Goal: Task Accomplishment & Management: Manage account settings

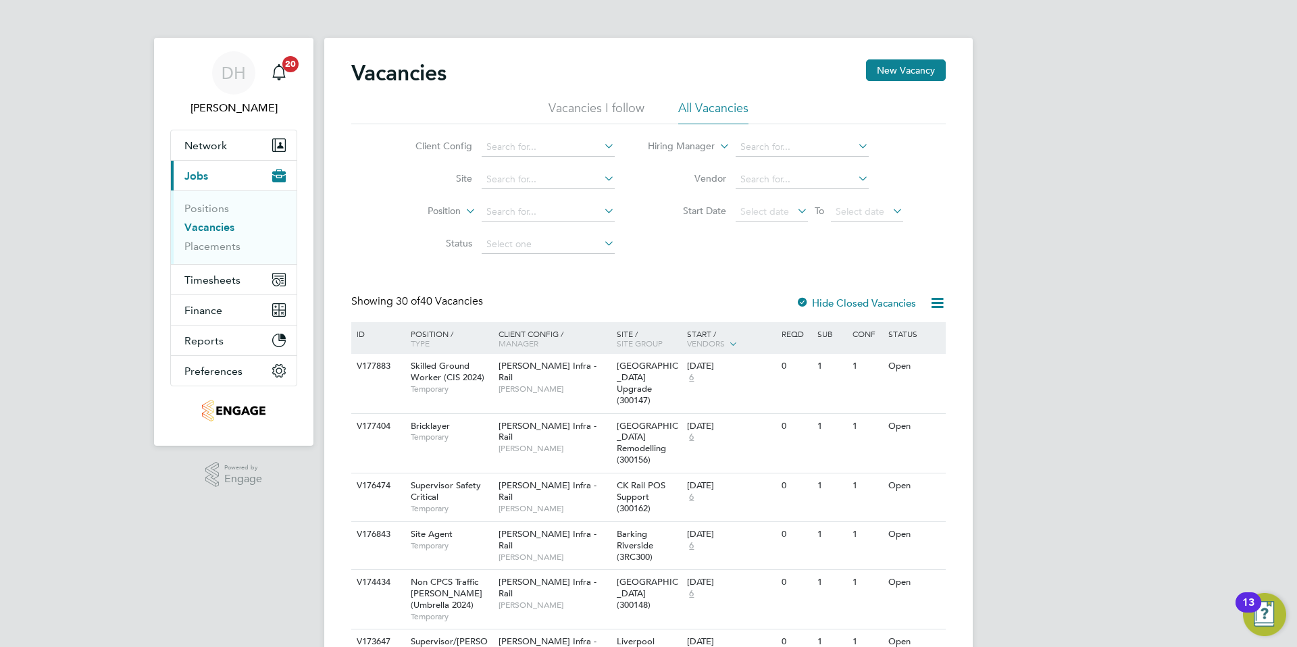
click at [207, 180] on button "Current page: Jobs" at bounding box center [234, 176] width 126 height 30
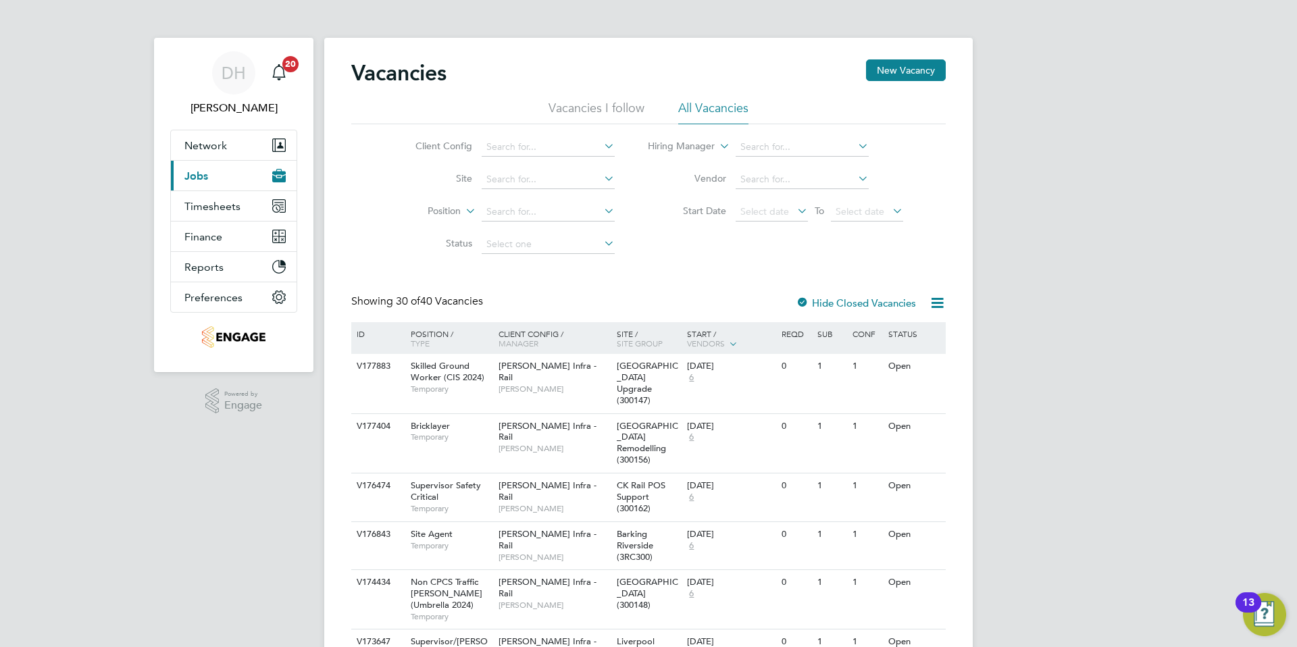
click at [209, 176] on button "Current page: Jobs" at bounding box center [234, 176] width 126 height 30
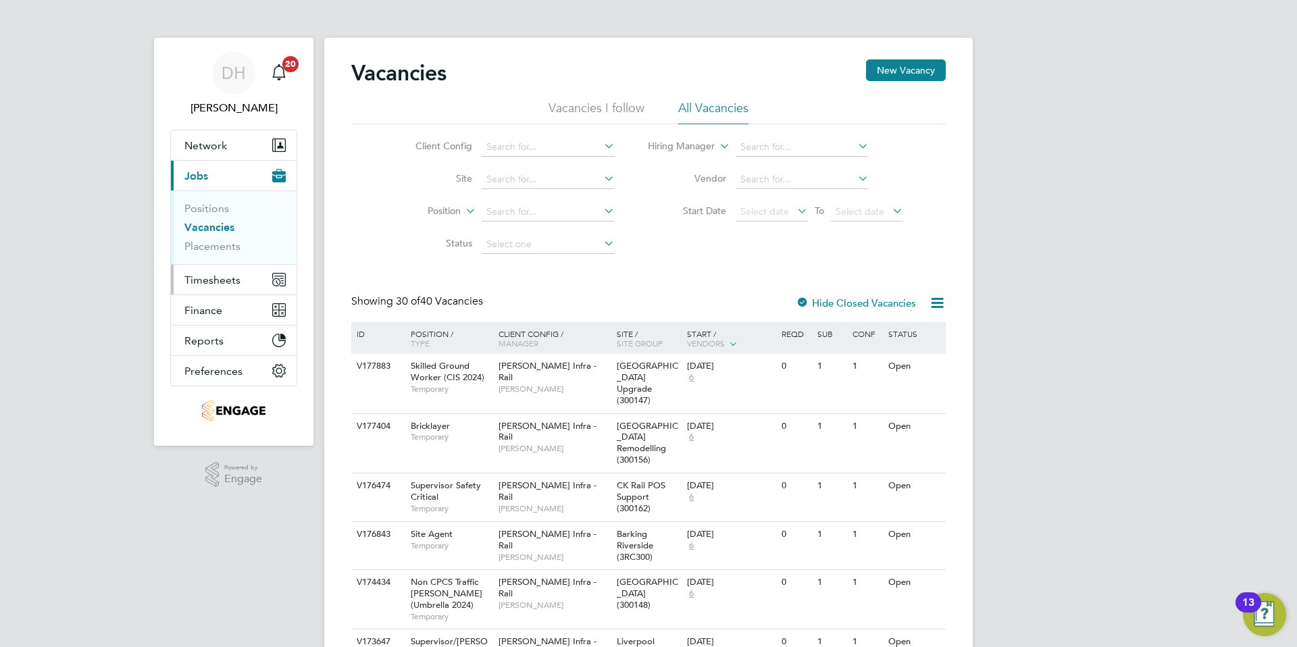
click at [212, 278] on span "Timesheets" at bounding box center [212, 280] width 56 height 13
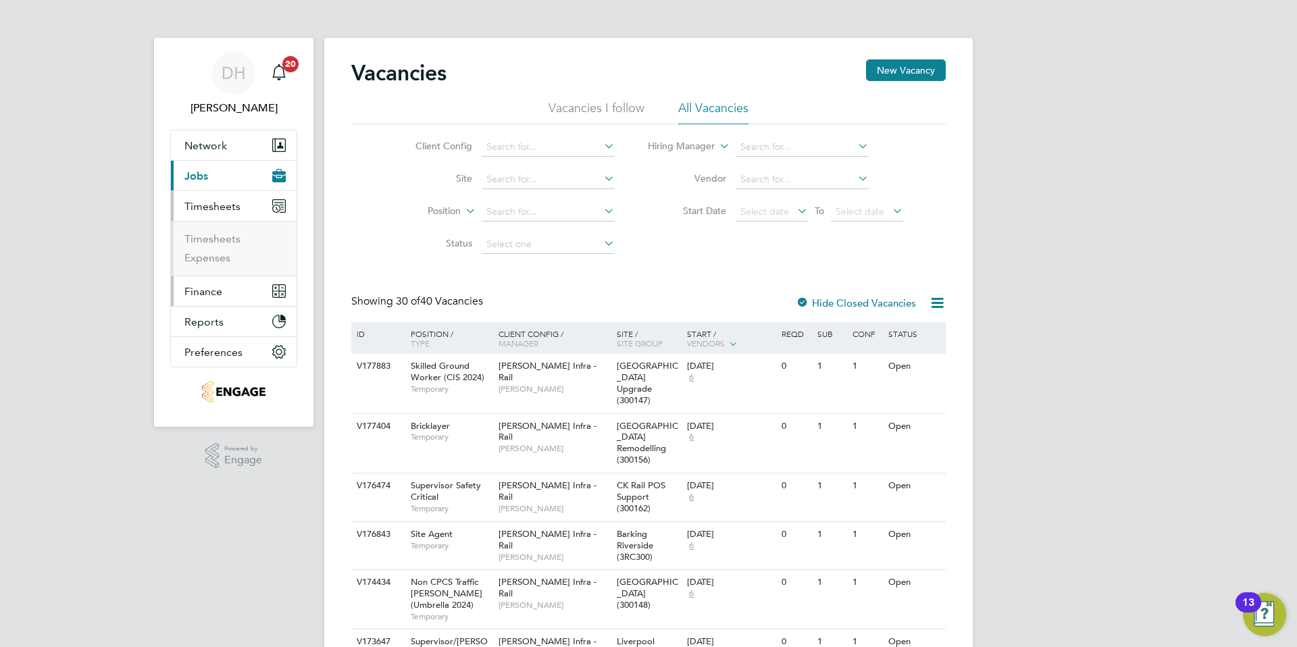
click at [212, 295] on span "Finance" at bounding box center [203, 291] width 38 height 13
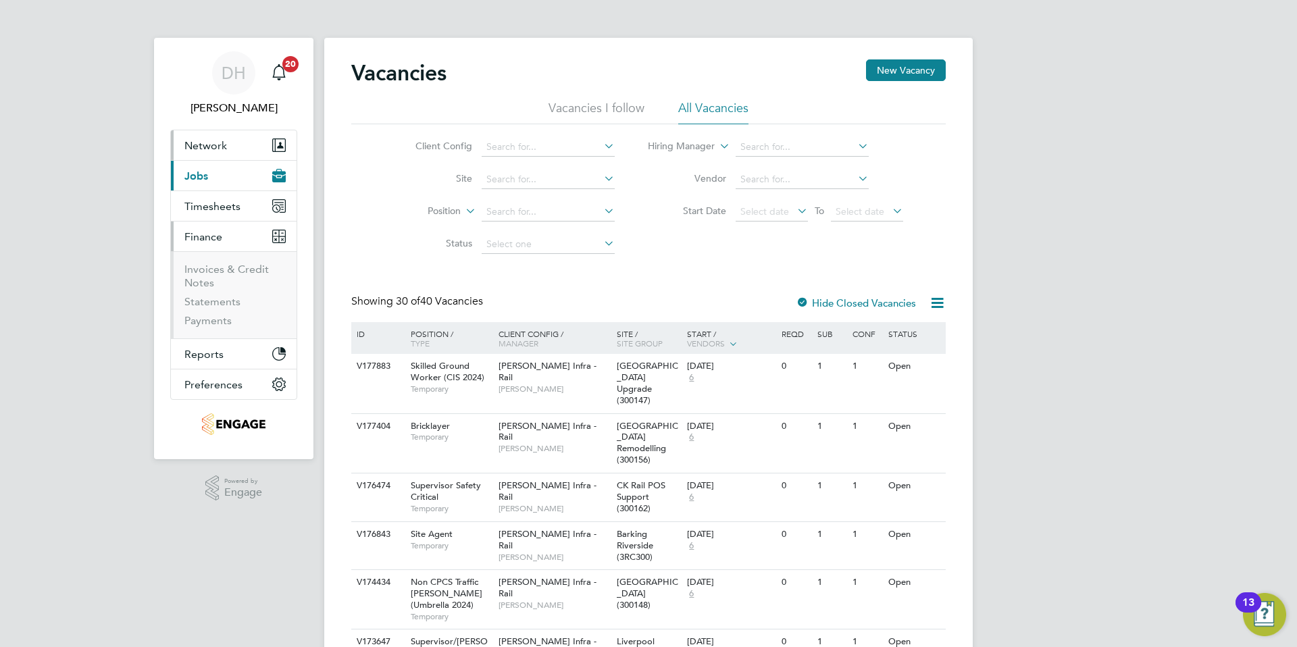
click at [212, 143] on span "Network" at bounding box center [205, 145] width 43 height 13
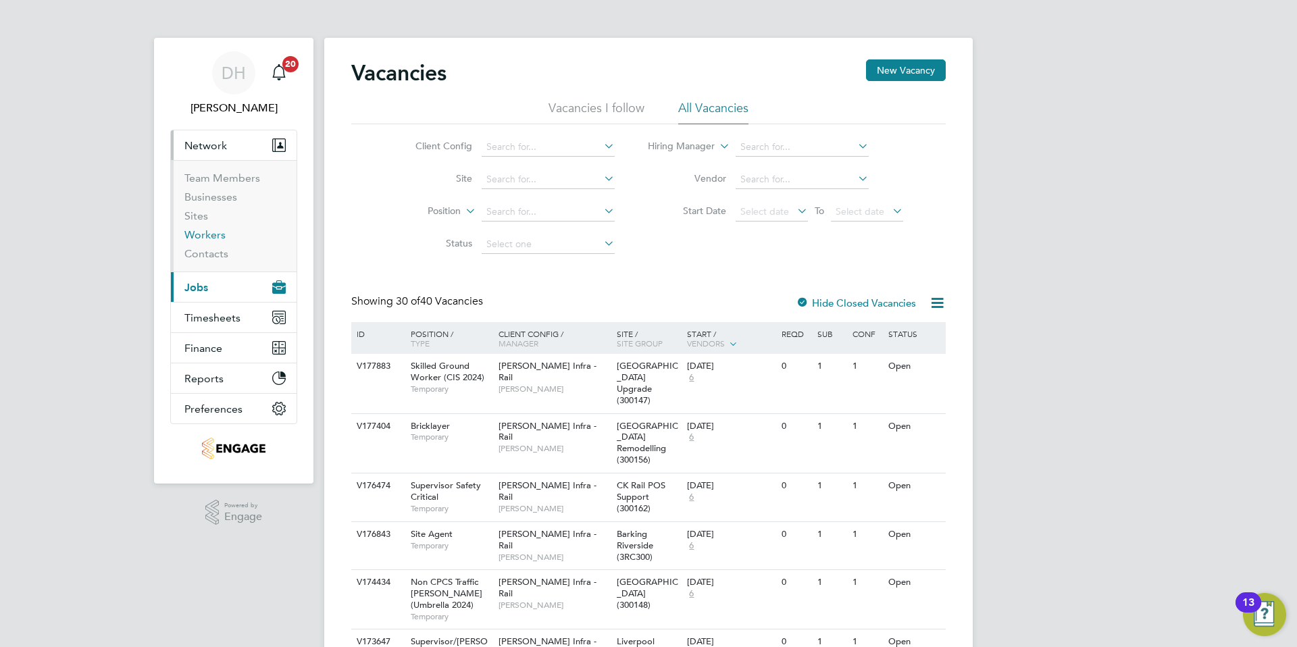
click at [197, 229] on link "Workers" at bounding box center [204, 234] width 41 height 13
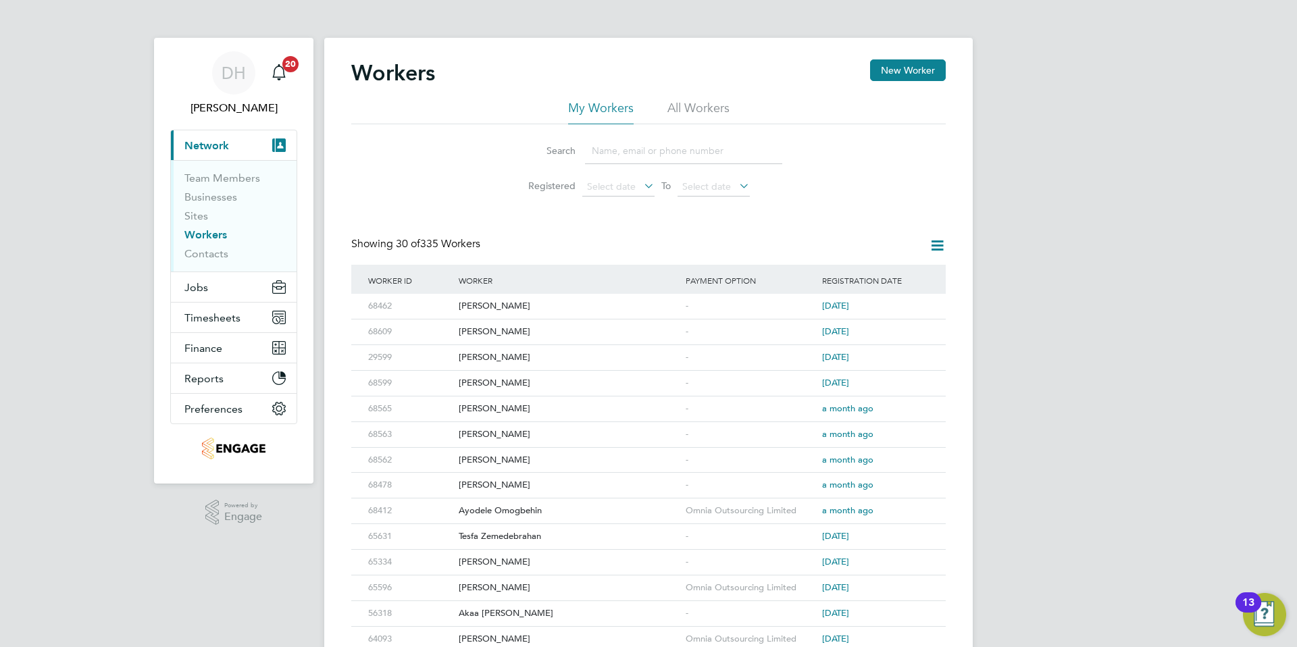
click at [622, 155] on input at bounding box center [683, 151] width 197 height 26
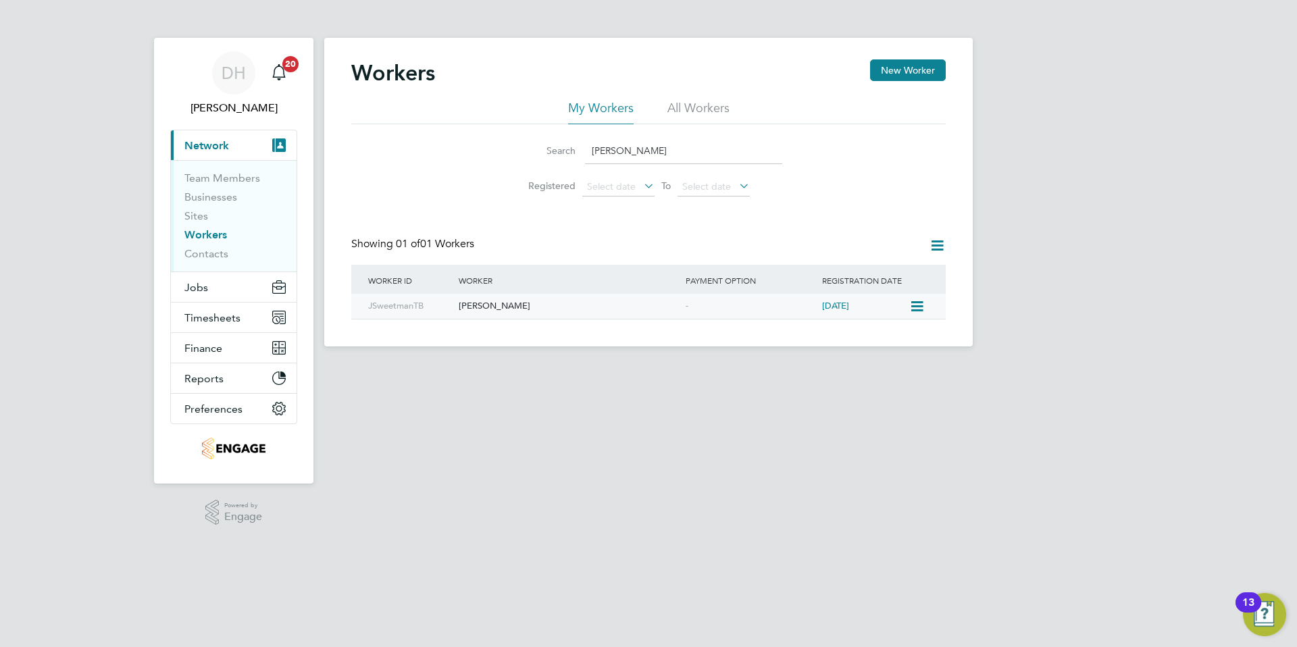
type input "jann"
click at [502, 305] on div "Jannie Sweetman" at bounding box center [568, 306] width 227 height 25
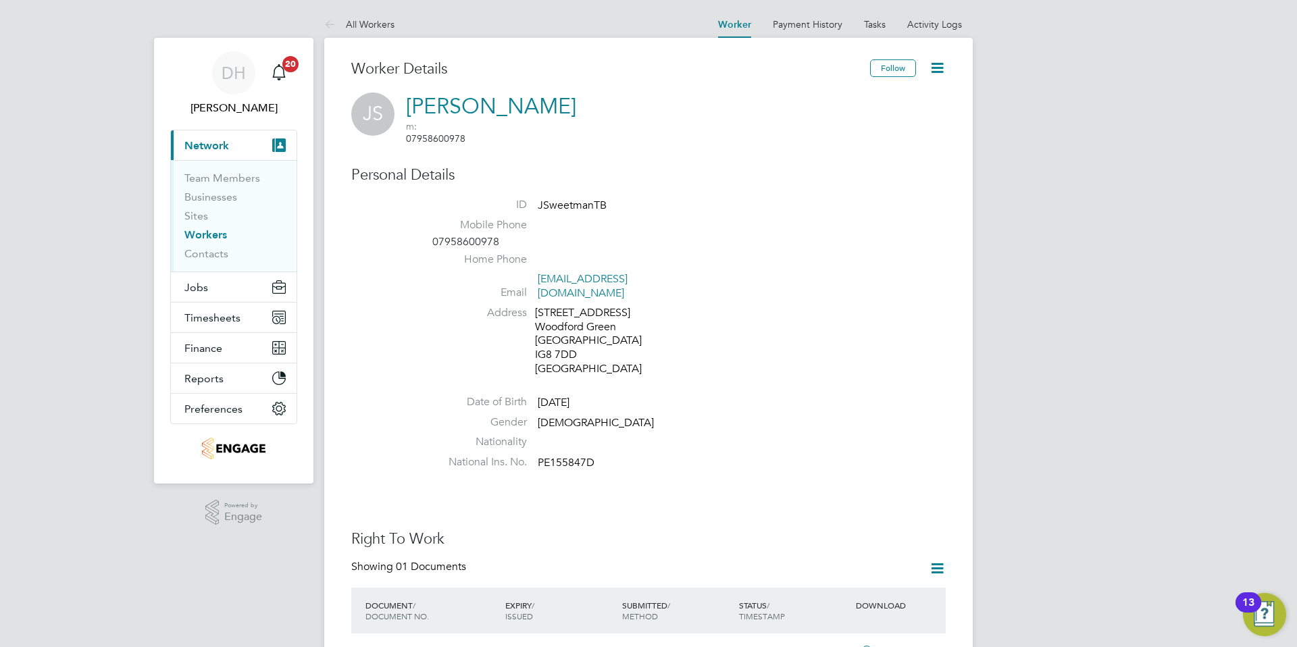
click at [938, 70] on icon at bounding box center [937, 67] width 17 height 17
click at [834, 160] on li "Edit Personal Details e" at bounding box center [860, 157] width 169 height 19
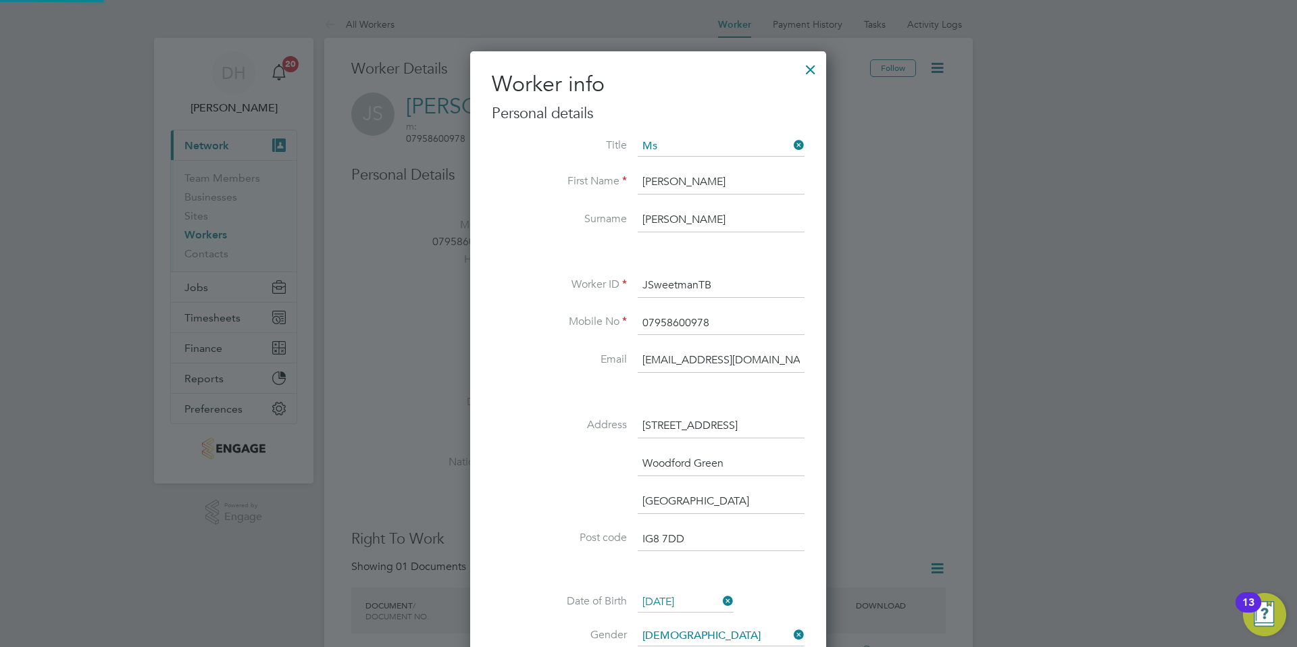
scroll to position [802, 357]
click at [679, 214] on li "Ms" at bounding box center [721, 219] width 168 height 18
type input "Ms"
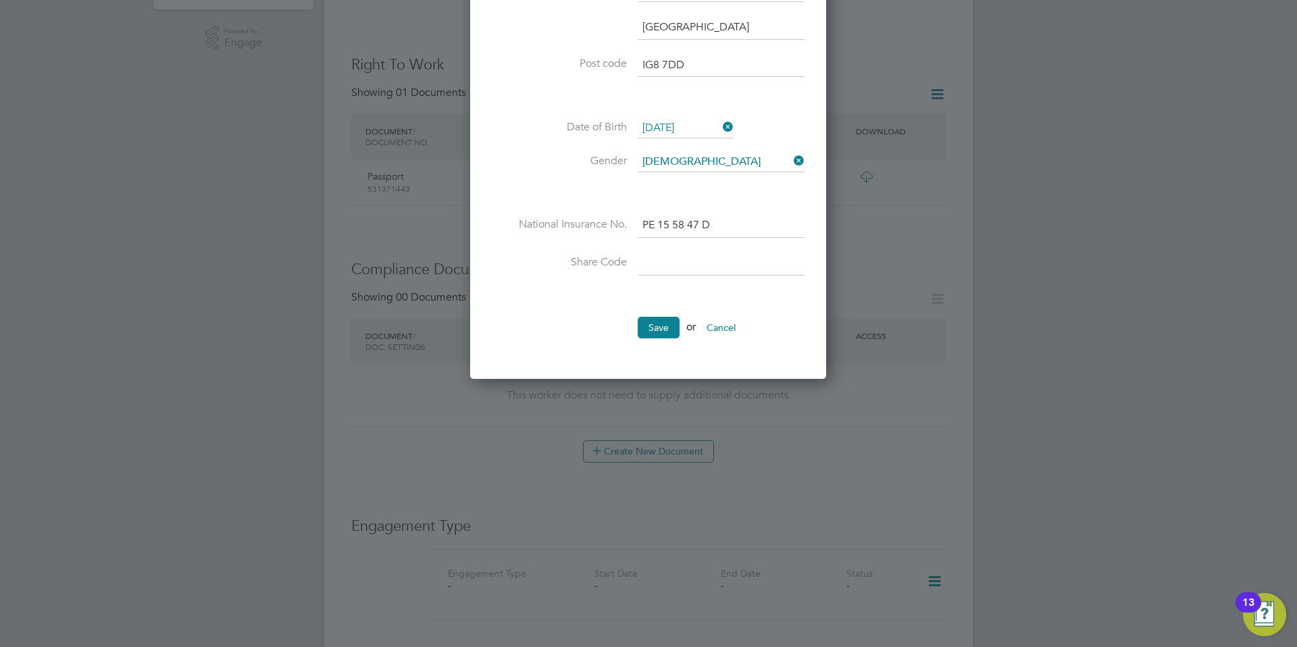
scroll to position [477, 0]
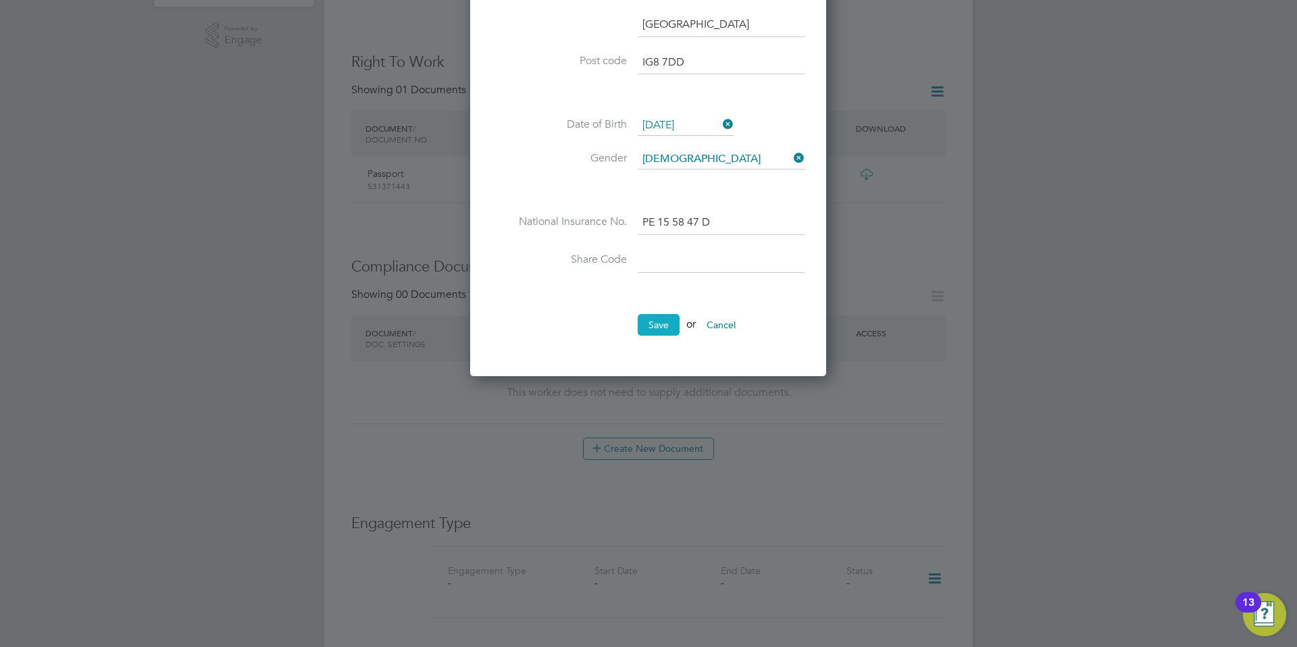
click at [659, 330] on button "Save" at bounding box center [659, 325] width 42 height 22
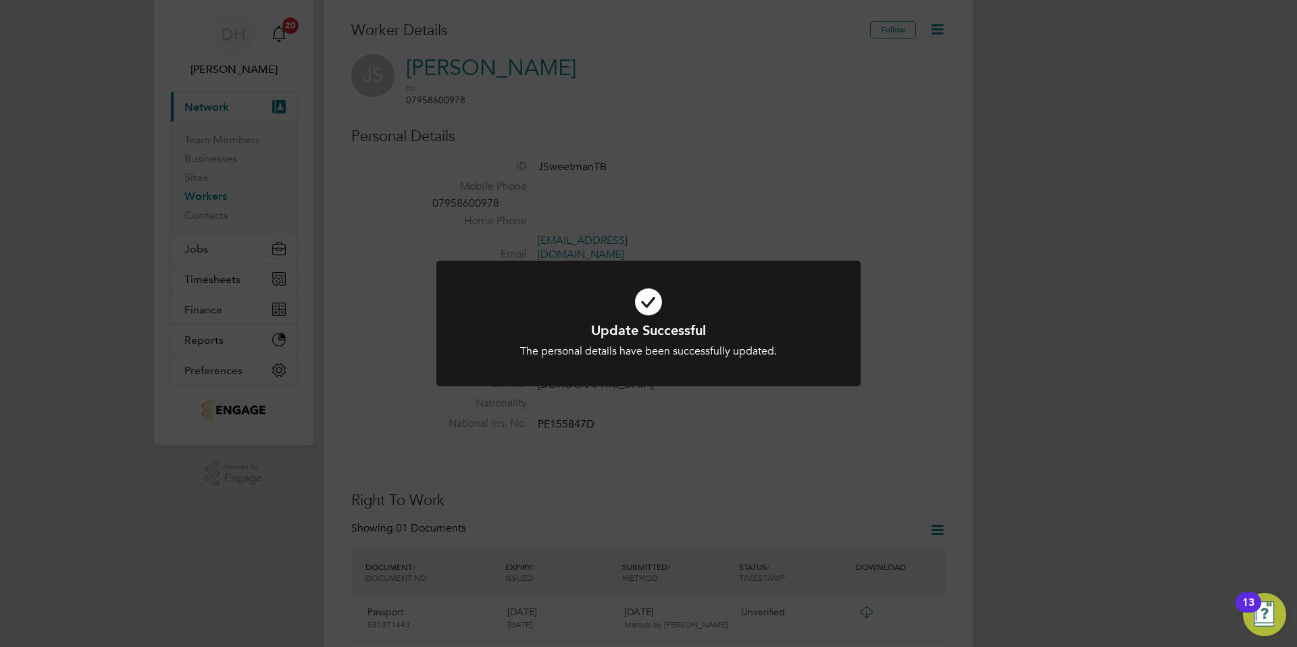
scroll to position [43, 0]
click at [665, 428] on div "Update Successful The personal details have been successfully updated. Cancel O…" at bounding box center [648, 323] width 1297 height 647
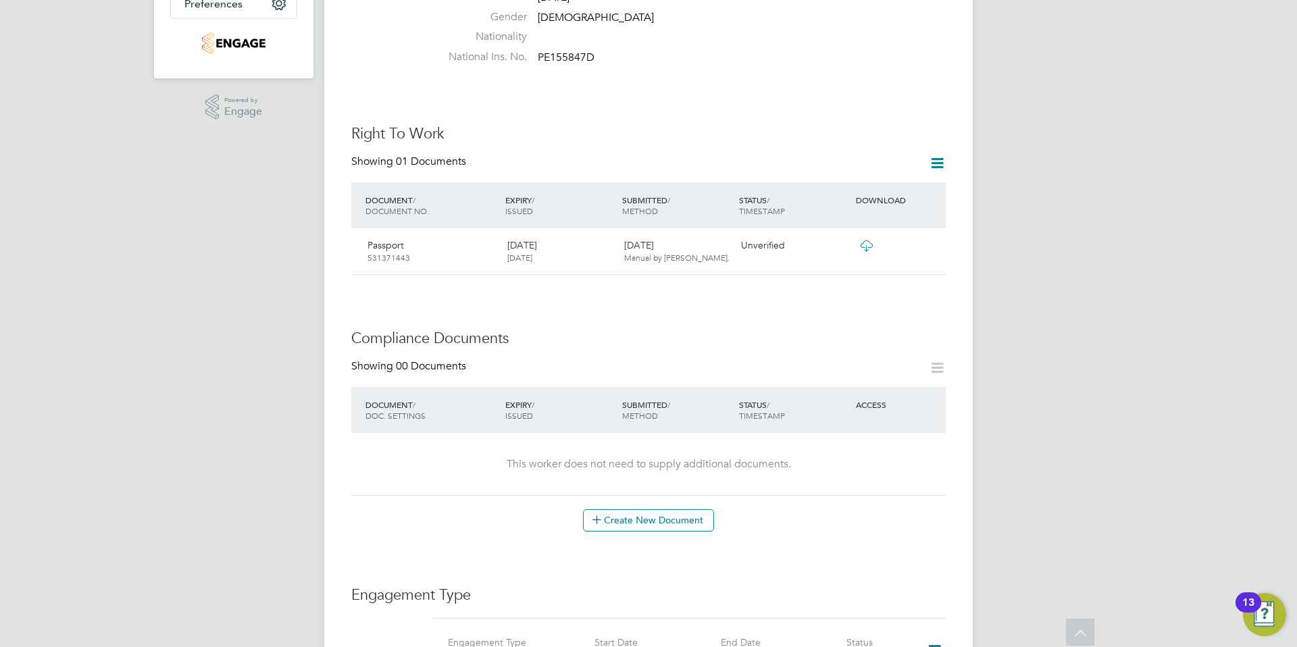
scroll to position [475, 0]
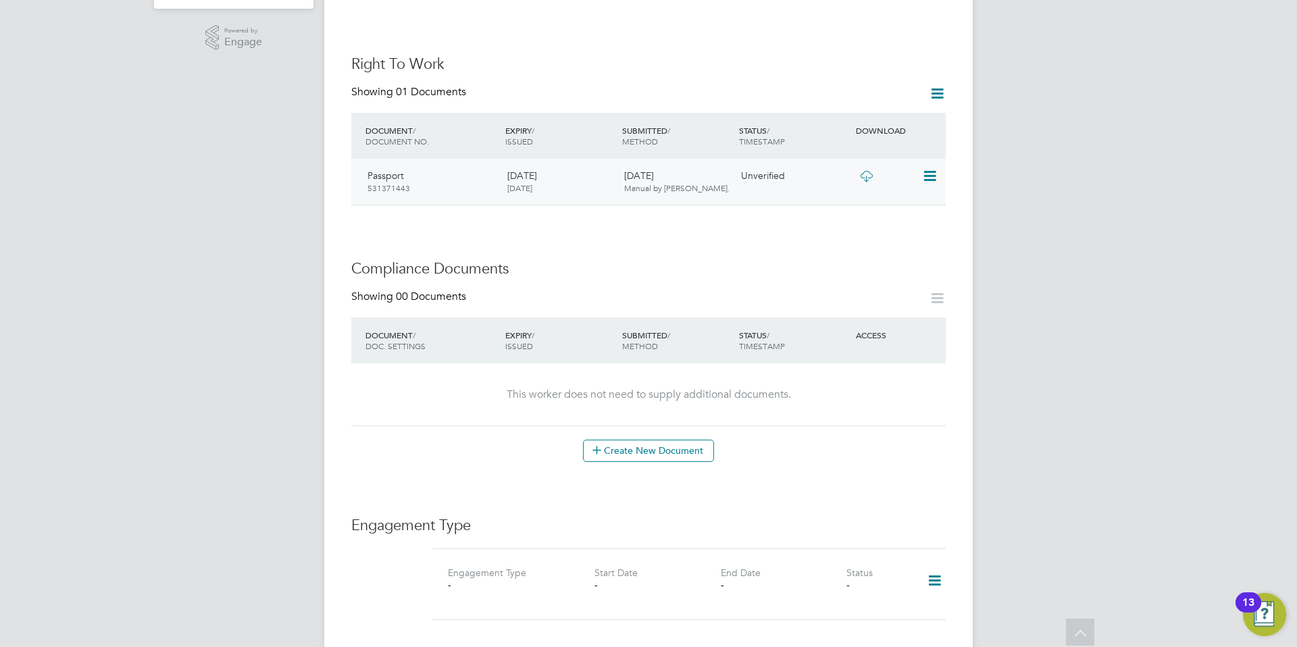
click at [869, 171] on icon at bounding box center [866, 176] width 17 height 11
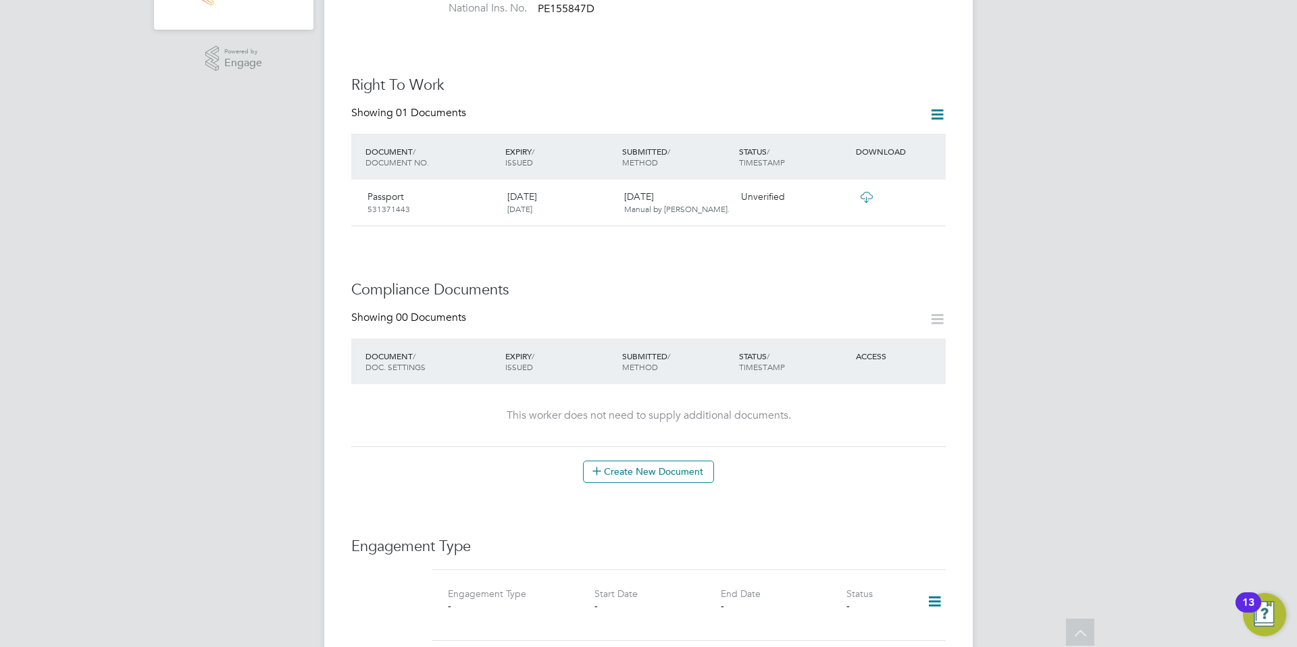
scroll to position [364, 0]
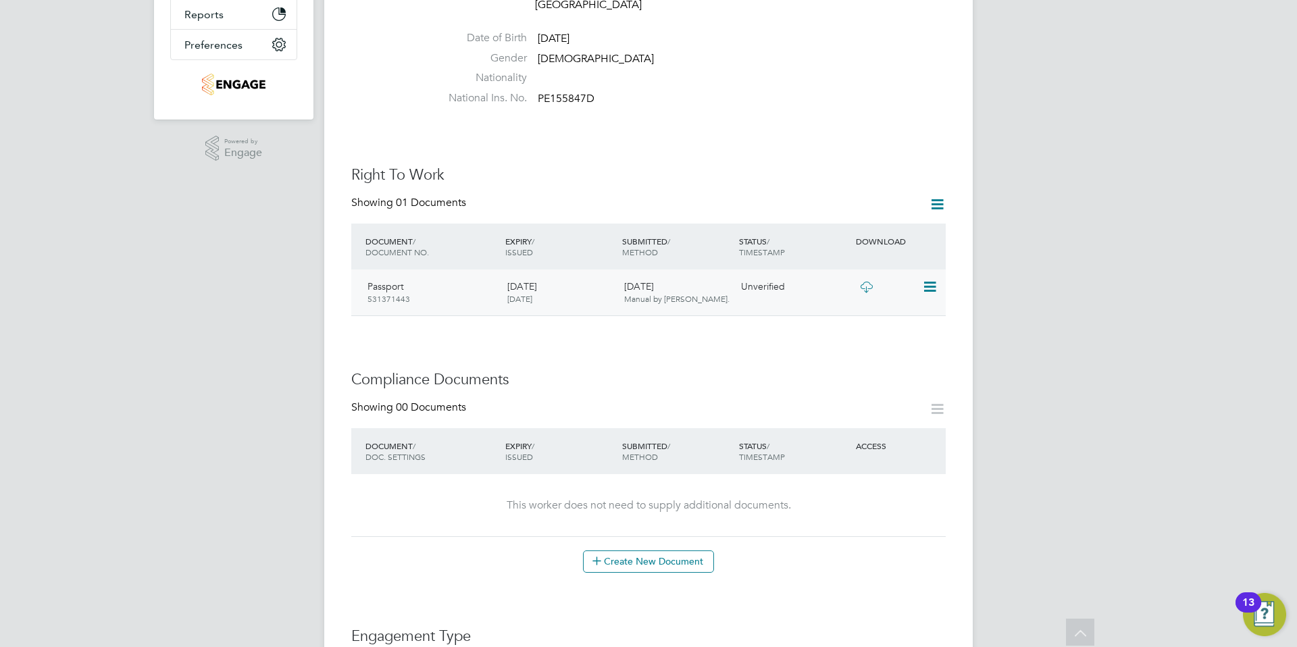
click at [925, 279] on icon at bounding box center [929, 287] width 14 height 16
click at [866, 319] on li "Remove Document" at bounding box center [885, 320] width 99 height 19
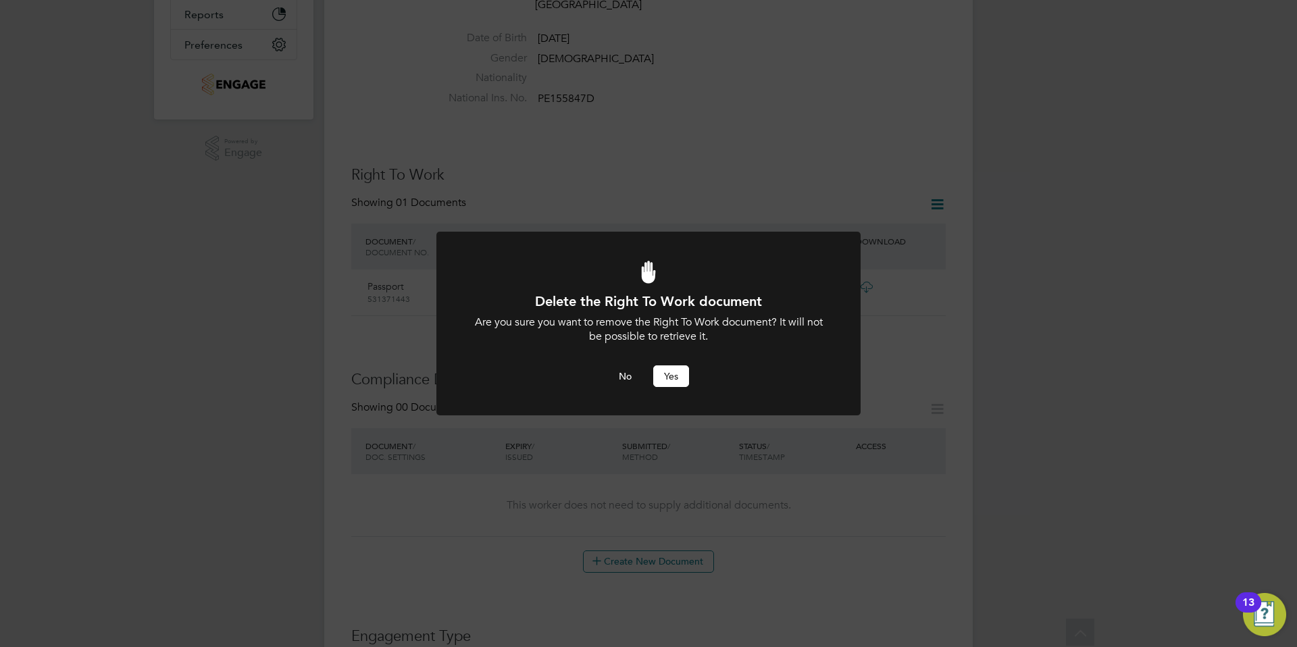
scroll to position [0, 0]
click at [657, 378] on button "Yes" at bounding box center [671, 376] width 36 height 22
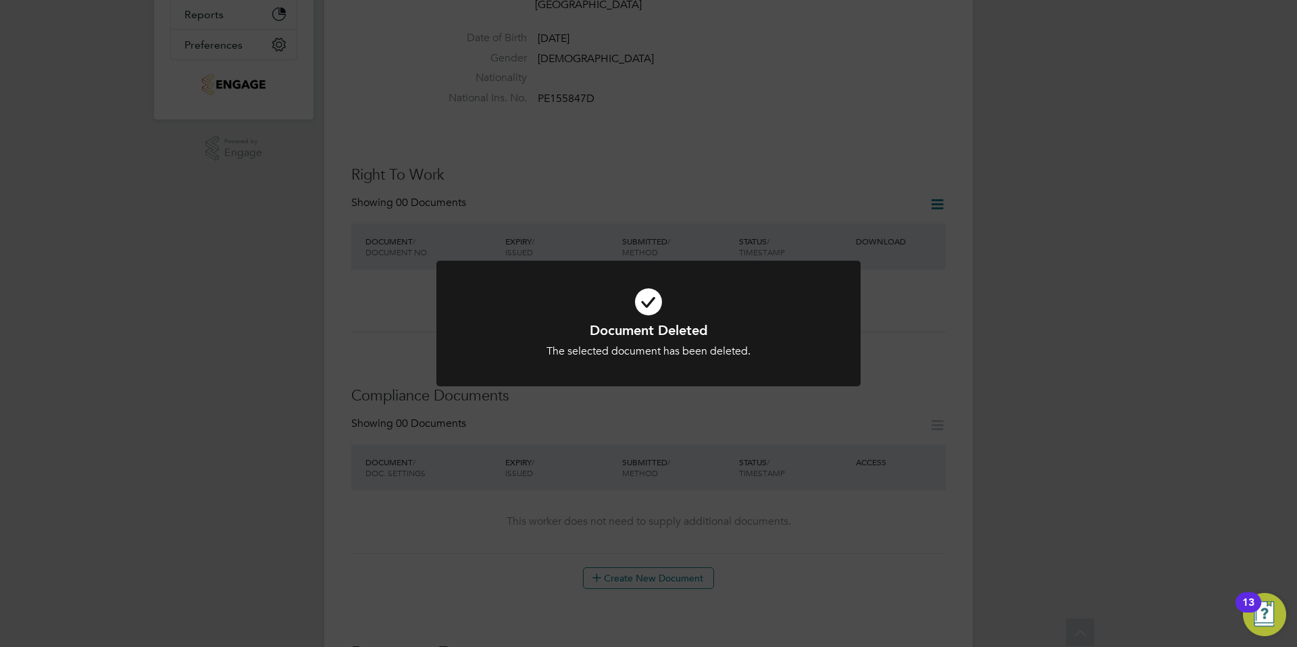
click at [891, 310] on div "Document Deleted The selected document has been deleted. Cancel Okay" at bounding box center [648, 323] width 1297 height 647
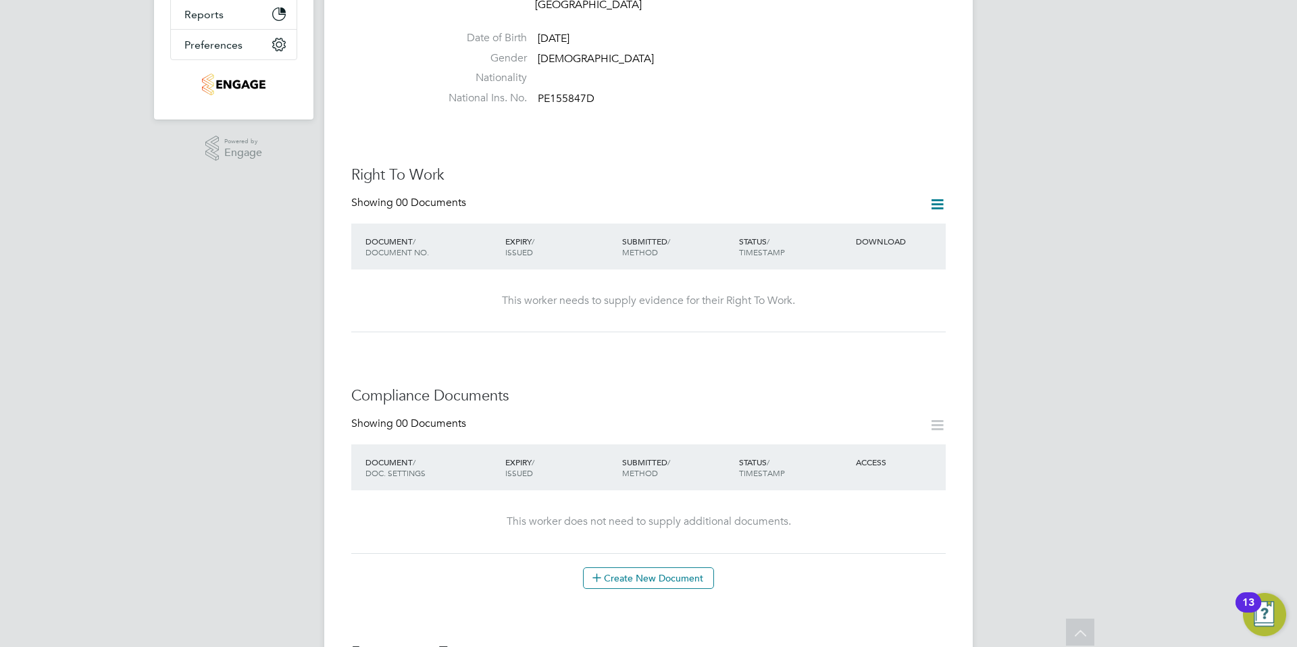
click at [939, 196] on icon at bounding box center [937, 204] width 17 height 17
click at [856, 199] on li "Add Right To Work Document" at bounding box center [862, 199] width 163 height 19
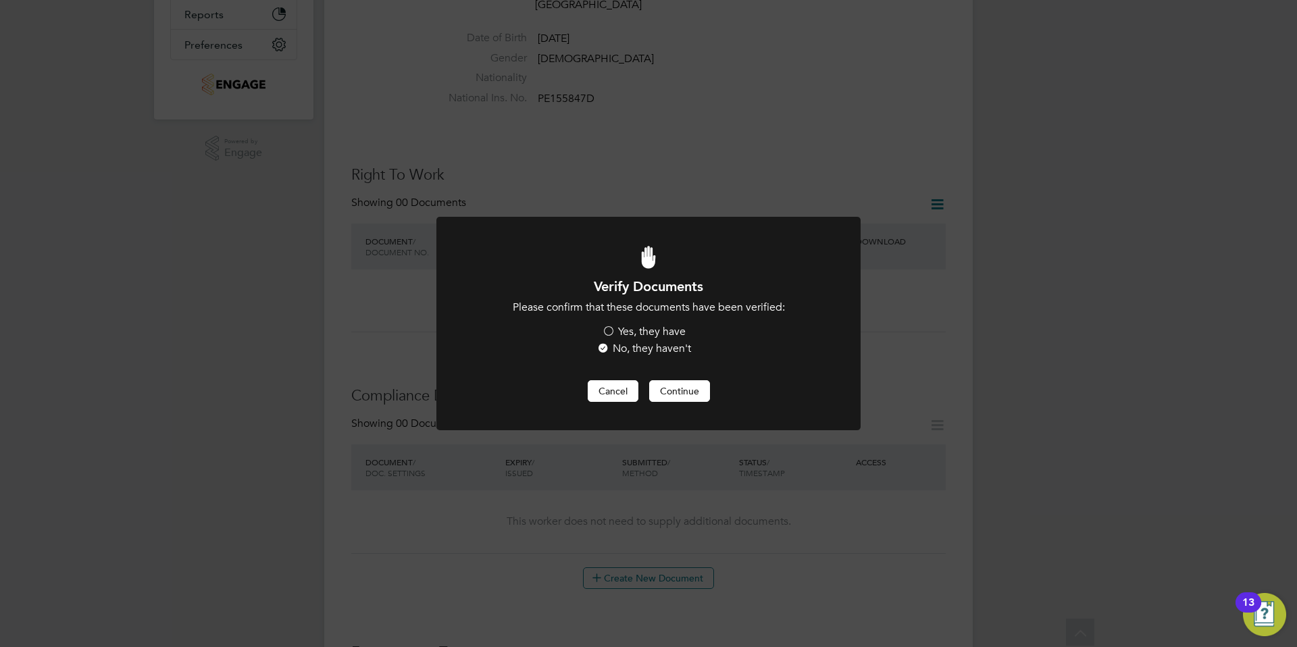
click at [613, 389] on button "Cancel" at bounding box center [613, 391] width 51 height 22
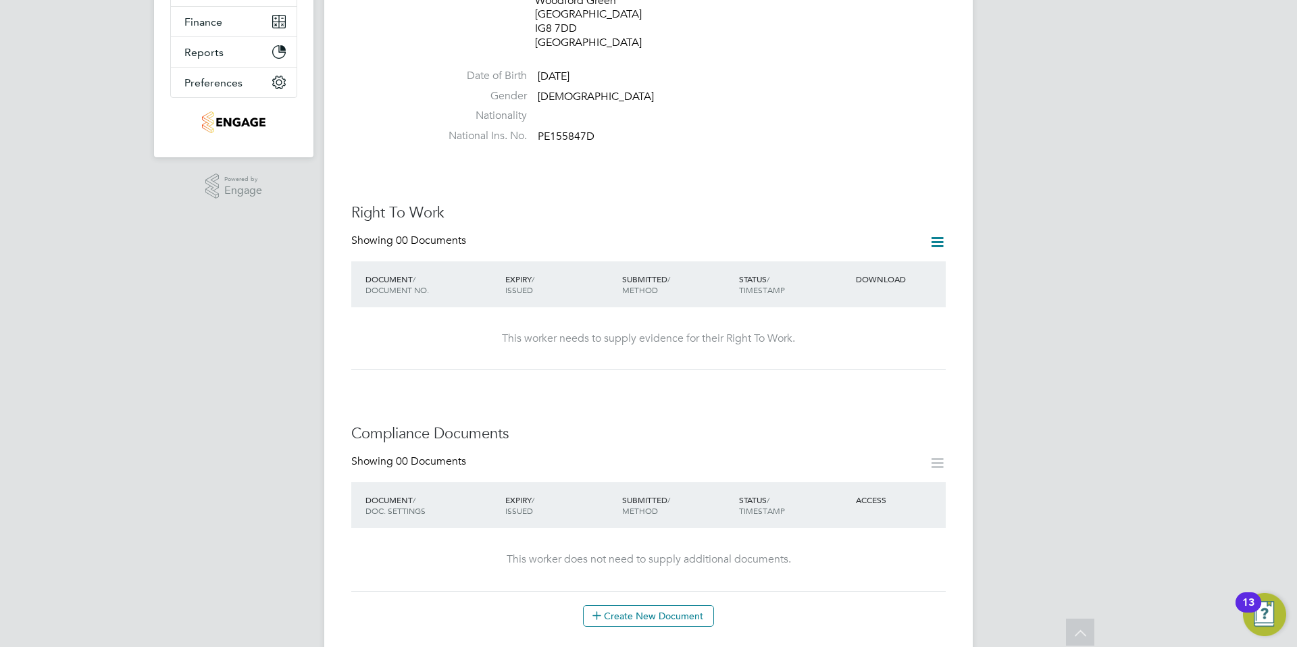
scroll to position [331, 0]
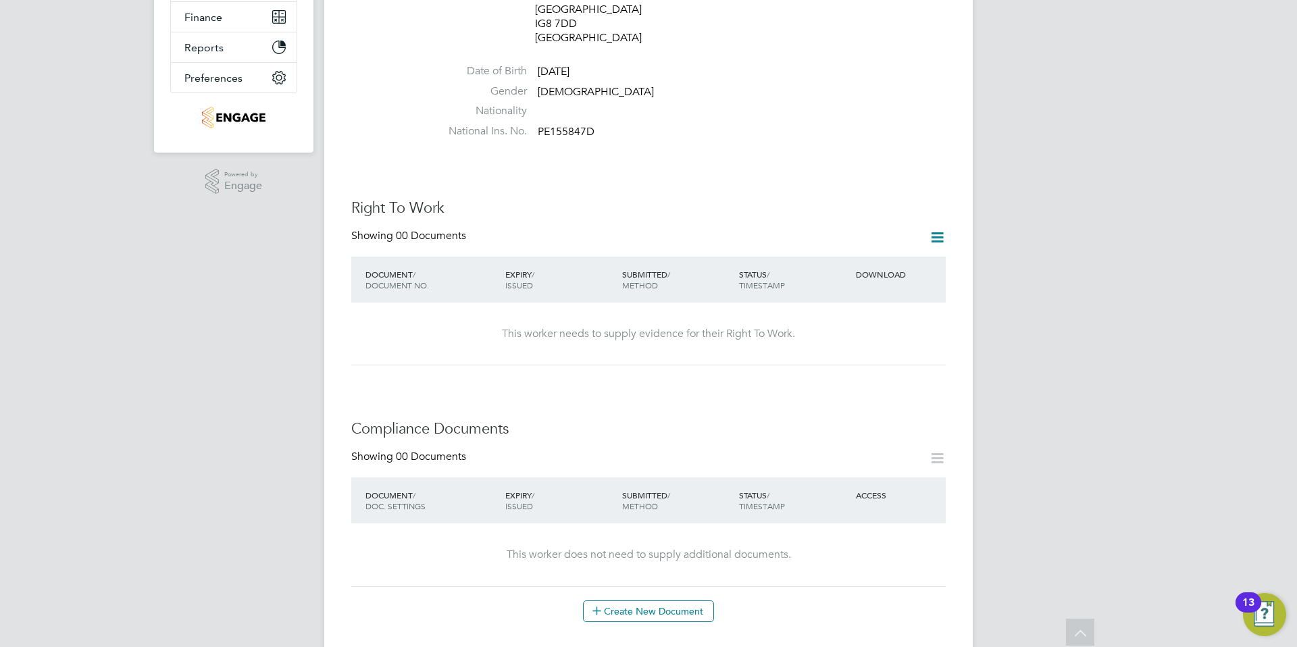
click at [939, 229] on icon at bounding box center [937, 237] width 17 height 17
click at [877, 232] on li "Add Right To Work Document" at bounding box center [862, 232] width 163 height 19
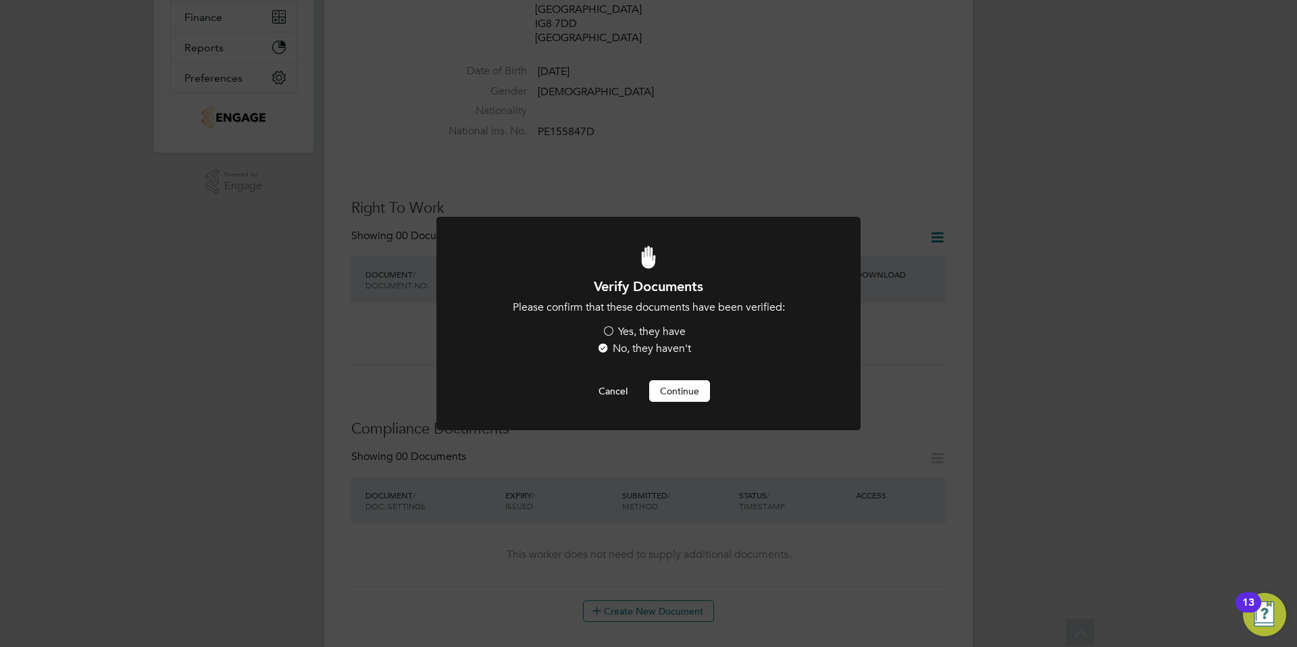
drag, startPoint x: 607, startPoint y: 333, endPoint x: 617, endPoint y: 357, distance: 25.7
click at [607, 333] on label "Yes, they have" at bounding box center [644, 332] width 84 height 14
click at [0, 0] on input "Yes, they have" at bounding box center [0, 0] width 0 height 0
click at [682, 388] on button "Continue" at bounding box center [679, 391] width 61 height 22
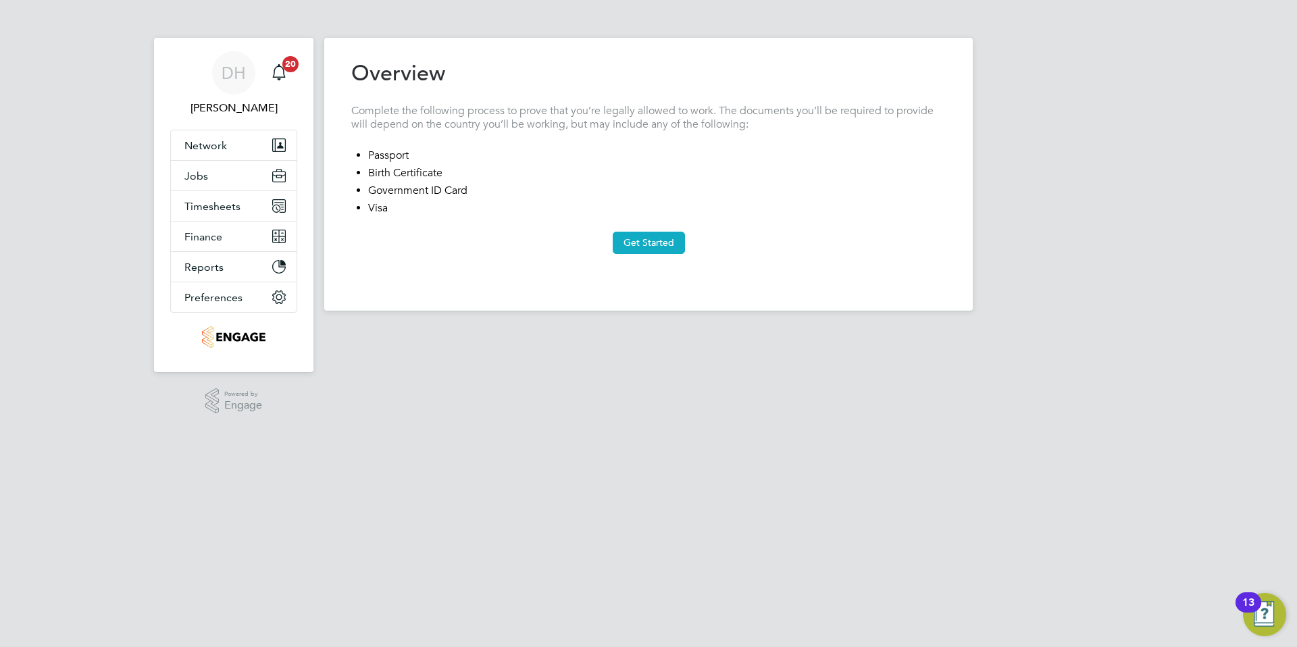
click at [629, 239] on button "Get Started" at bounding box center [649, 243] width 72 height 22
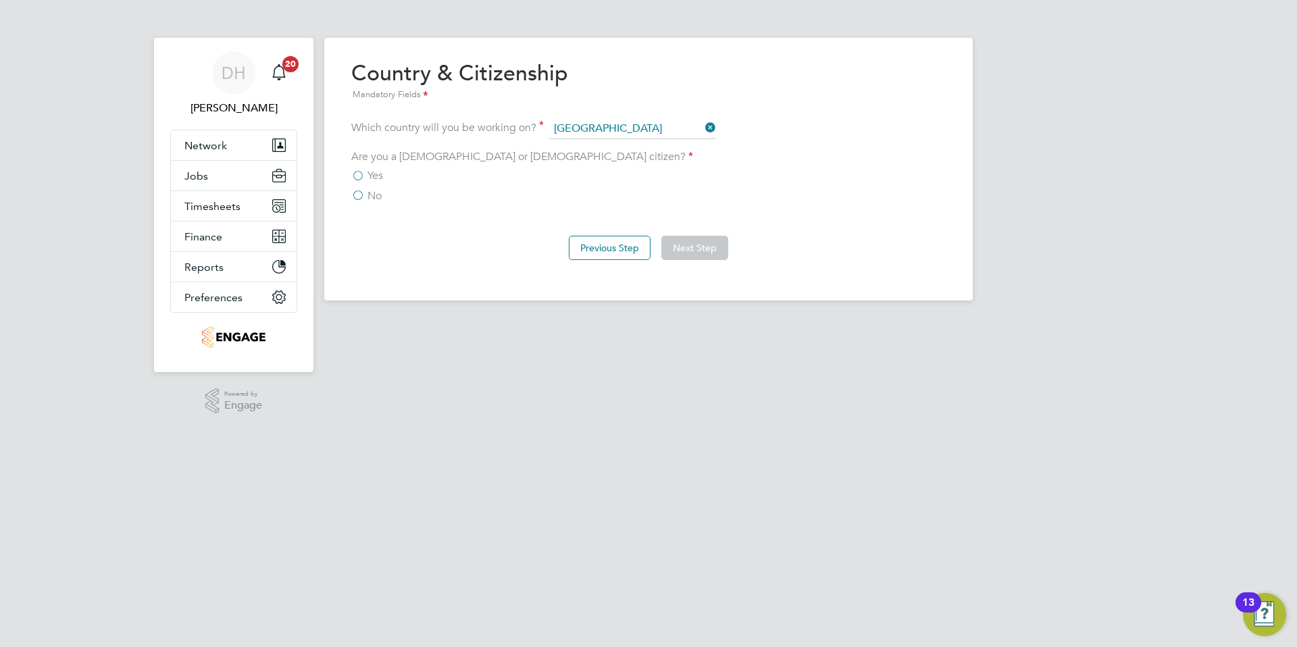
click at [361, 176] on label "Yes" at bounding box center [367, 176] width 32 height 14
click at [0, 0] on input "Yes" at bounding box center [0, 0] width 0 height 0
click at [684, 244] on button "Next Step" at bounding box center [694, 248] width 67 height 24
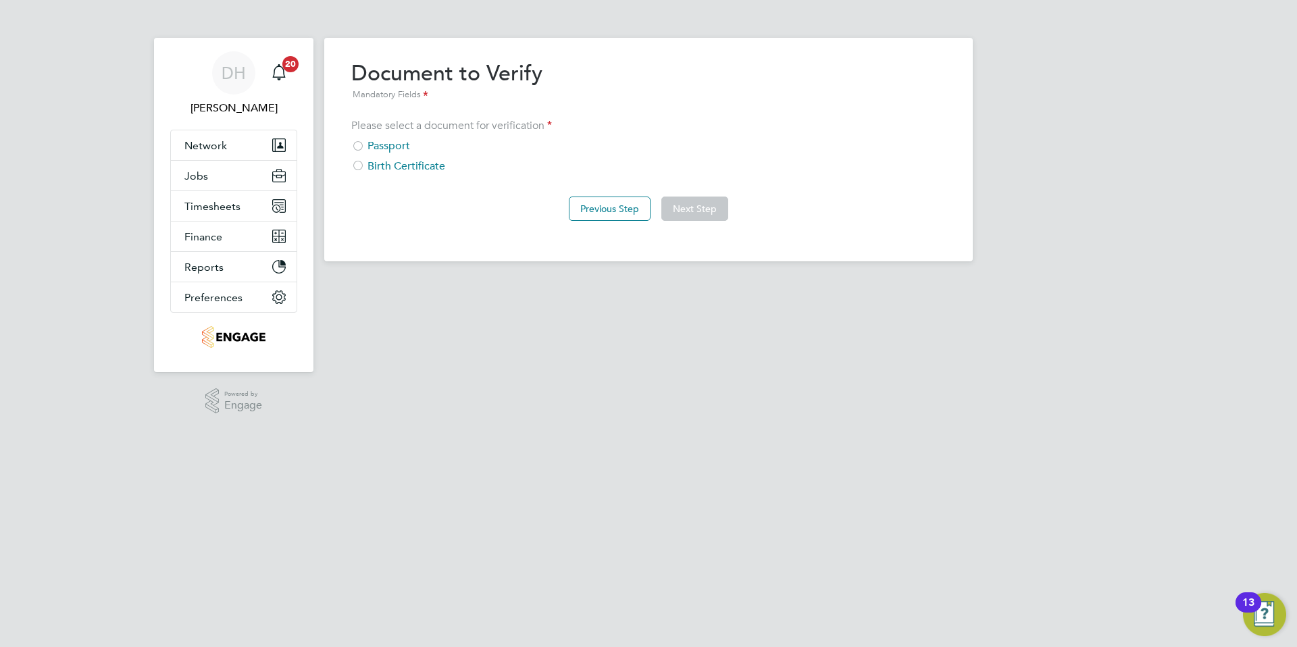
click at [363, 145] on div at bounding box center [358, 147] width 14 height 14
click at [679, 210] on button "Next Step" at bounding box center [694, 209] width 67 height 24
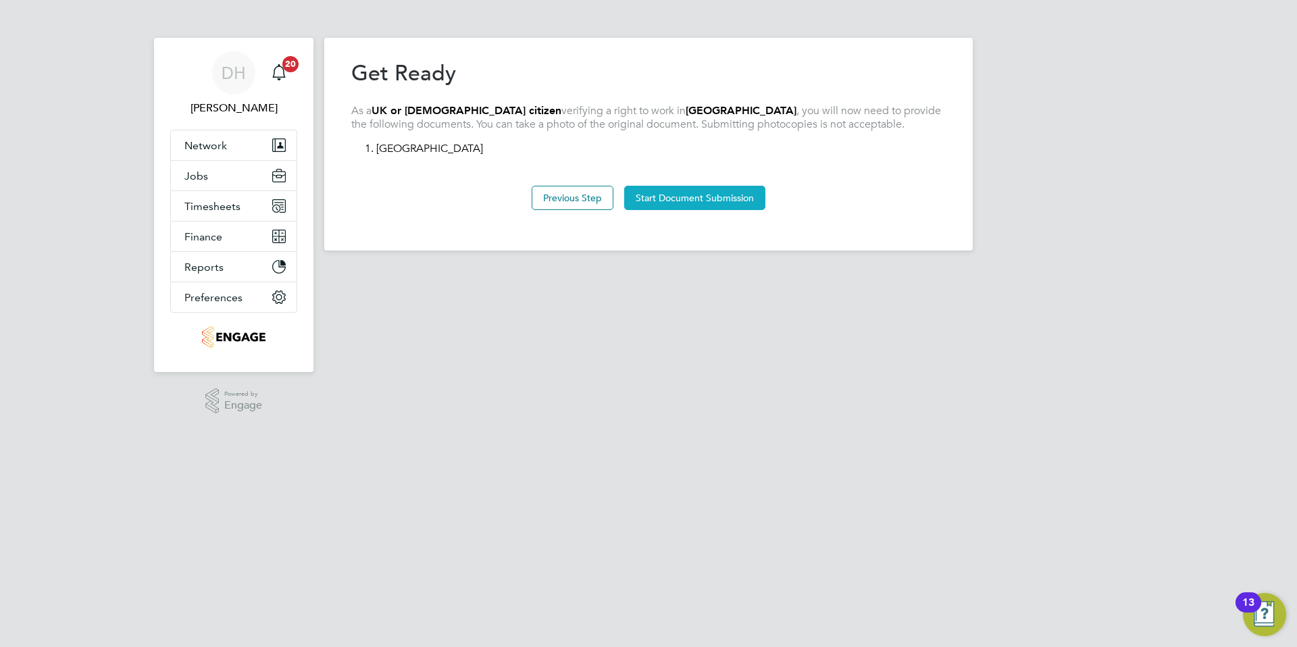
click at [690, 196] on button "Start Document Submission" at bounding box center [694, 198] width 141 height 24
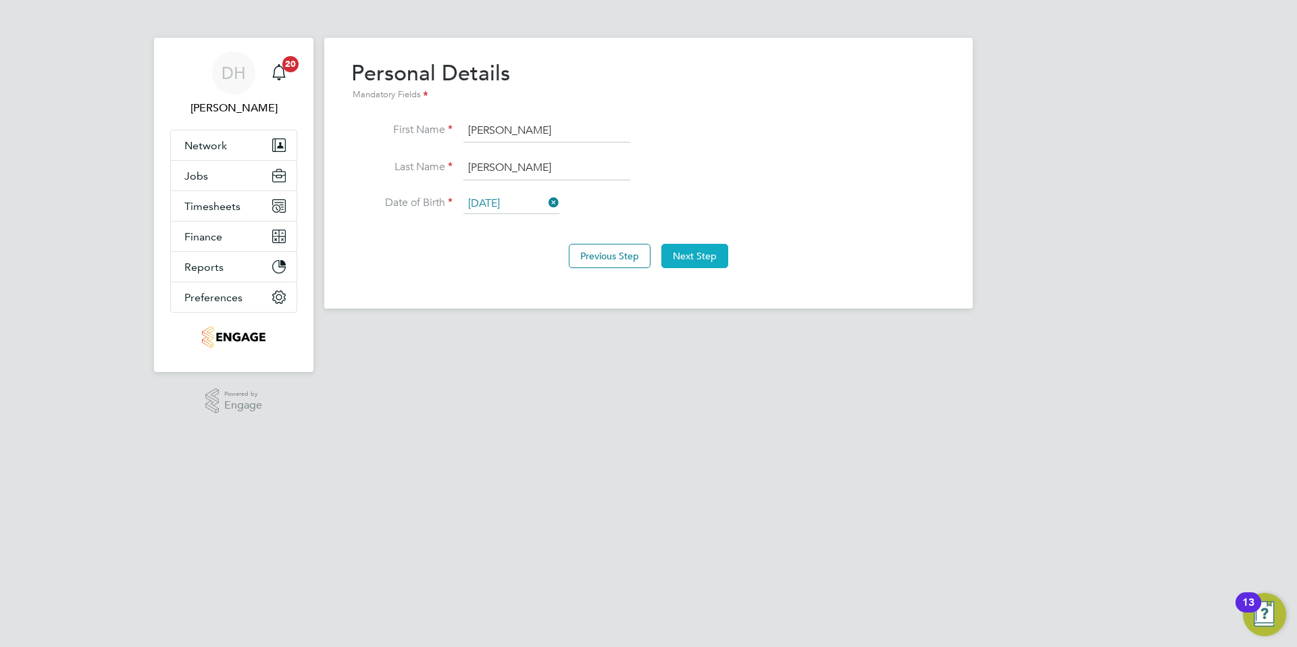
click at [688, 251] on button "Next Step" at bounding box center [694, 256] width 67 height 24
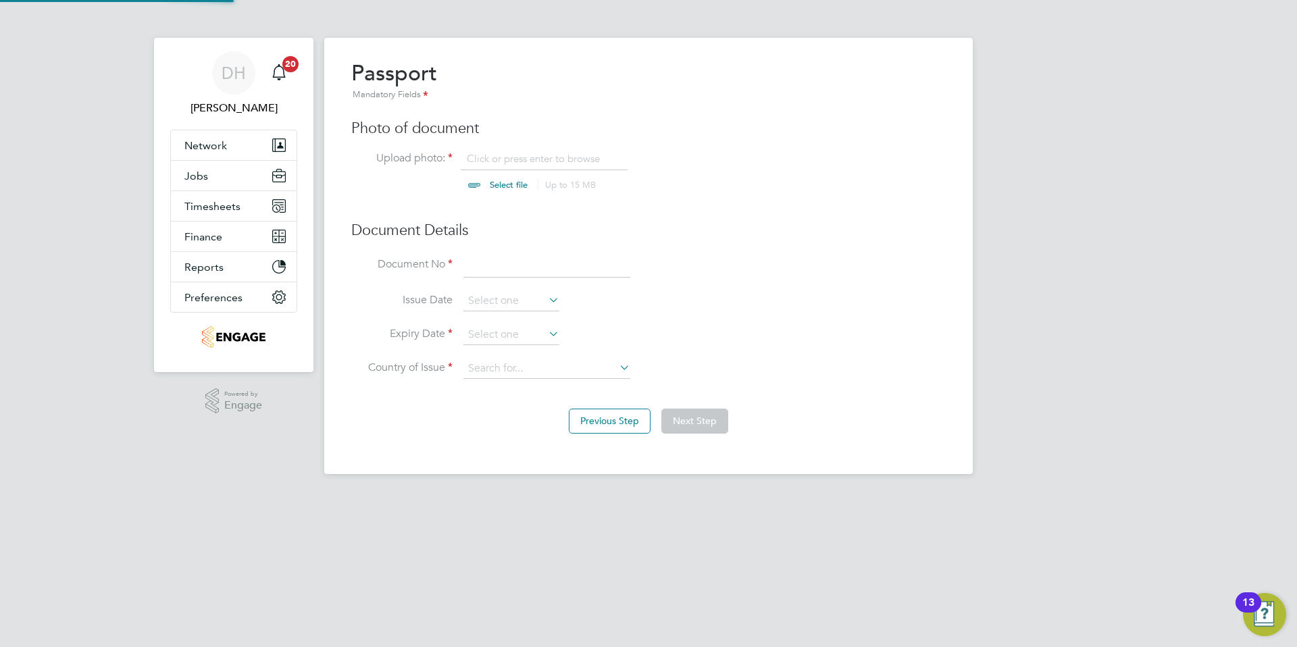
scroll to position [18, 168]
click at [511, 265] on input at bounding box center [546, 266] width 167 height 24
type input "152368637"
click at [519, 303] on input at bounding box center [511, 301] width 96 height 20
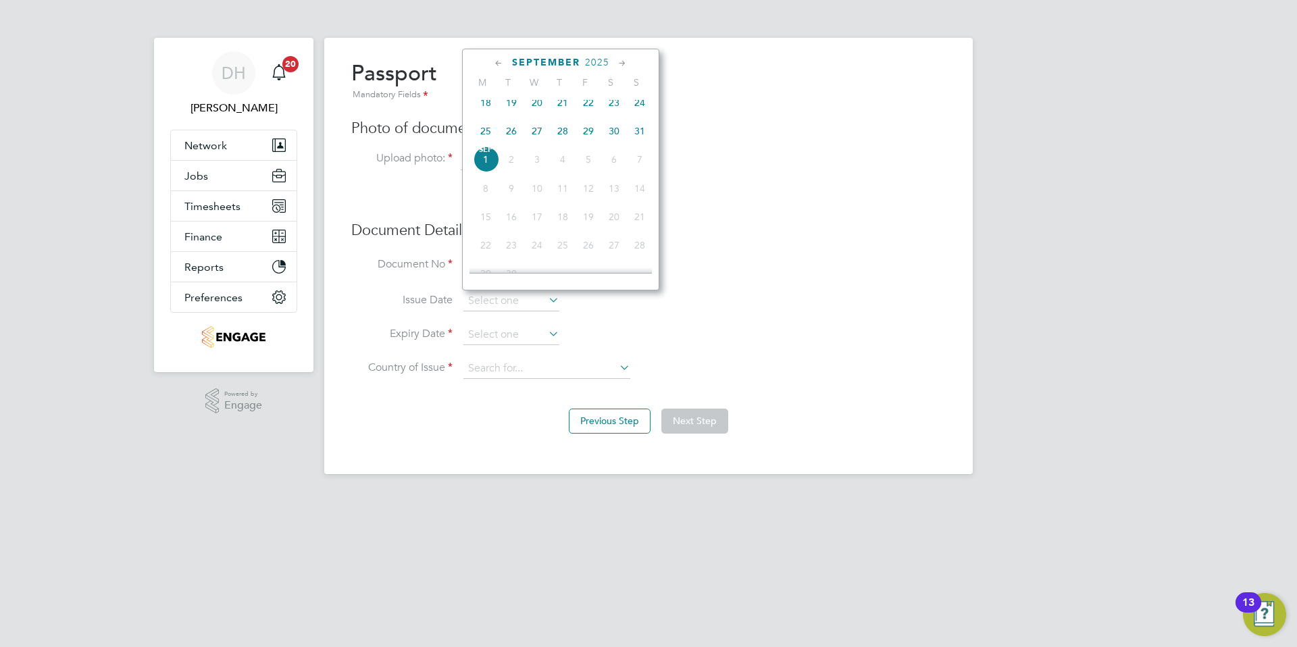
click at [597, 59] on span "2025" at bounding box center [597, 62] width 24 height 11
click at [639, 163] on span "2024" at bounding box center [640, 154] width 26 height 26
click at [613, 218] on span "7" at bounding box center [614, 211] width 26 height 26
type input "07 Sep 2024"
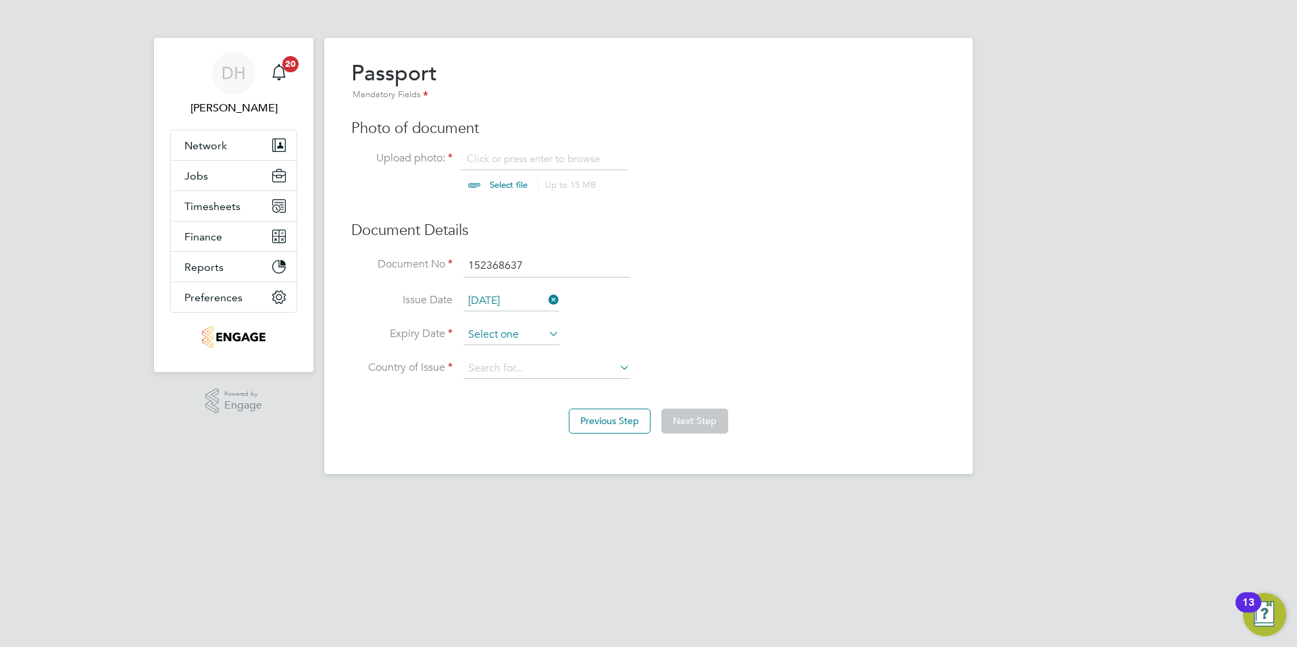
scroll to position [409, 0]
click at [521, 336] on input at bounding box center [511, 335] width 96 height 20
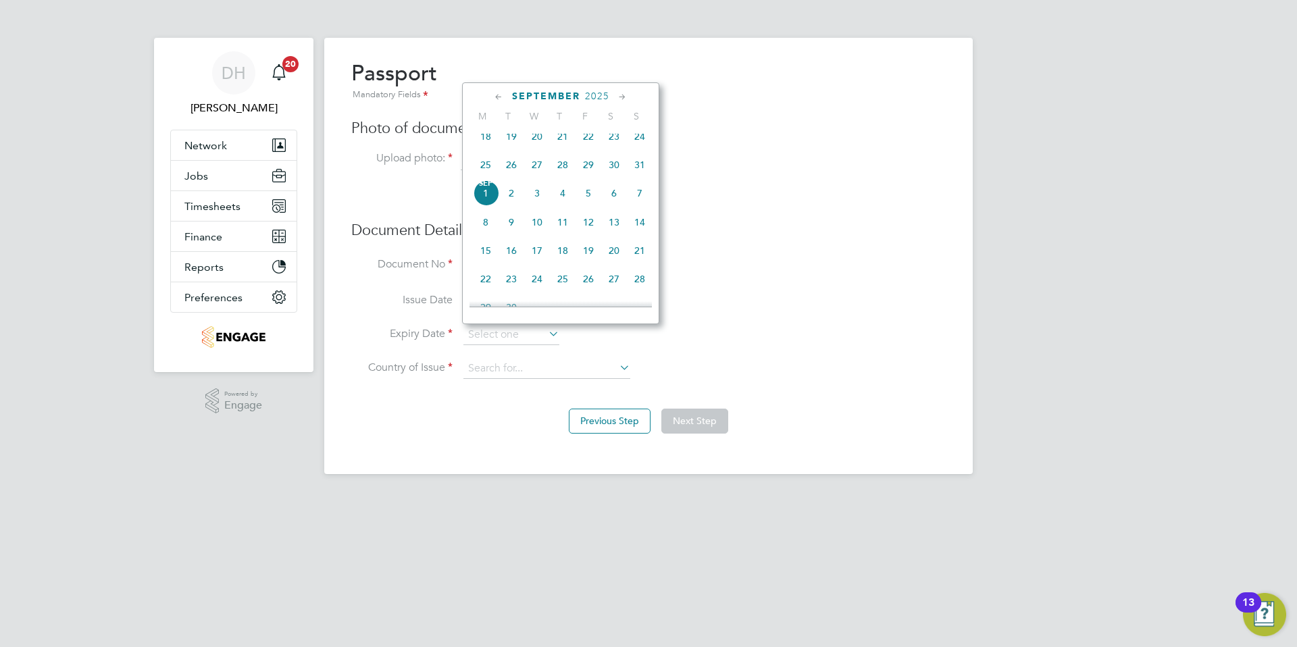
click at [604, 99] on span "2025" at bounding box center [597, 96] width 24 height 11
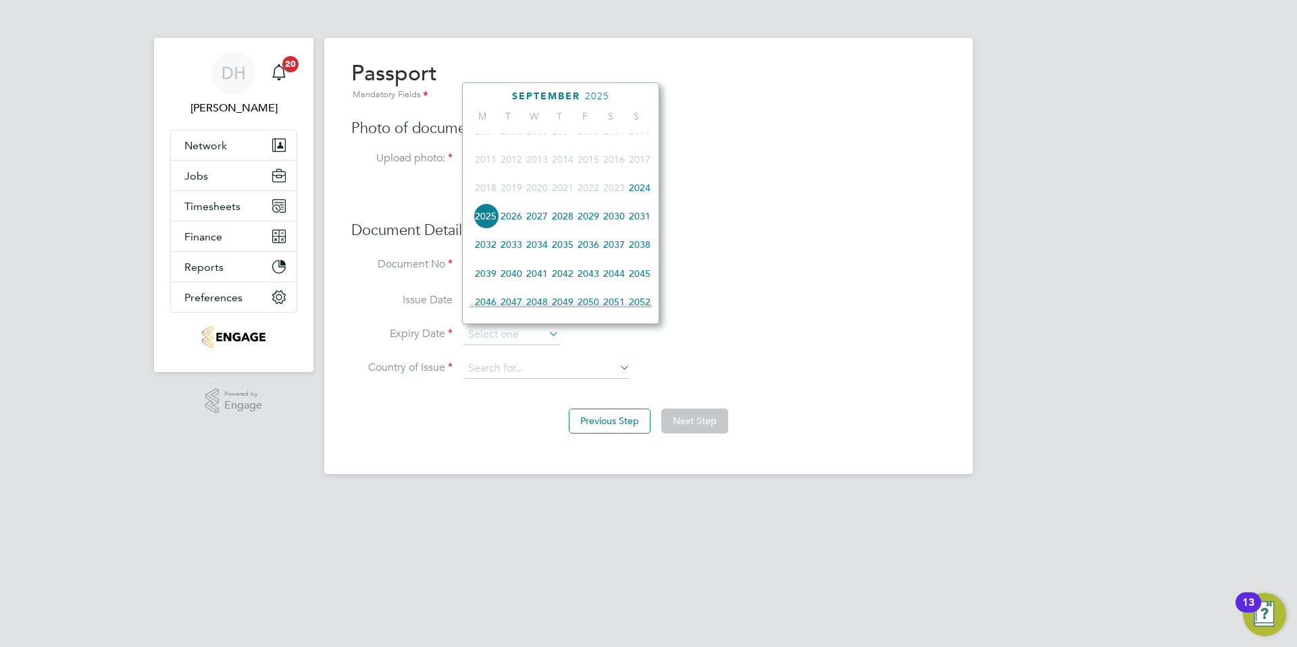
click at [540, 257] on span "2034" at bounding box center [537, 245] width 26 height 26
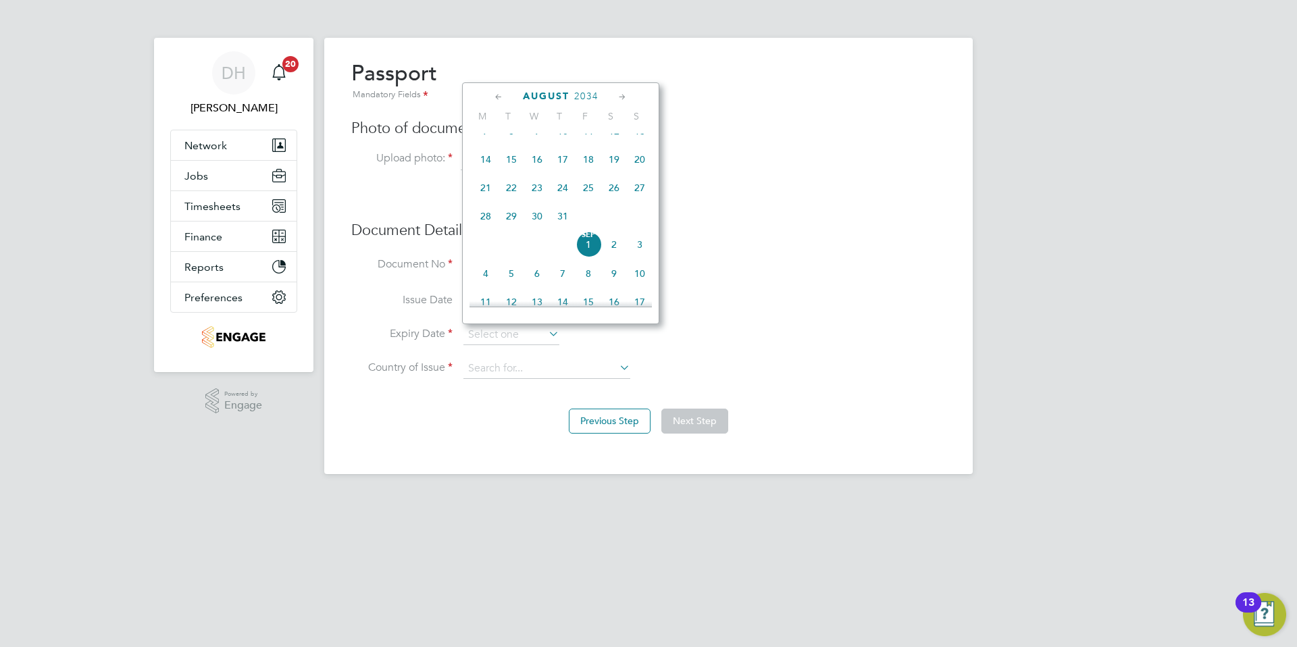
click at [562, 284] on span "7" at bounding box center [563, 274] width 26 height 26
type input "07 Sep 2034"
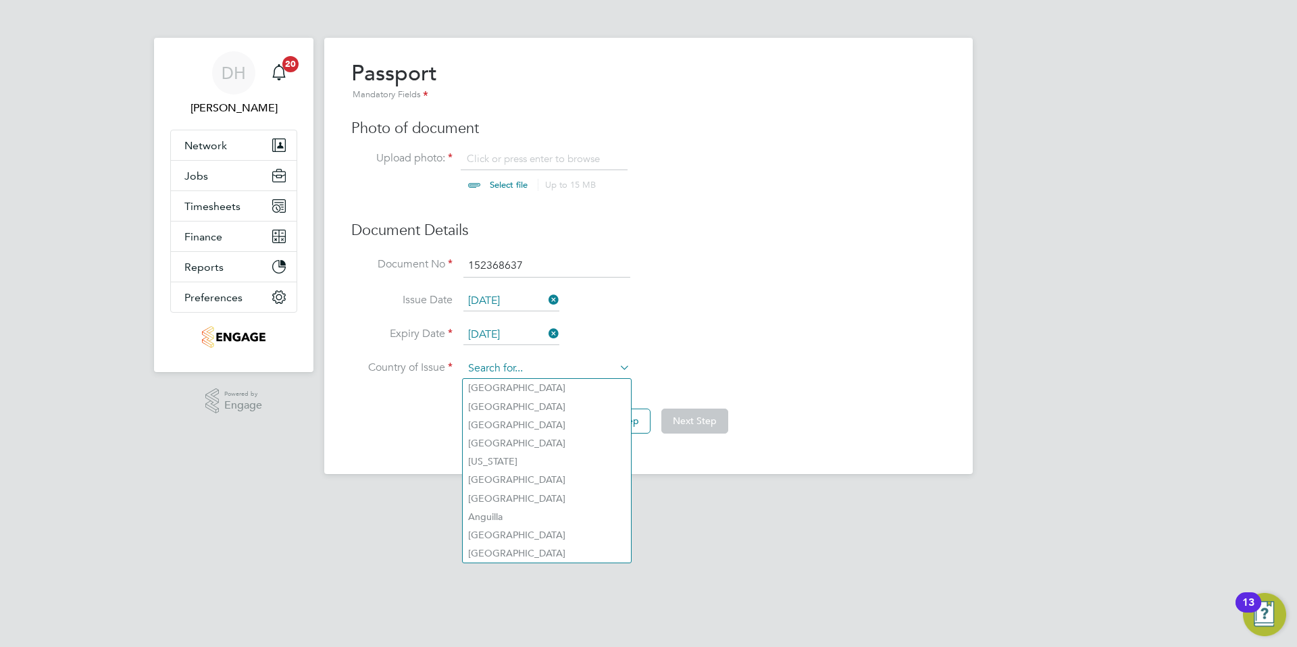
click at [525, 366] on input at bounding box center [546, 369] width 167 height 20
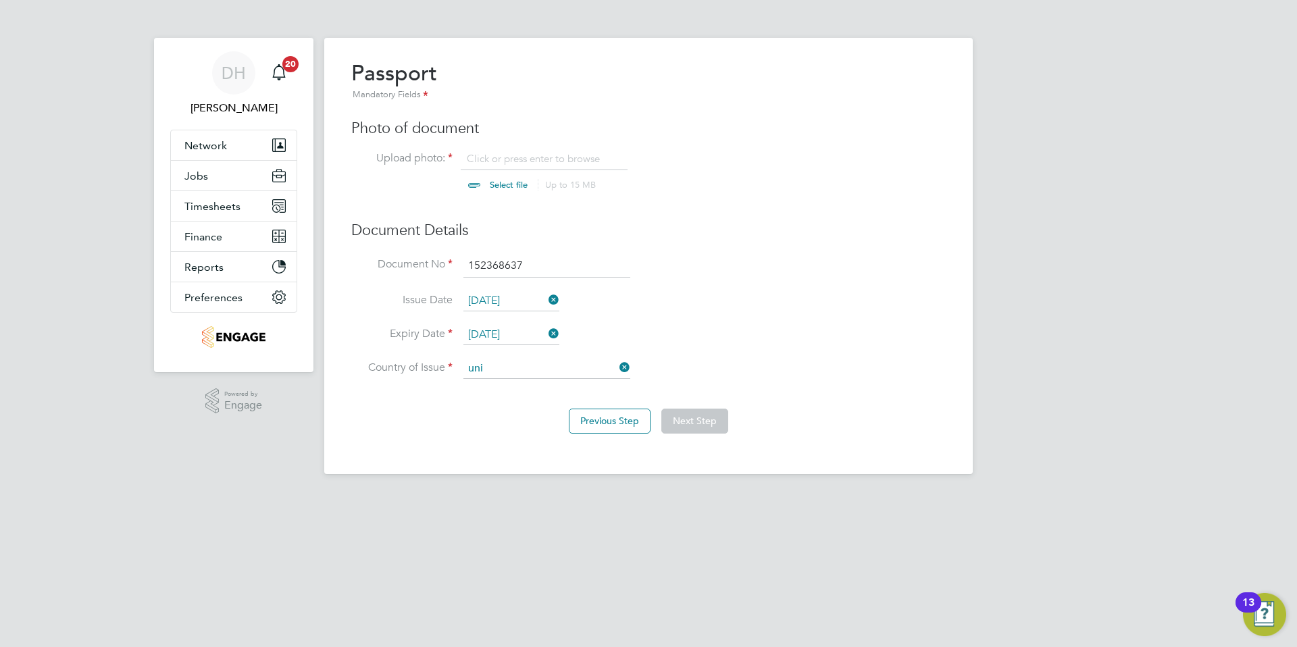
click at [490, 455] on li "Uni ted Kingdom" at bounding box center [590, 462] width 255 height 18
type input "United Kingdom"
click at [722, 319] on li "Issue Date 07 Sep 2024" at bounding box center [648, 308] width 594 height 34
click at [711, 357] on li "Expiry Date 07 Sep 2034" at bounding box center [648, 342] width 594 height 34
click at [711, 364] on li "Country of Issue United Kingdom" at bounding box center [648, 376] width 594 height 34
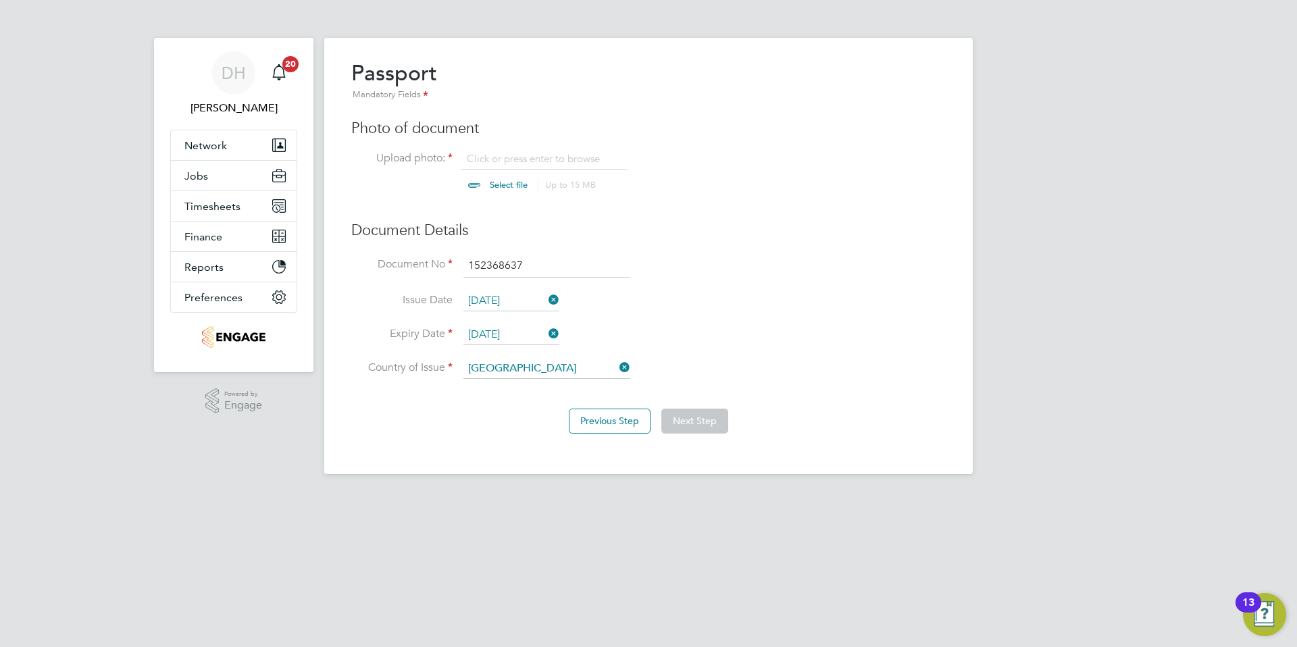
click at [507, 153] on input "file" at bounding box center [521, 172] width 212 height 41
type input "C:\fakepath\Jannie Sweetman Passport.jpeg"
click at [696, 420] on button "Next Step" at bounding box center [694, 421] width 67 height 24
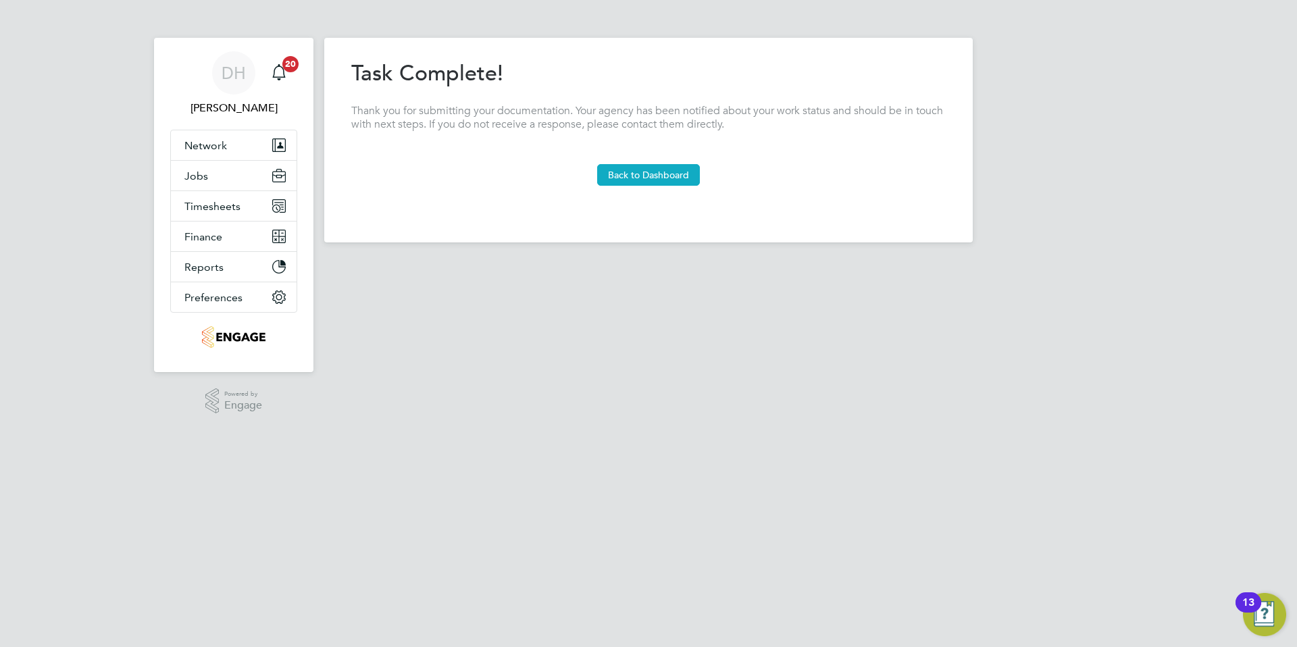
click at [656, 171] on button "Back to Dashboard" at bounding box center [648, 175] width 103 height 22
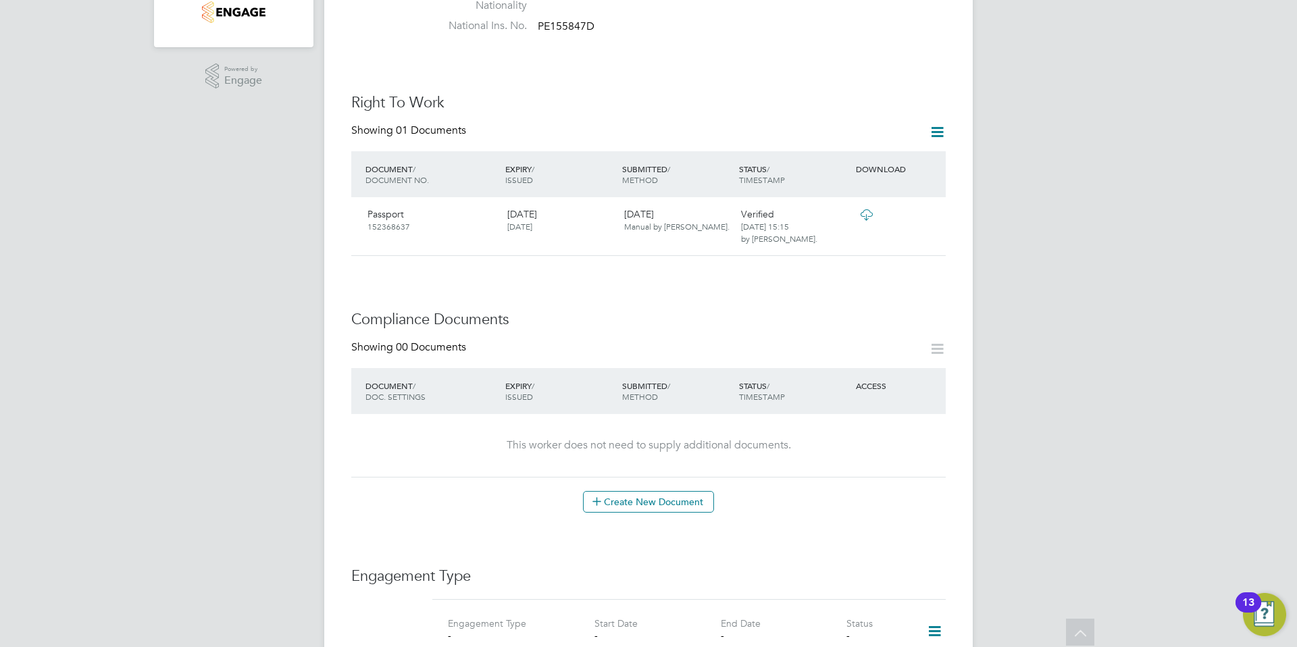
scroll to position [442, 0]
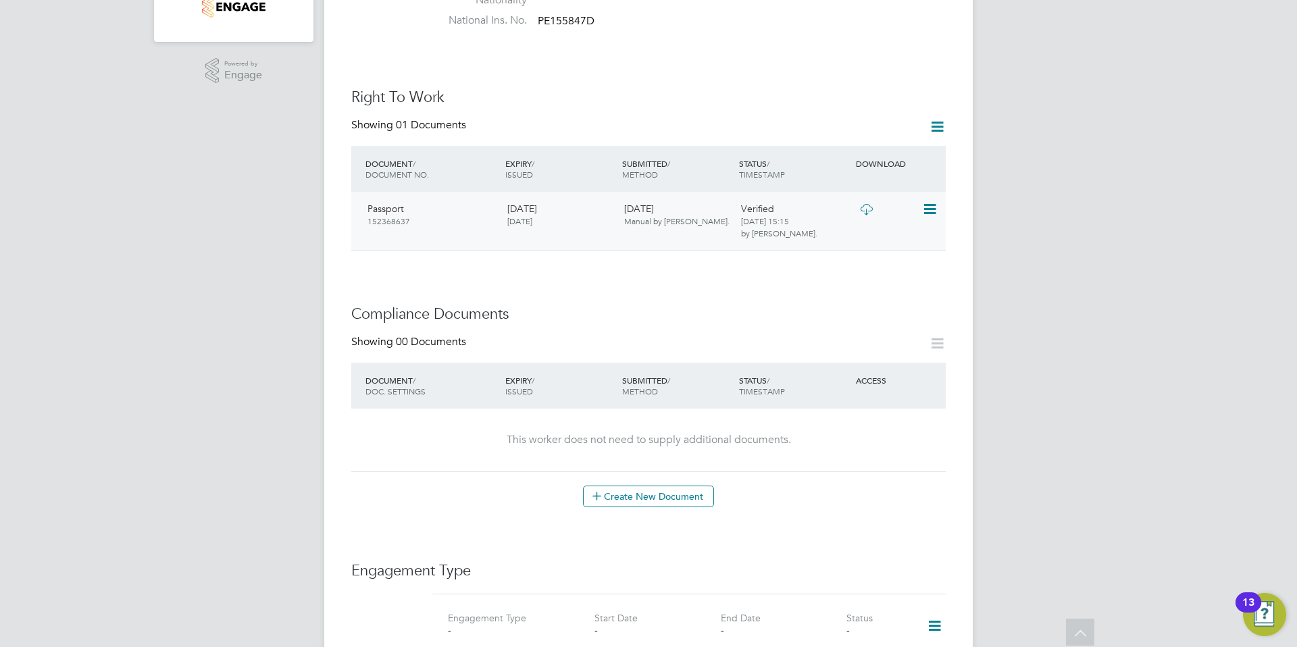
click at [932, 201] on icon at bounding box center [929, 209] width 14 height 16
click at [865, 204] on icon at bounding box center [866, 209] width 17 height 11
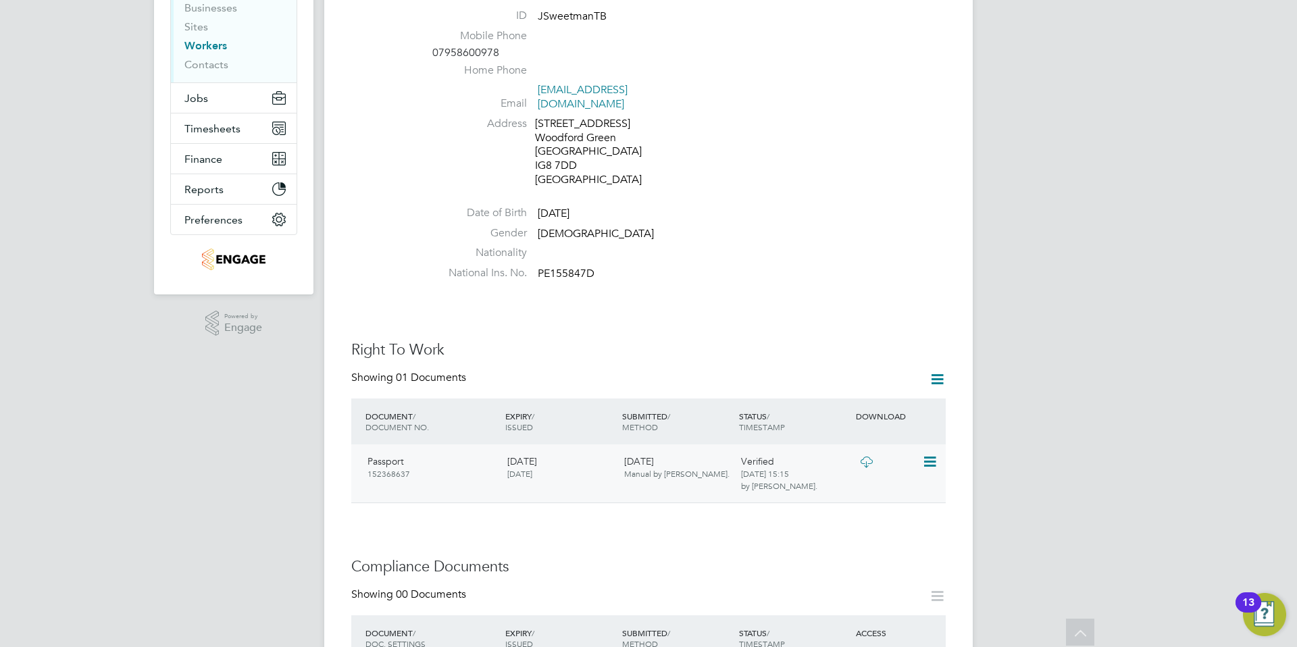
scroll to position [0, 0]
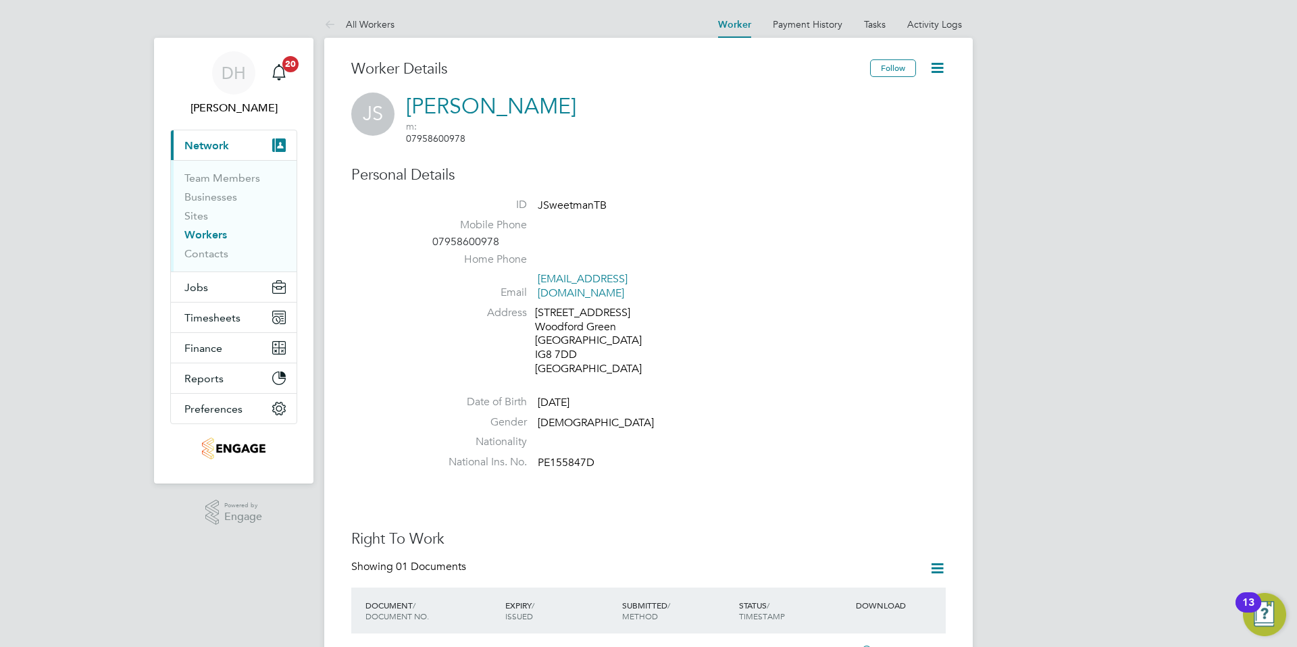
click at [797, 180] on div "Personal Details ID JSweetmanTB Mobile Phone 07958600978 Home Phone Email janni…" at bounding box center [648, 320] width 594 height 310
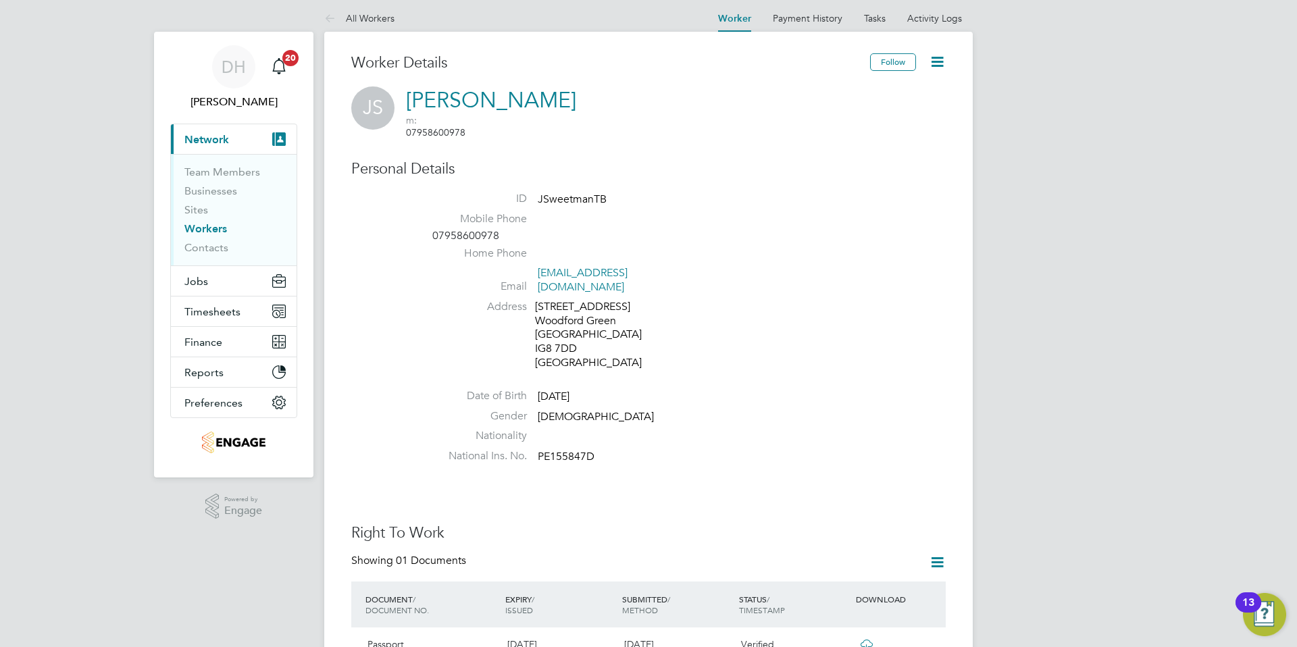
scroll to position [7, 0]
drag, startPoint x: 553, startPoint y: 405, endPoint x: 553, endPoint y: 392, distance: 12.9
click at [553, 428] on li "Nationality" at bounding box center [688, 438] width 513 height 20
click at [933, 60] on icon at bounding box center [937, 61] width 17 height 17
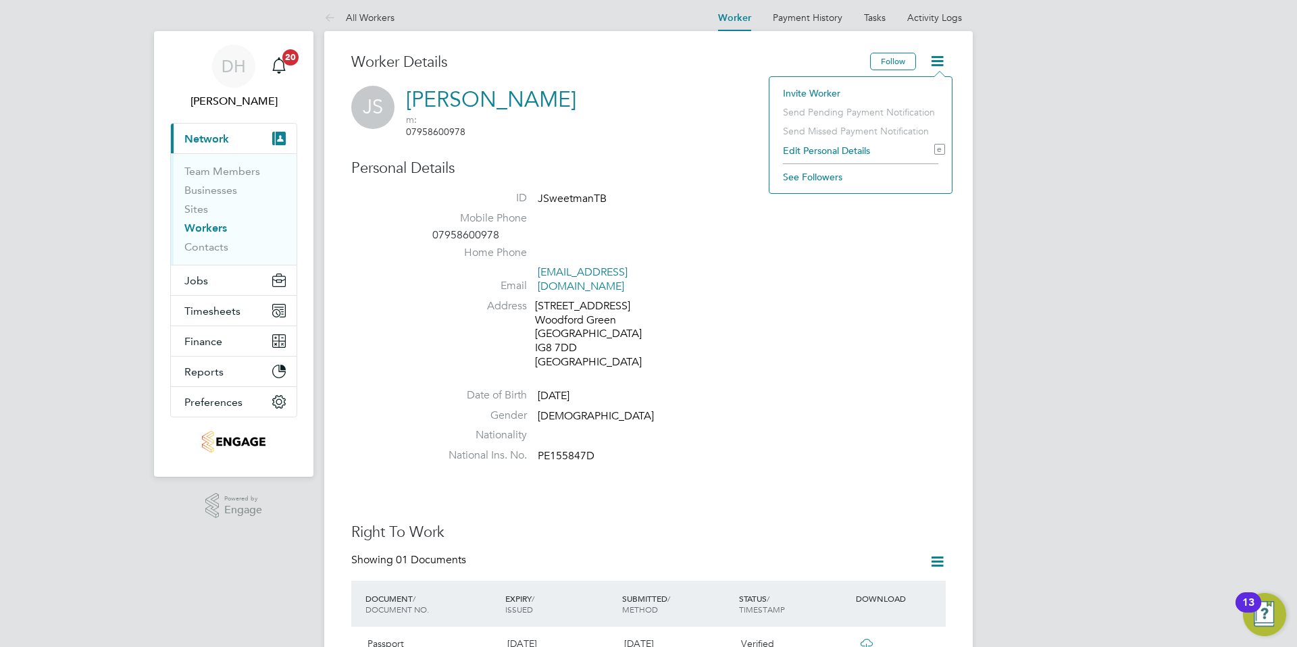
click at [824, 151] on li "Edit Personal Details e" at bounding box center [860, 150] width 169 height 19
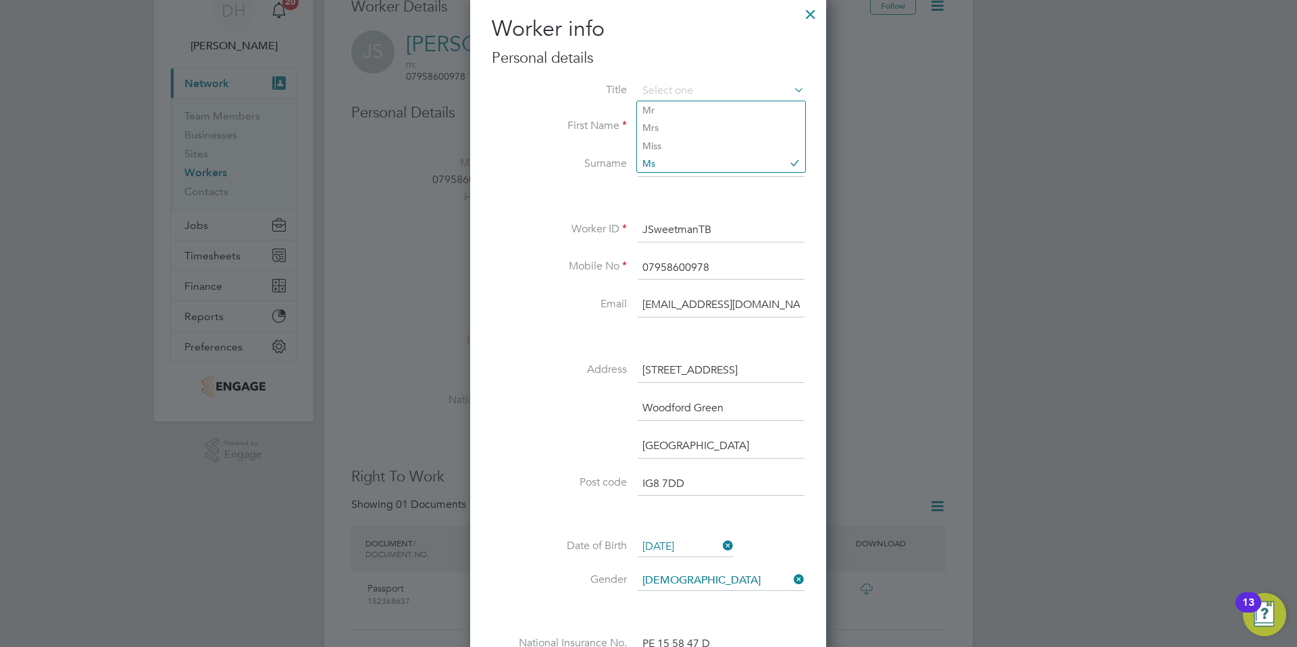
scroll to position [69, 0]
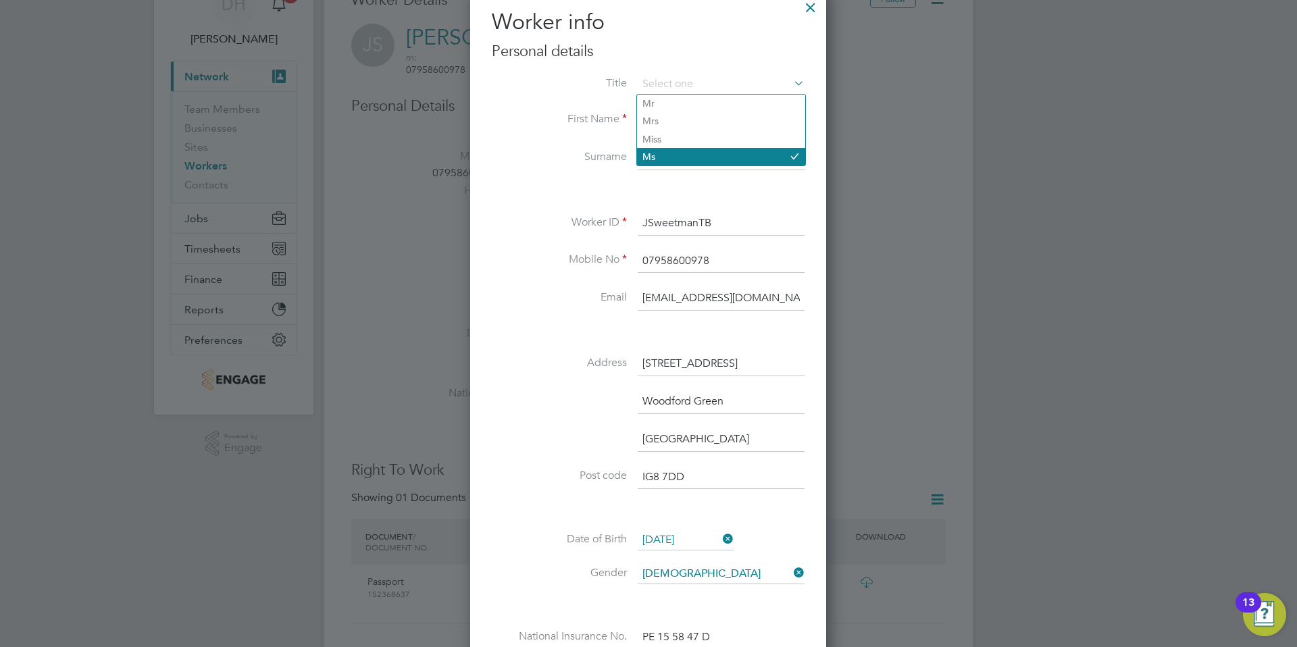
click at [699, 161] on li "Ms" at bounding box center [721, 157] width 168 height 18
type input "Ms"
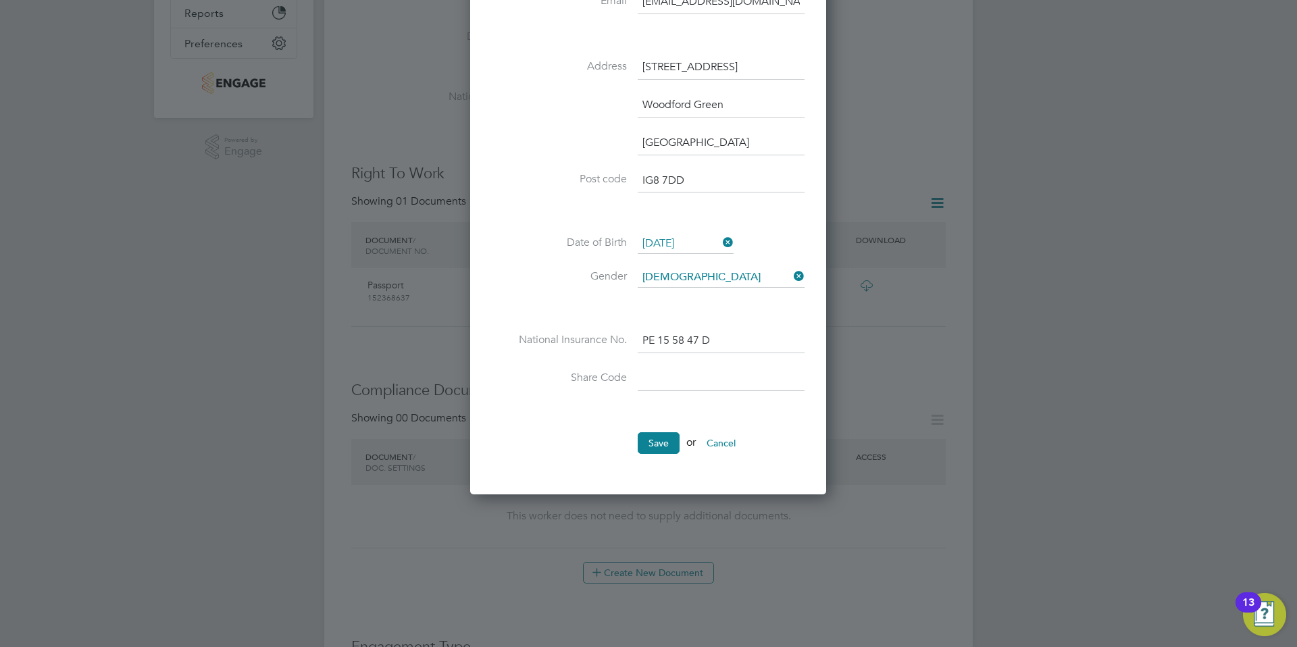
scroll to position [369, 0]
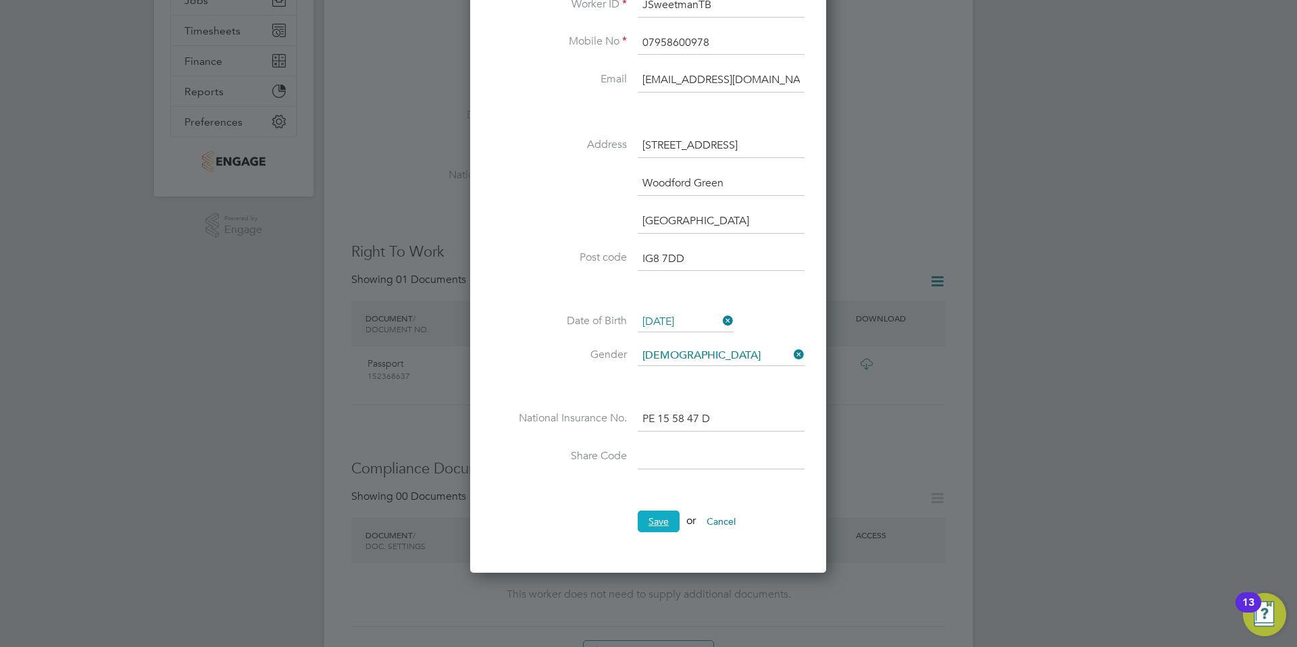
click at [661, 523] on button "Save" at bounding box center [659, 522] width 42 height 22
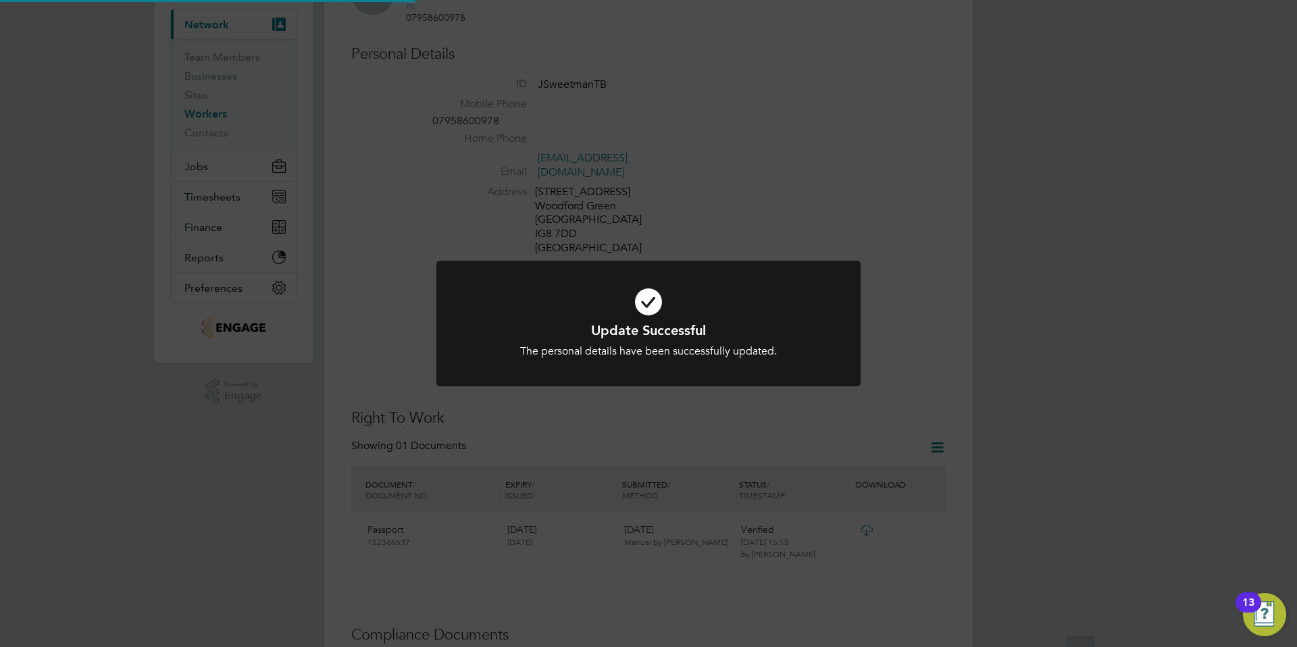
scroll to position [7, 0]
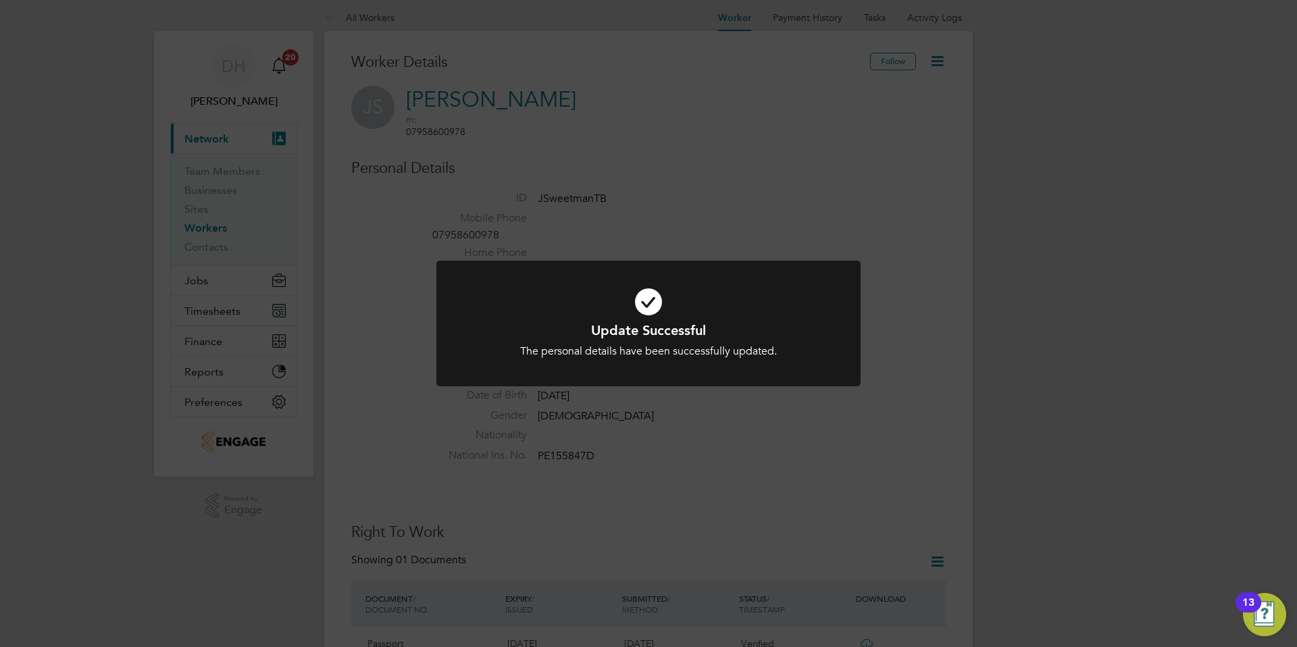
click at [709, 458] on div "Update Successful The personal details have been successfully updated. Cancel O…" at bounding box center [648, 323] width 1297 height 647
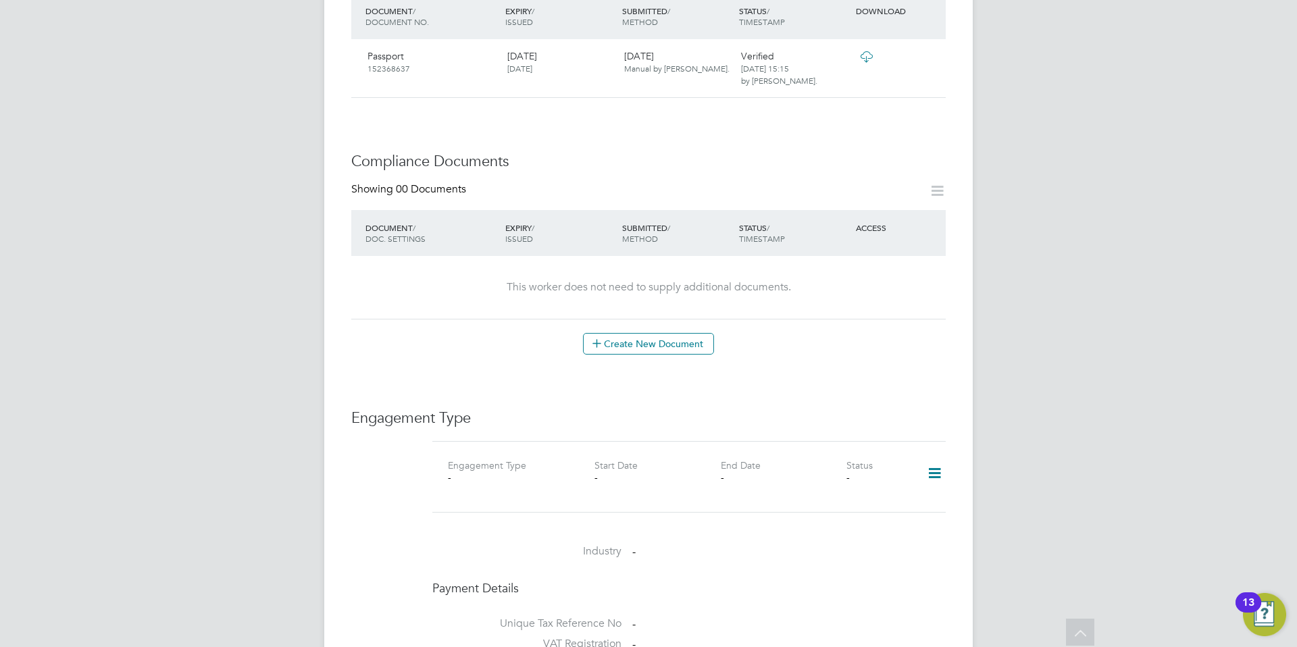
scroll to position [600, 0]
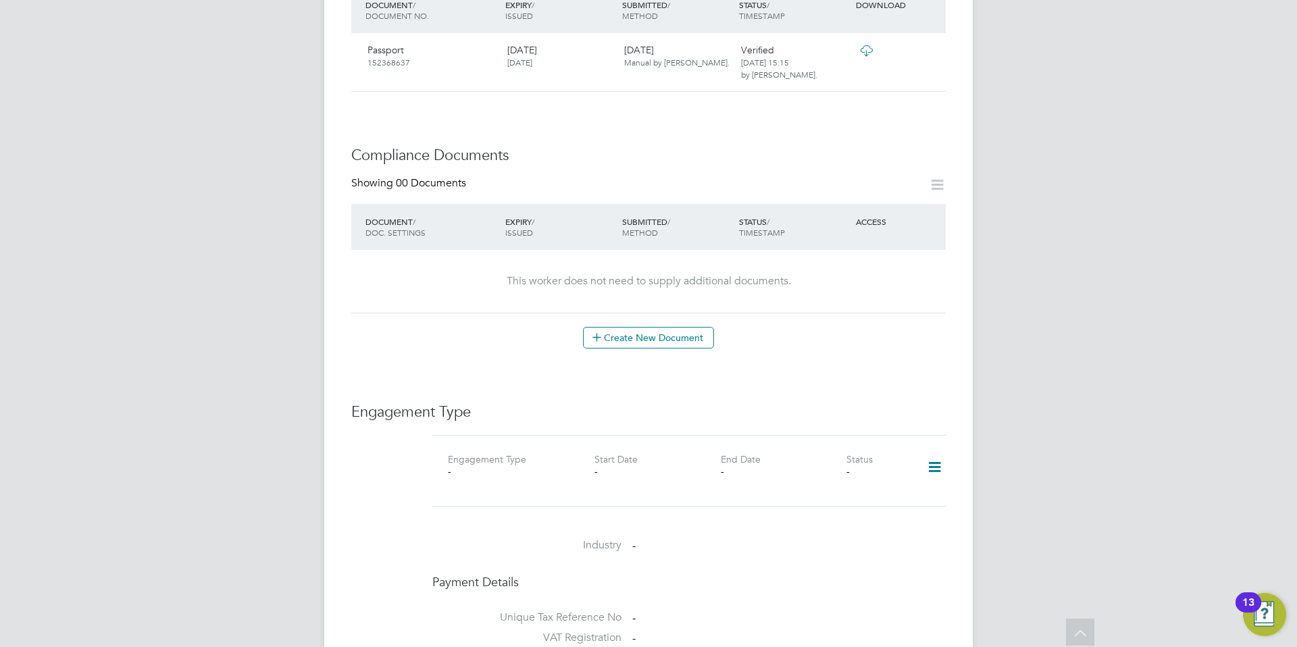
click at [937, 452] on icon at bounding box center [935, 467] width 24 height 31
click at [834, 490] on li "Add Engagement Type" at bounding box center [864, 489] width 153 height 19
click at [623, 588] on input at bounding box center [668, 597] width 167 height 19
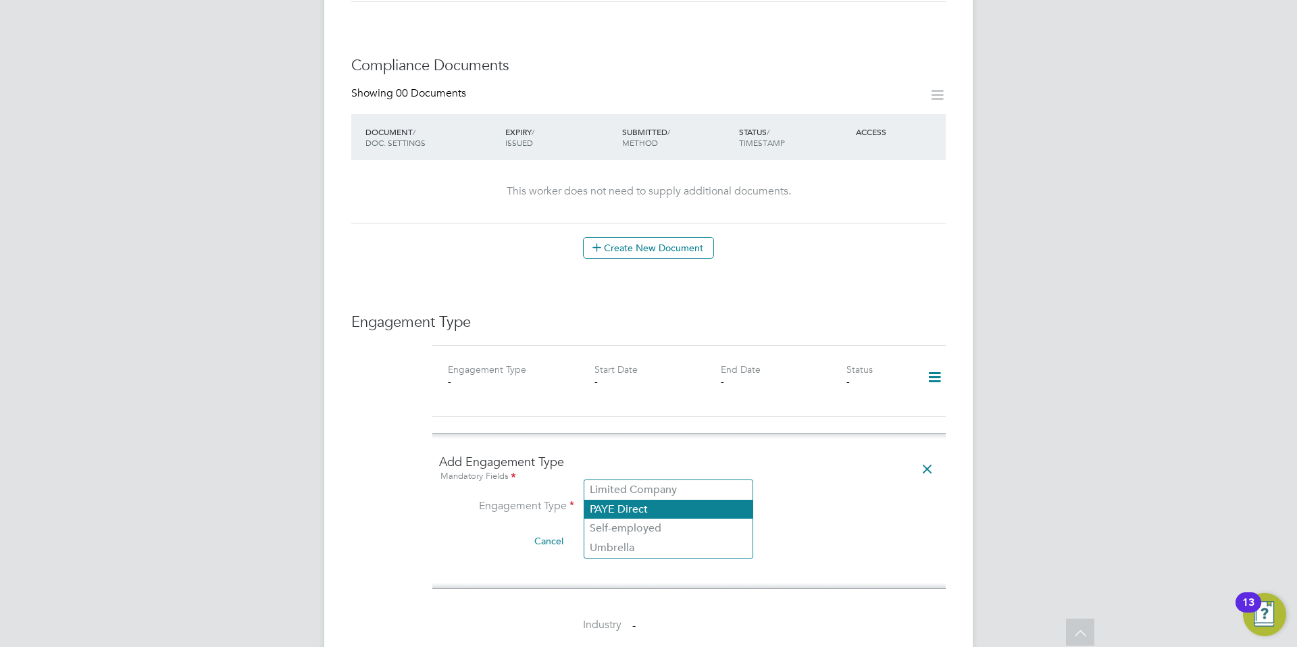
scroll to position [699, 0]
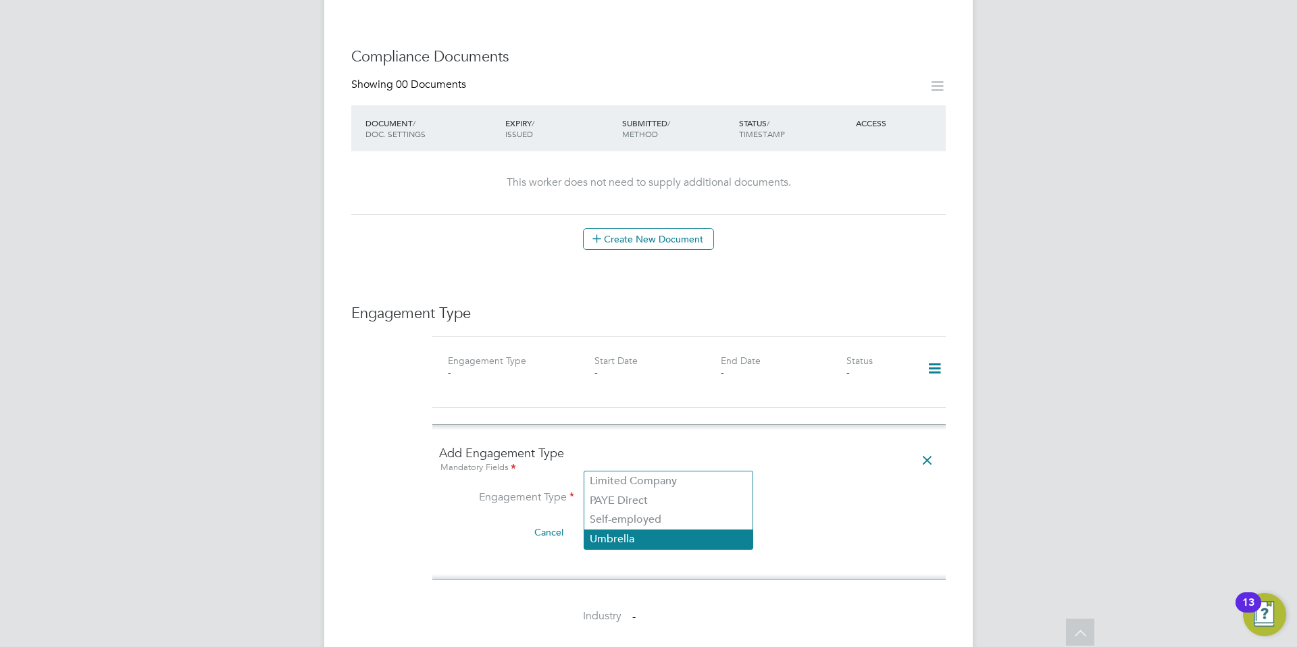
click at [632, 536] on li "Umbrella" at bounding box center [668, 540] width 168 height 20
type input "Umbrella"
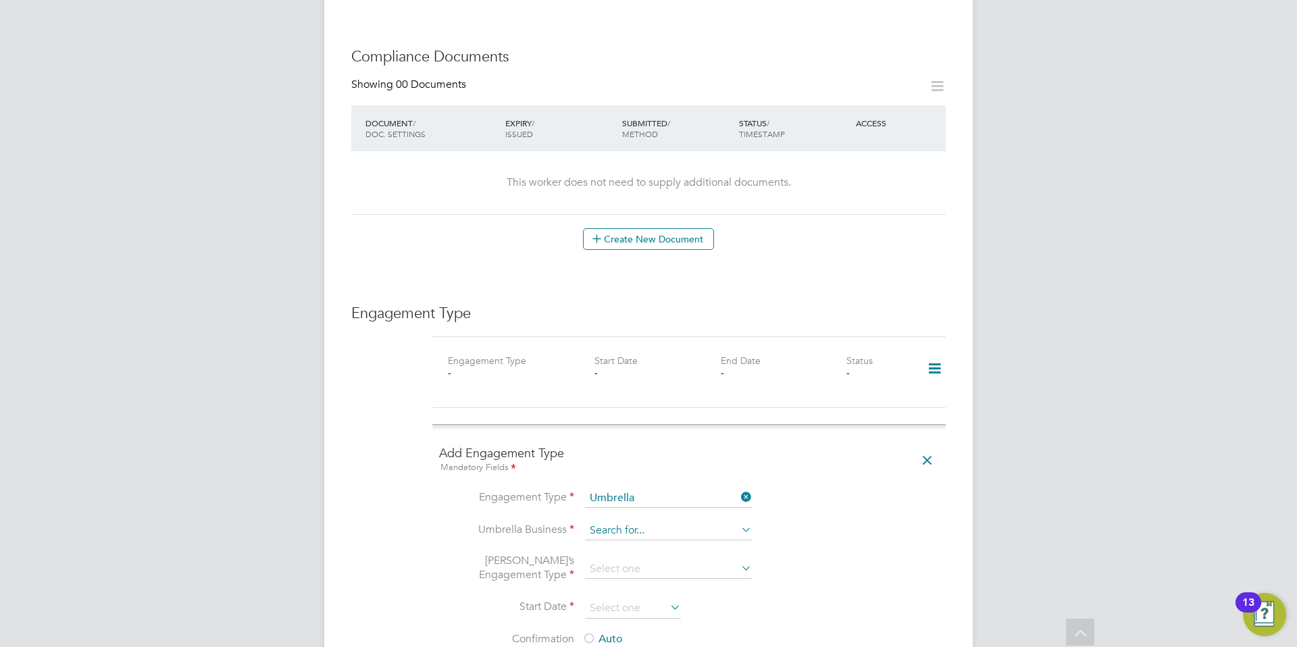
click at [632, 521] on input at bounding box center [668, 530] width 167 height 19
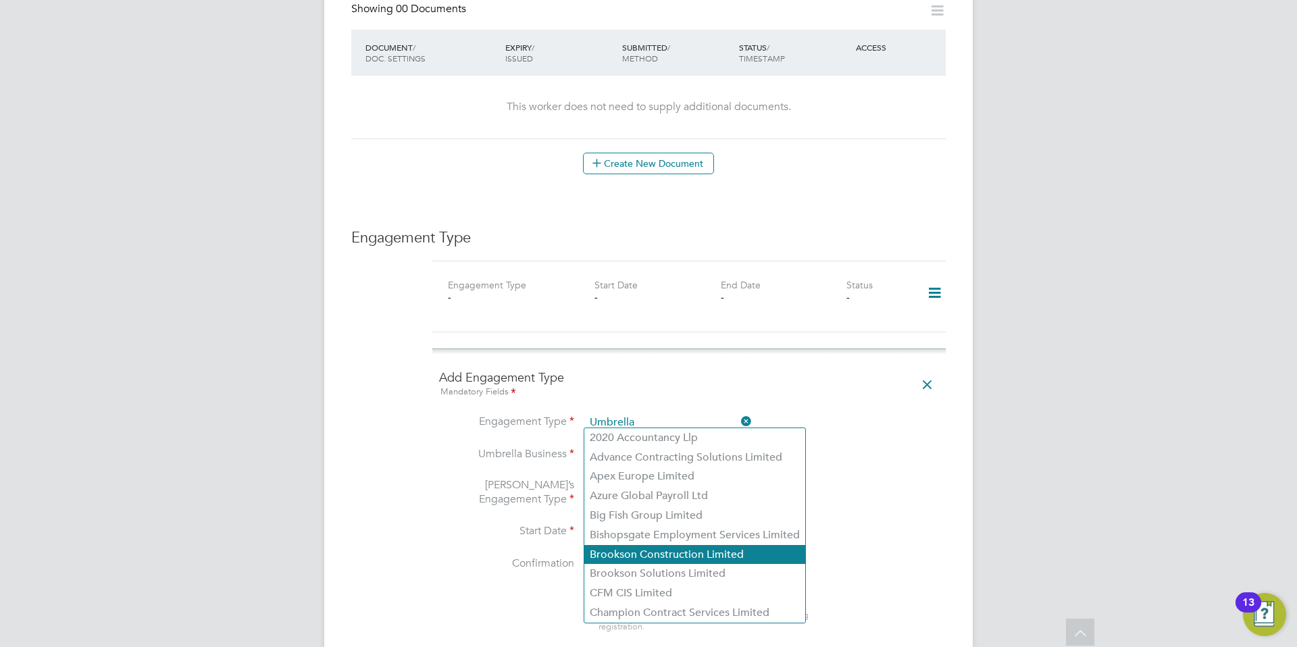
scroll to position [777, 0]
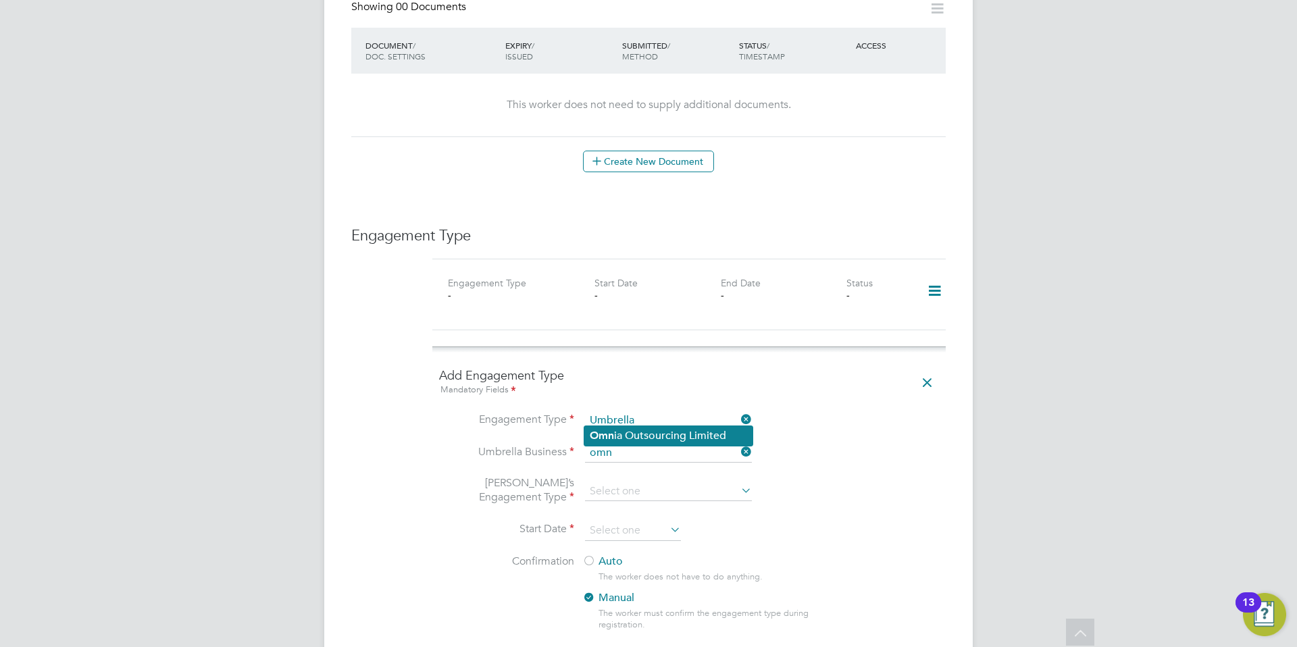
click at [617, 434] on li "Omn ia Outsourcing Limited" at bounding box center [668, 436] width 168 height 20
type input "Omnia Outsourcing Limited"
click at [615, 482] on input at bounding box center [668, 491] width 167 height 19
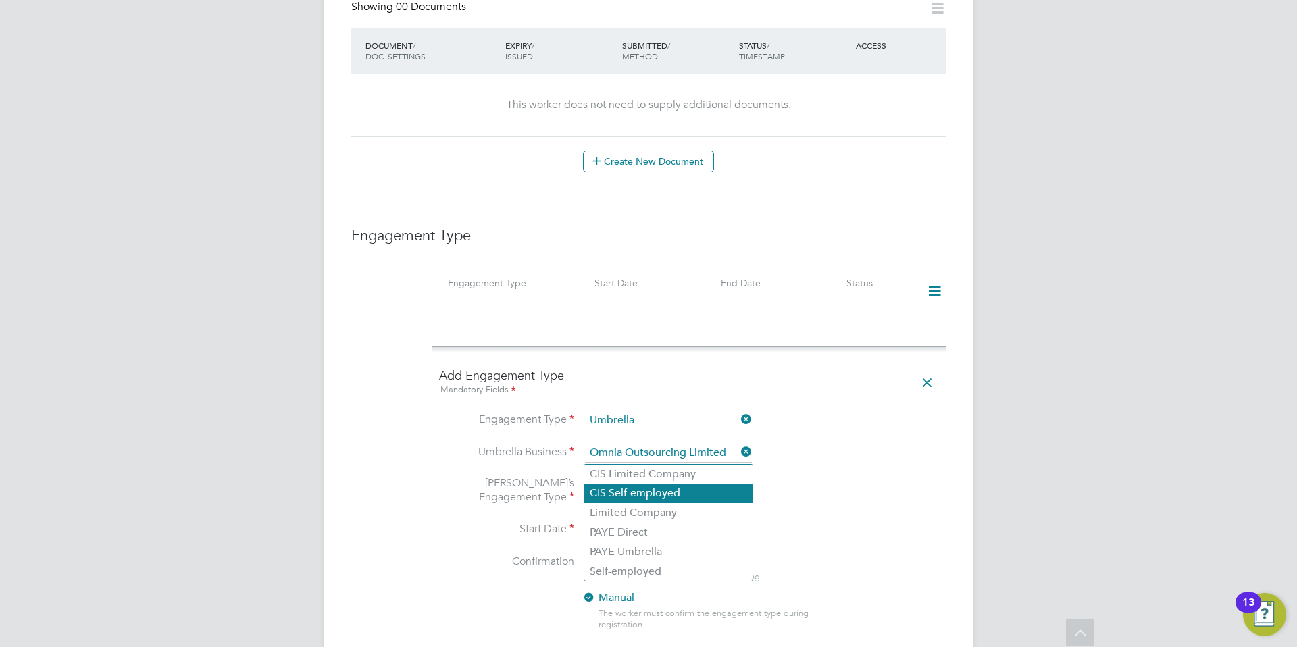
click at [647, 494] on li "CIS Self-employed" at bounding box center [668, 494] width 168 height 20
type input "CIS Self-employed"
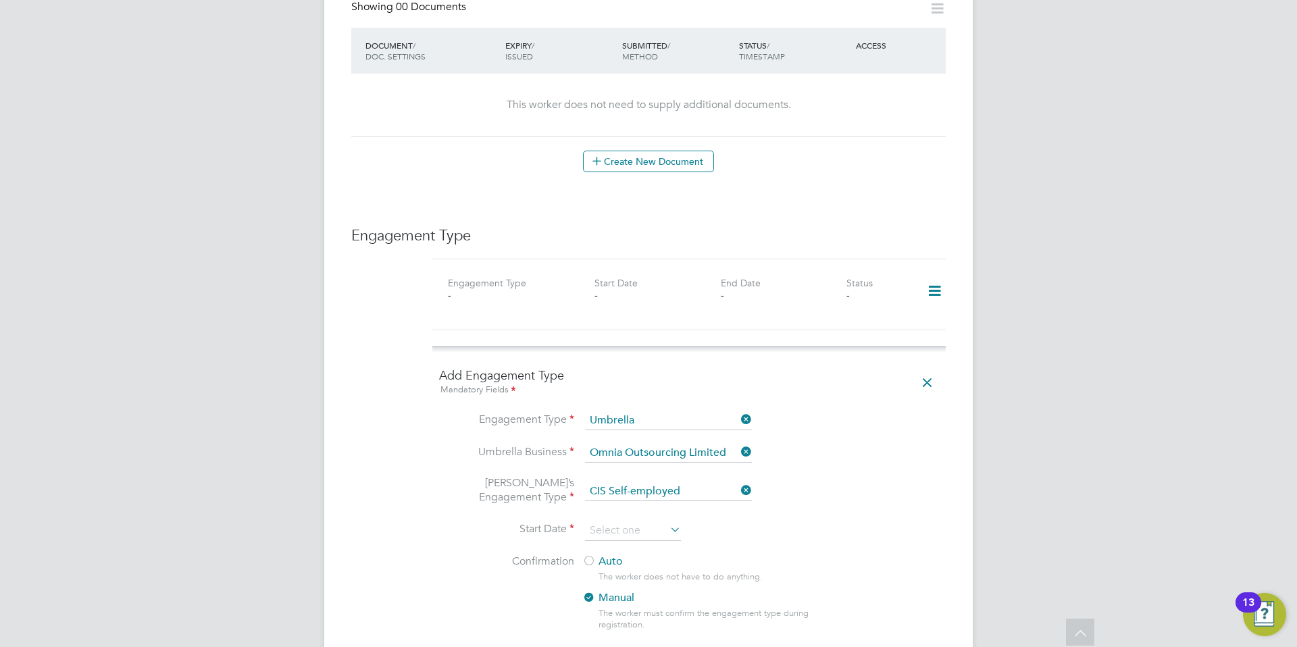
click at [856, 476] on li "Umbrella’s Engagement Type CIS Self-employed" at bounding box center [689, 498] width 500 height 45
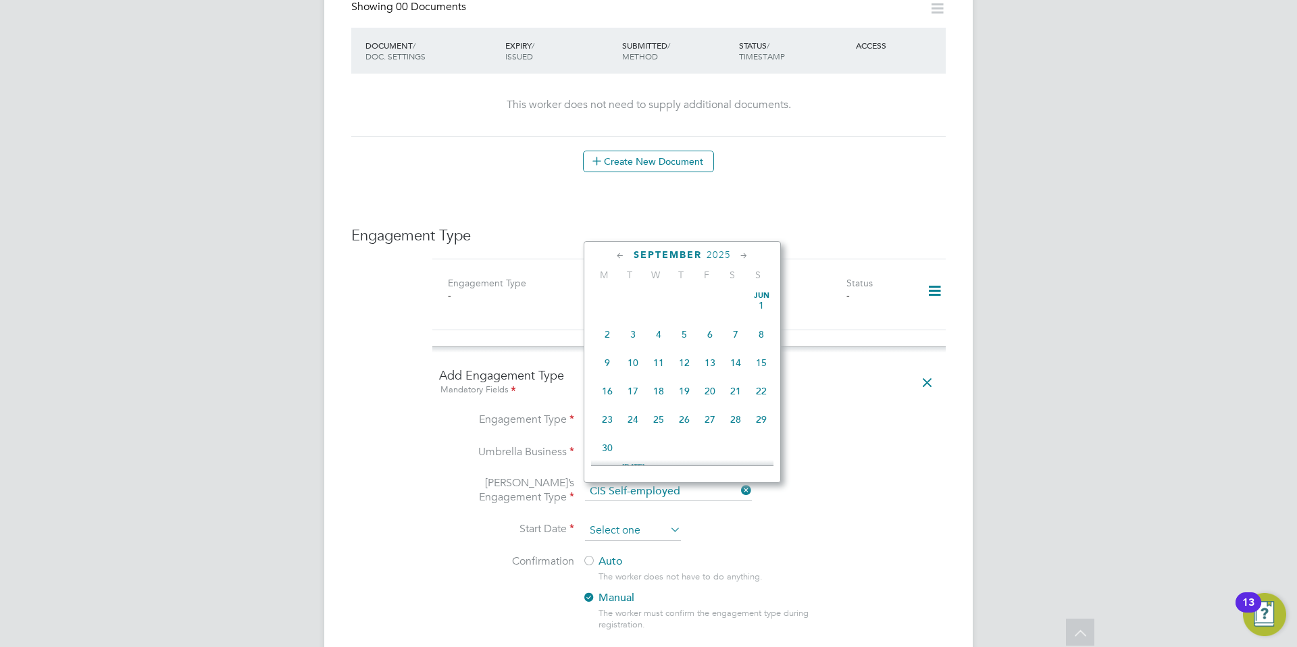
click at [664, 521] on input at bounding box center [633, 531] width 96 height 20
click at [635, 390] on span "9" at bounding box center [633, 381] width 26 height 26
type input "09 Sep 2025"
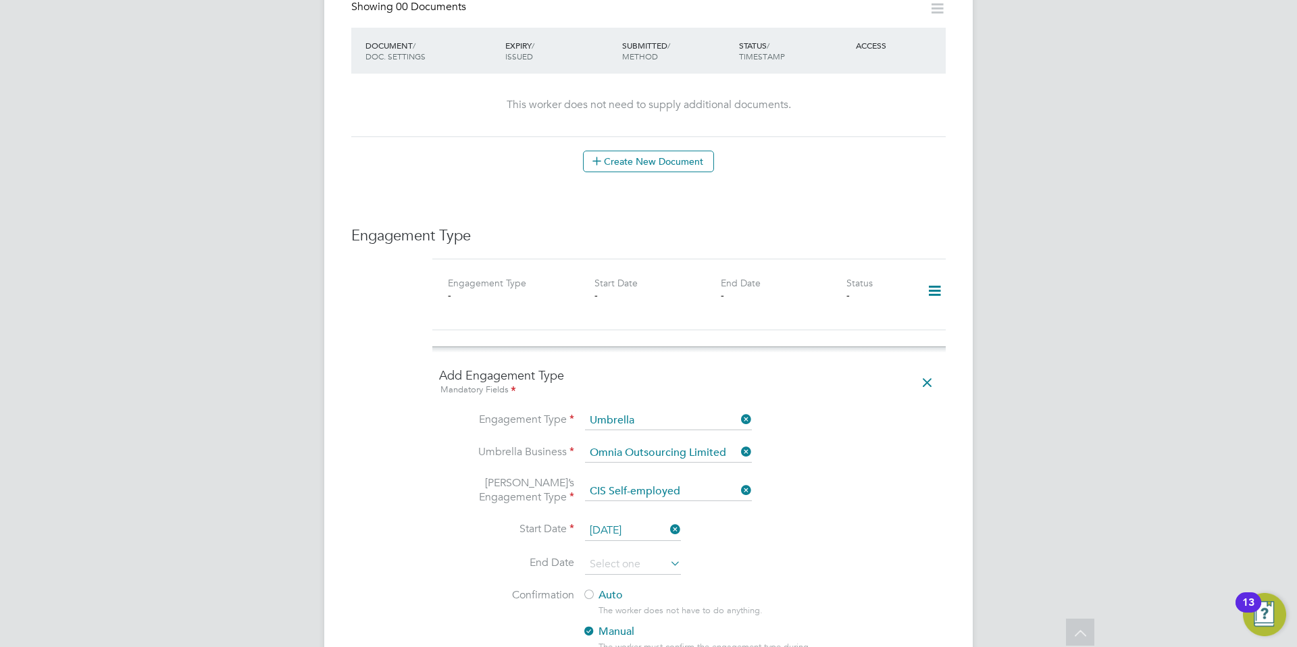
click at [667, 554] on icon at bounding box center [667, 563] width 0 height 19
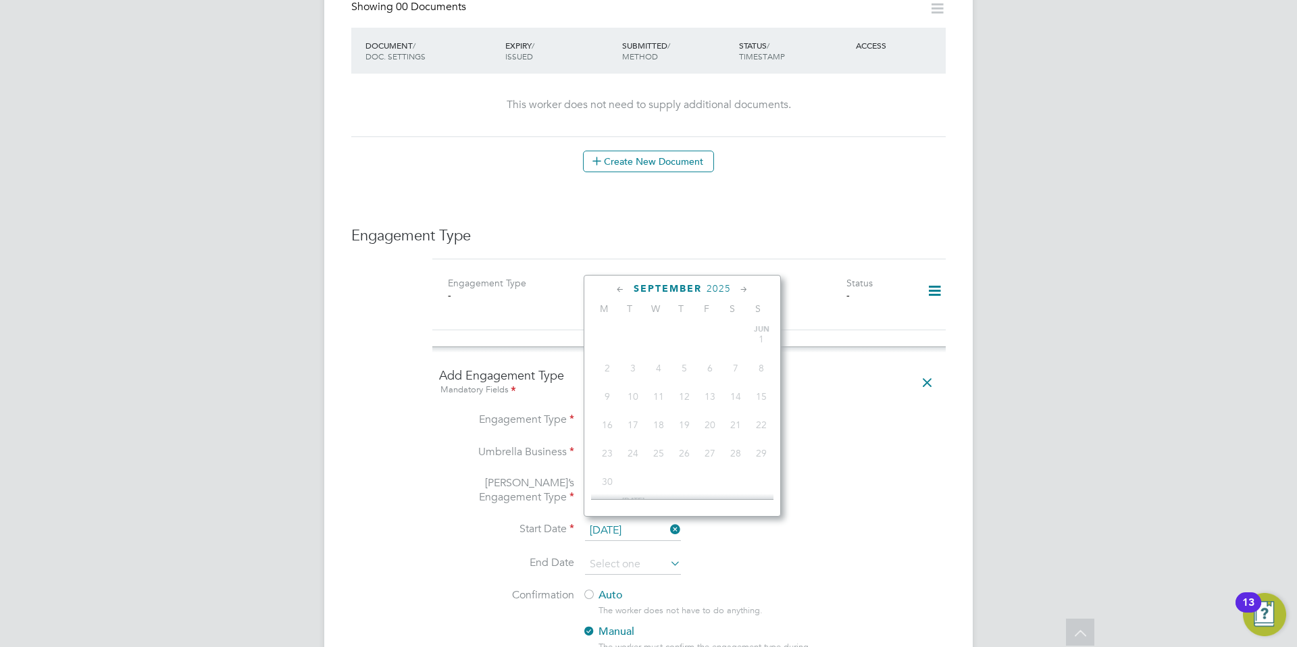
scroll to position [438, 0]
click at [747, 290] on icon at bounding box center [744, 289] width 13 height 15
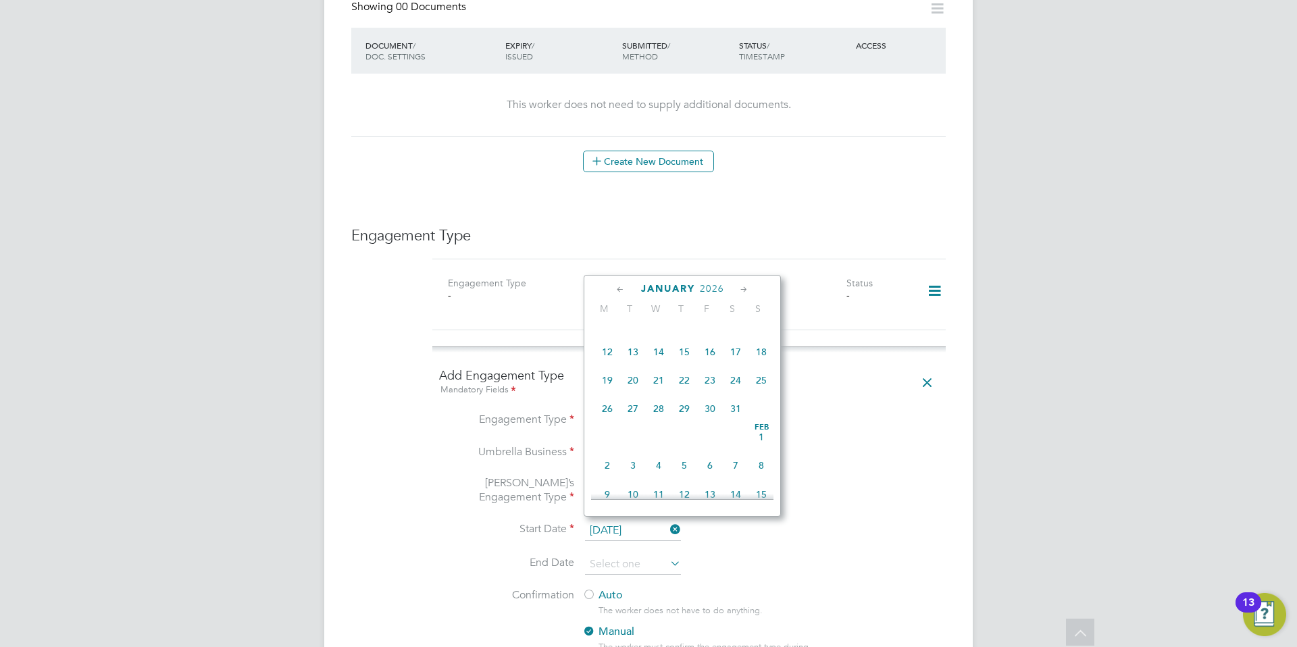
click at [747, 290] on icon at bounding box center [744, 289] width 13 height 15
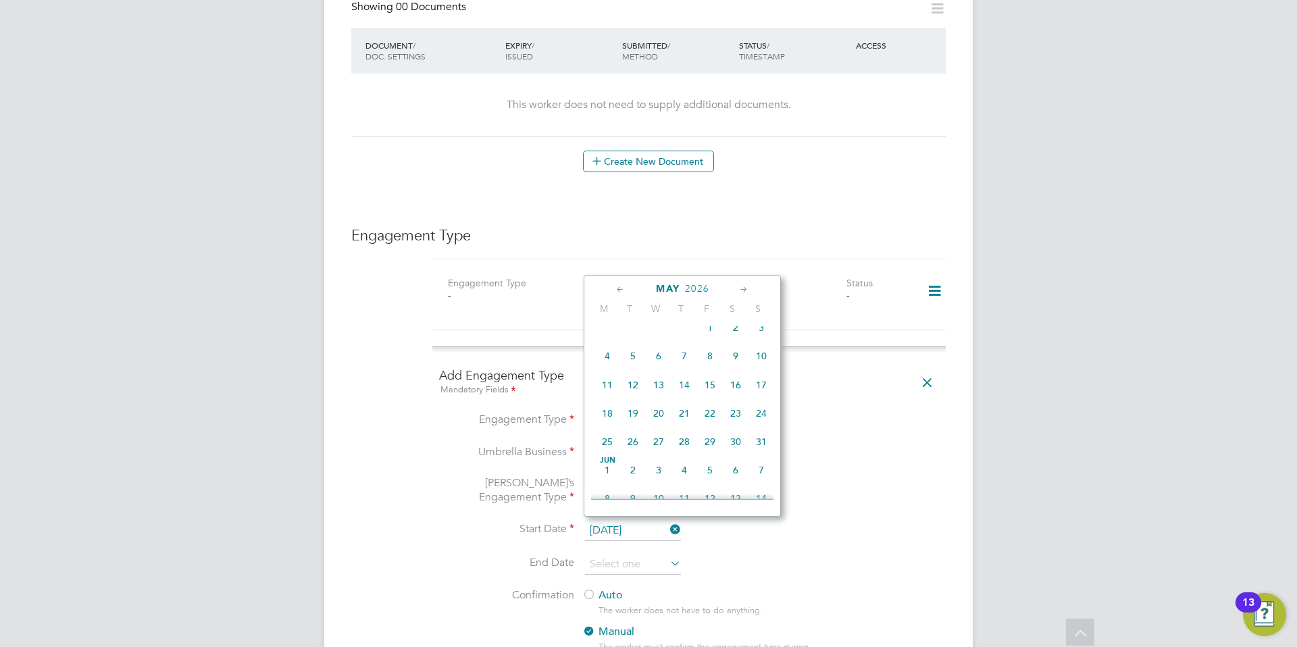
click at [767, 398] on span "17" at bounding box center [761, 385] width 26 height 26
type input "17 May 2026"
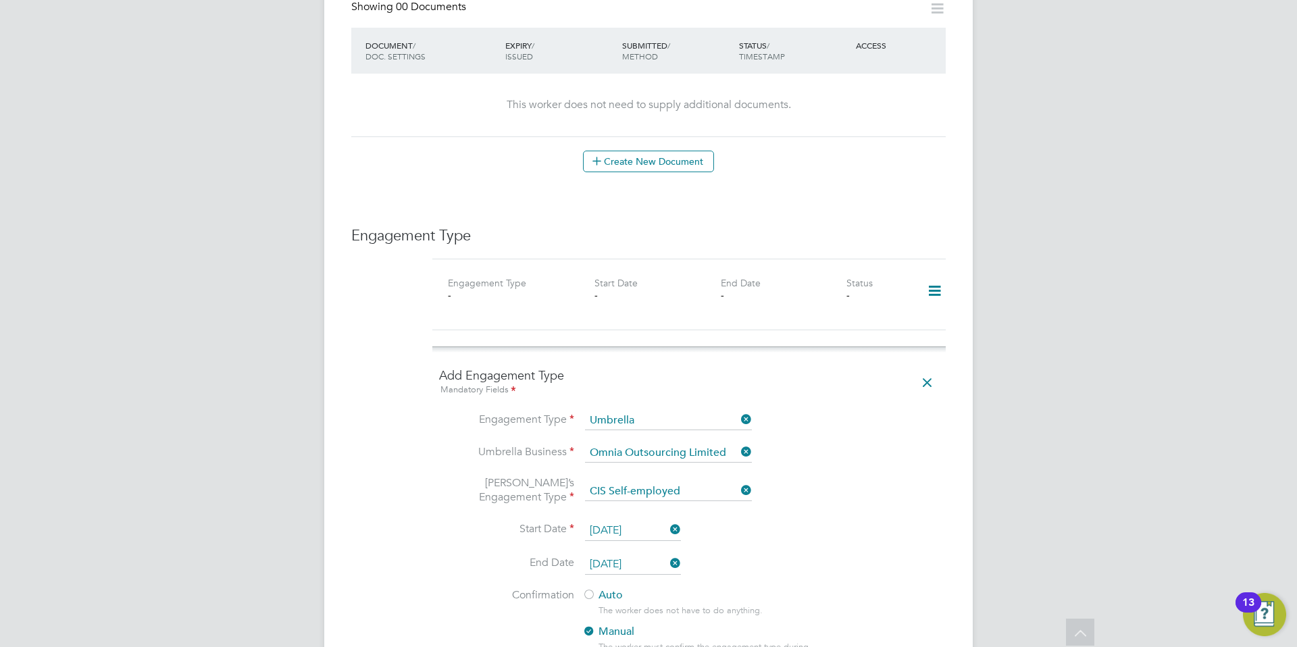
click at [763, 555] on li "End Date 17 May 2026" at bounding box center [689, 572] width 500 height 34
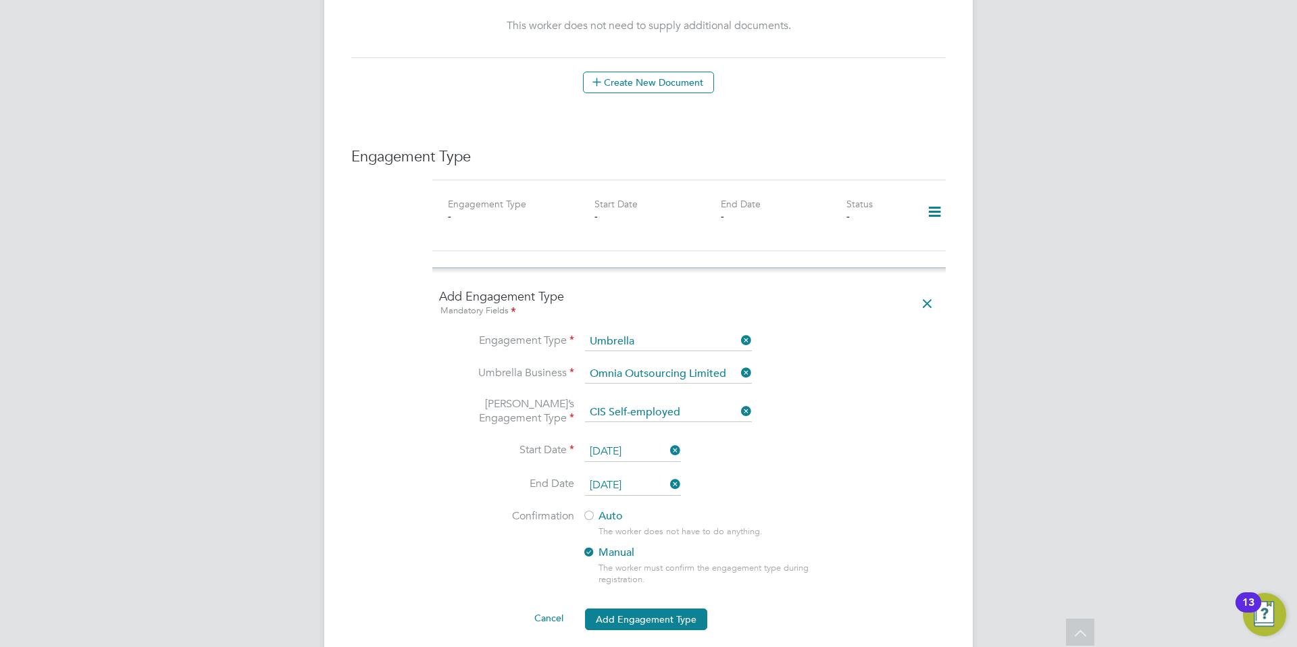
scroll to position [880, 0]
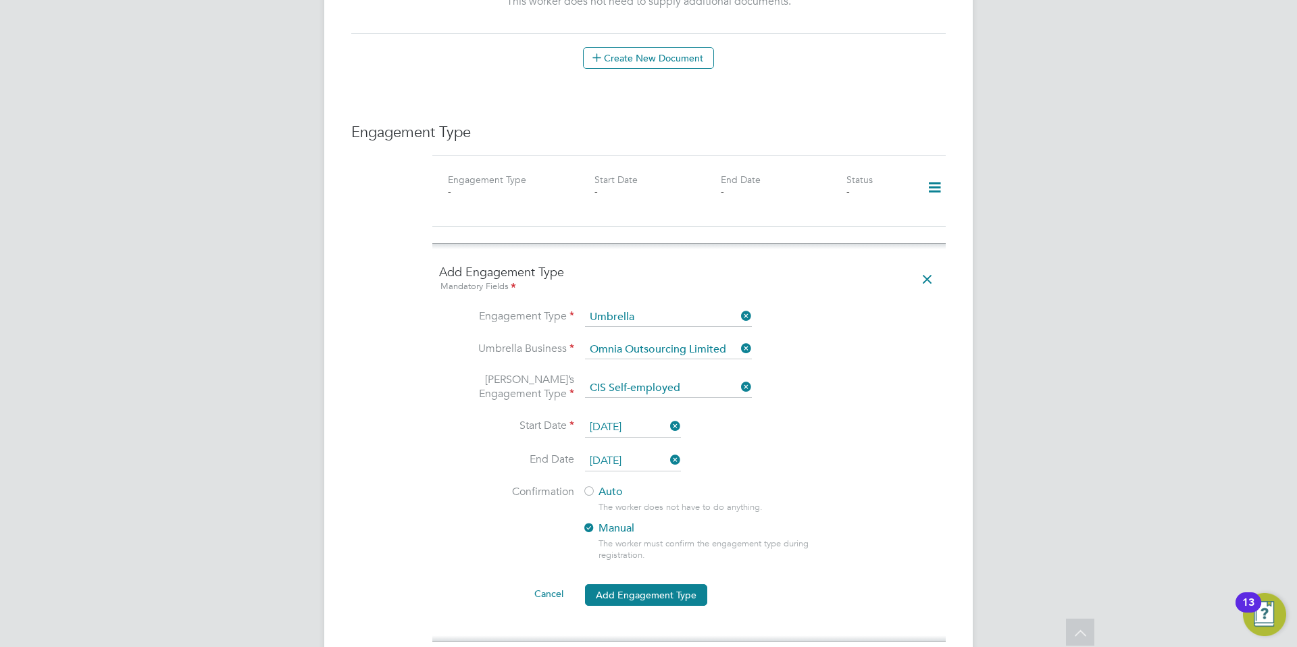
click at [588, 486] on div at bounding box center [589, 493] width 14 height 14
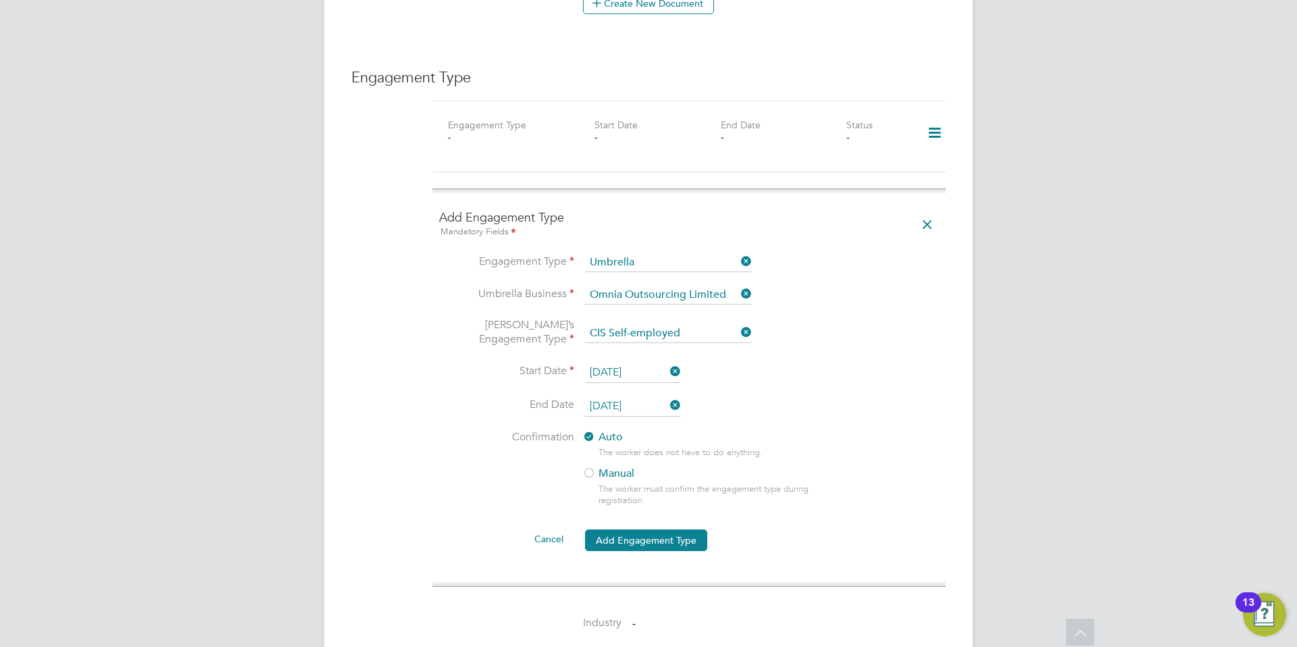
scroll to position [946, 0]
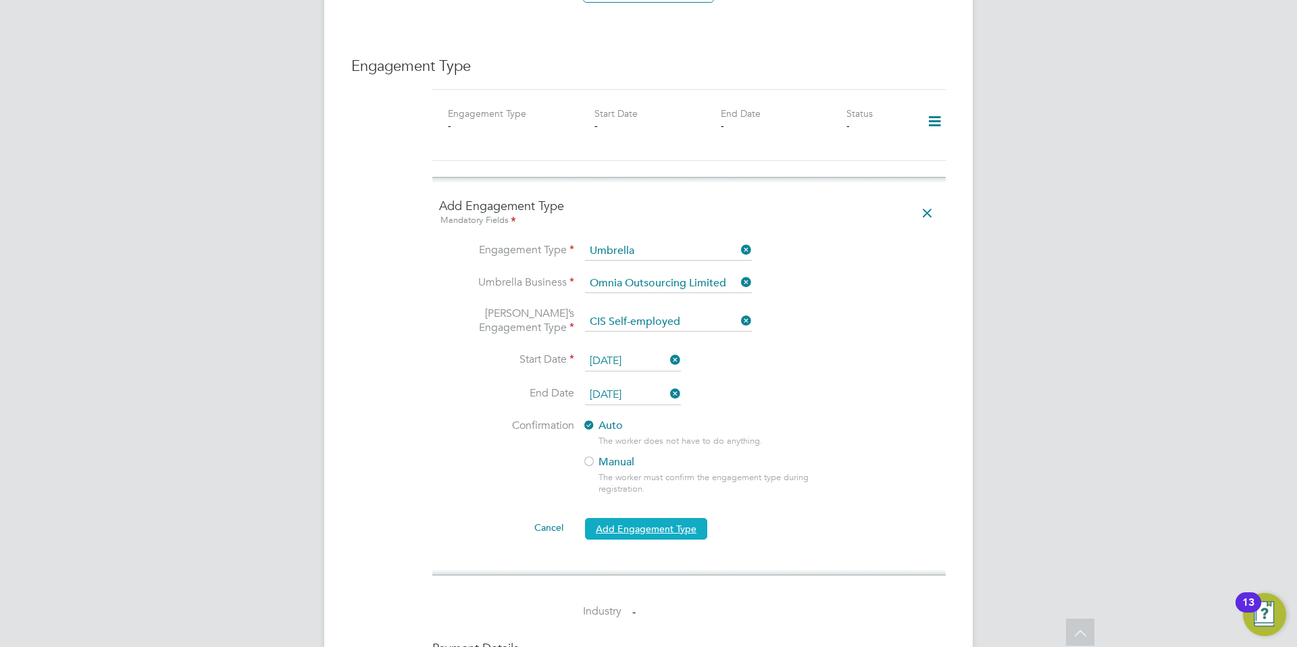
click at [646, 518] on button "Add Engagement Type" at bounding box center [646, 529] width 122 height 22
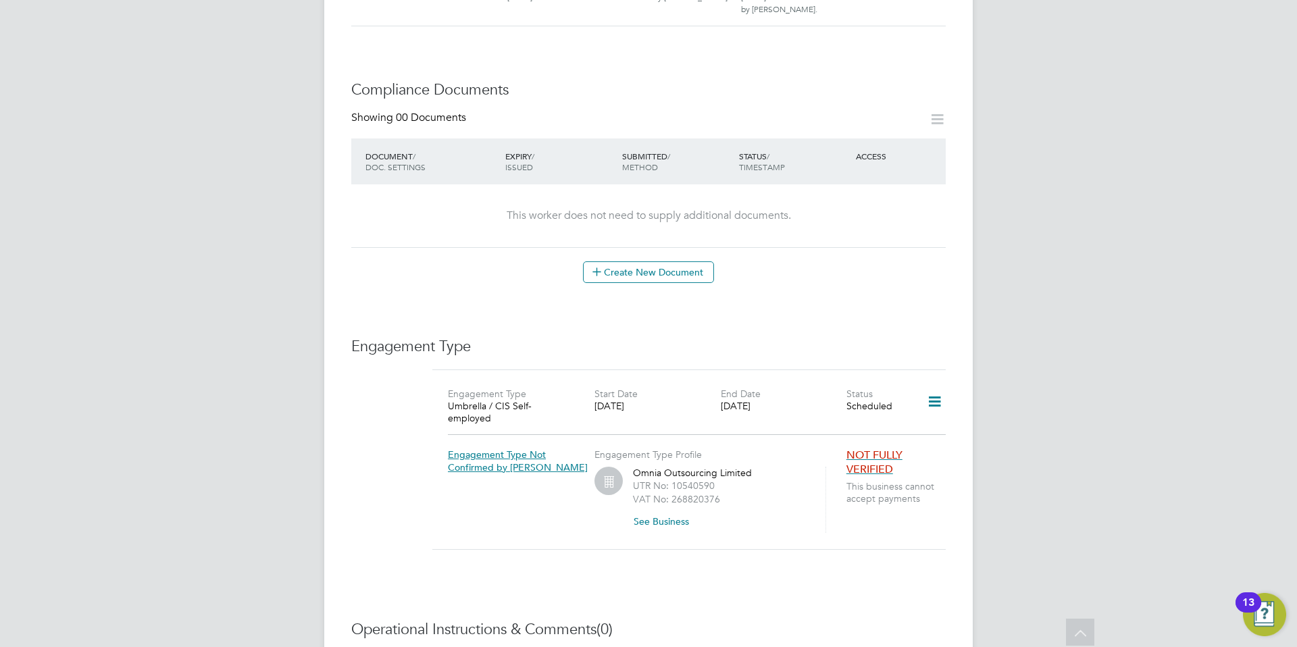
scroll to position [667, 0]
click at [877, 447] on span "NOT FULLY VERIFIED" at bounding box center [874, 461] width 56 height 28
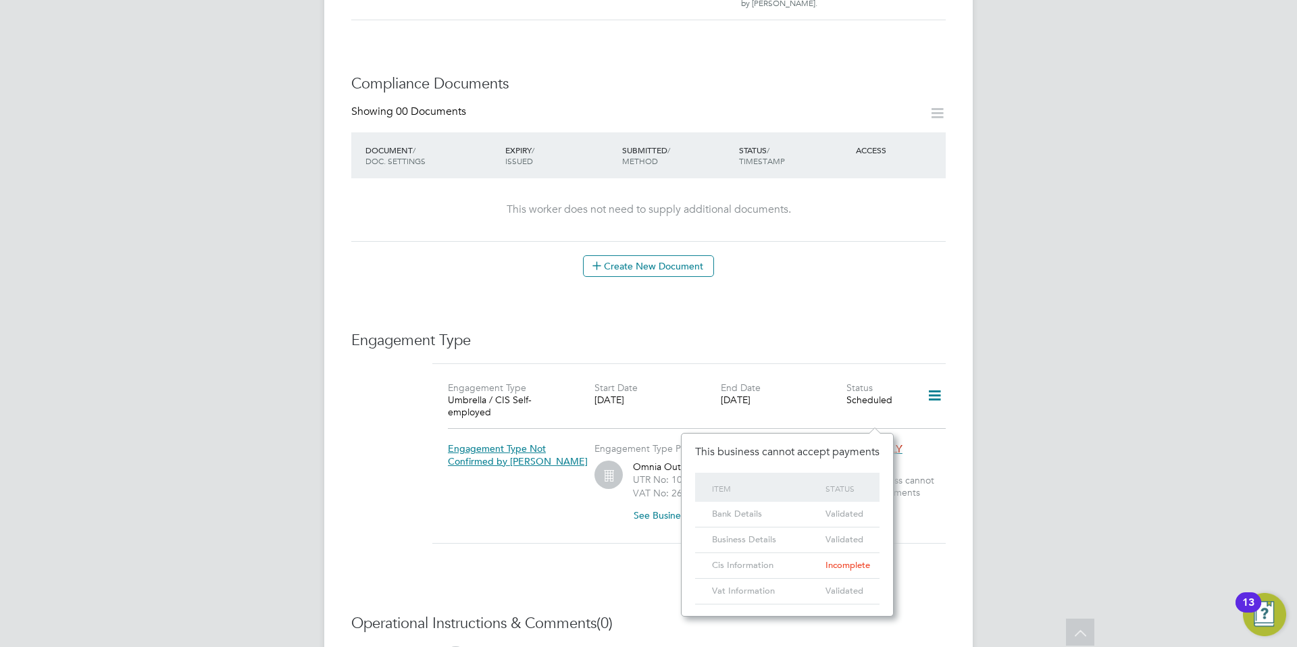
click at [849, 563] on span "Incomplete" at bounding box center [847, 564] width 45 height 11
drag, startPoint x: 415, startPoint y: 536, endPoint x: 411, endPoint y: 514, distance: 22.1
click at [415, 532] on div "Worker Details Follow JS Jannie Sweetman m: 07958600978 Personal Details ID JSw…" at bounding box center [648, 82] width 594 height 1391
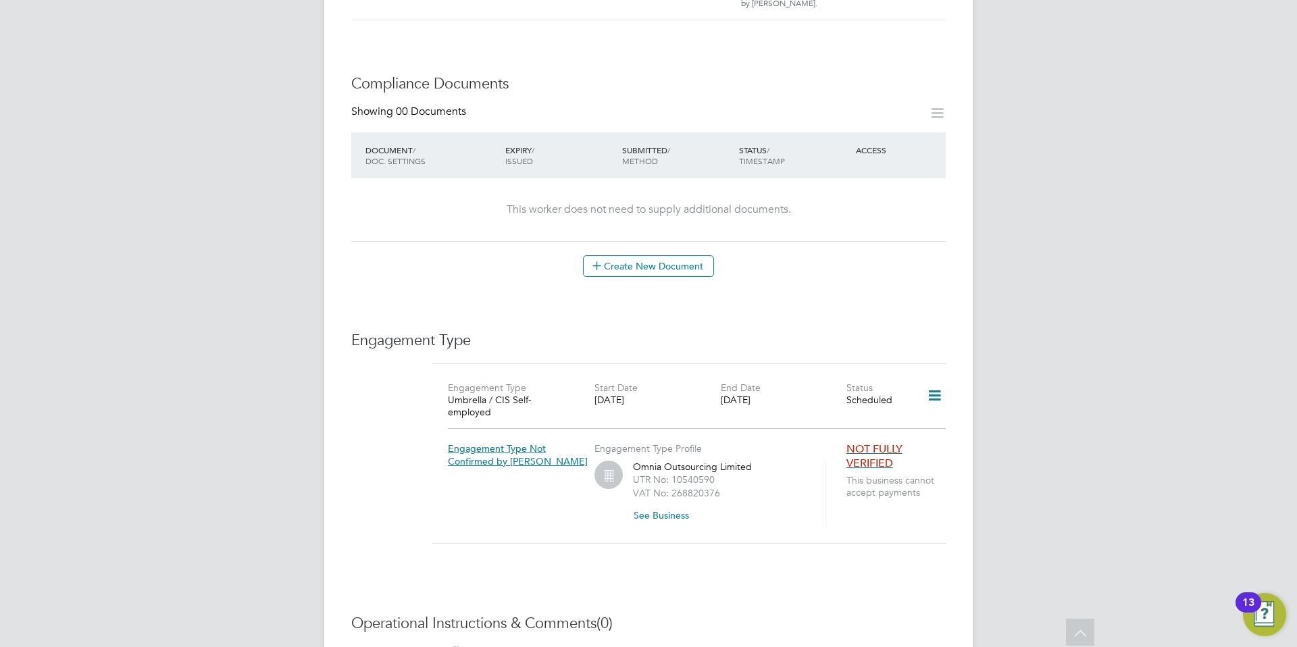
click at [938, 380] on icon at bounding box center [935, 395] width 24 height 31
click at [470, 462] on div "Engagement Type Not Confirmed by Umbrella Engagement Type Profile Omnia Outsour…" at bounding box center [689, 475] width 524 height 101
click at [486, 442] on span "Engagement Type Not Confirmed by Umbrella" at bounding box center [518, 454] width 140 height 24
click at [423, 439] on div "Engagement Type Engagement Type Umbrella / CIS Self-employed Start Date 09 Sep …" at bounding box center [648, 445] width 594 height 229
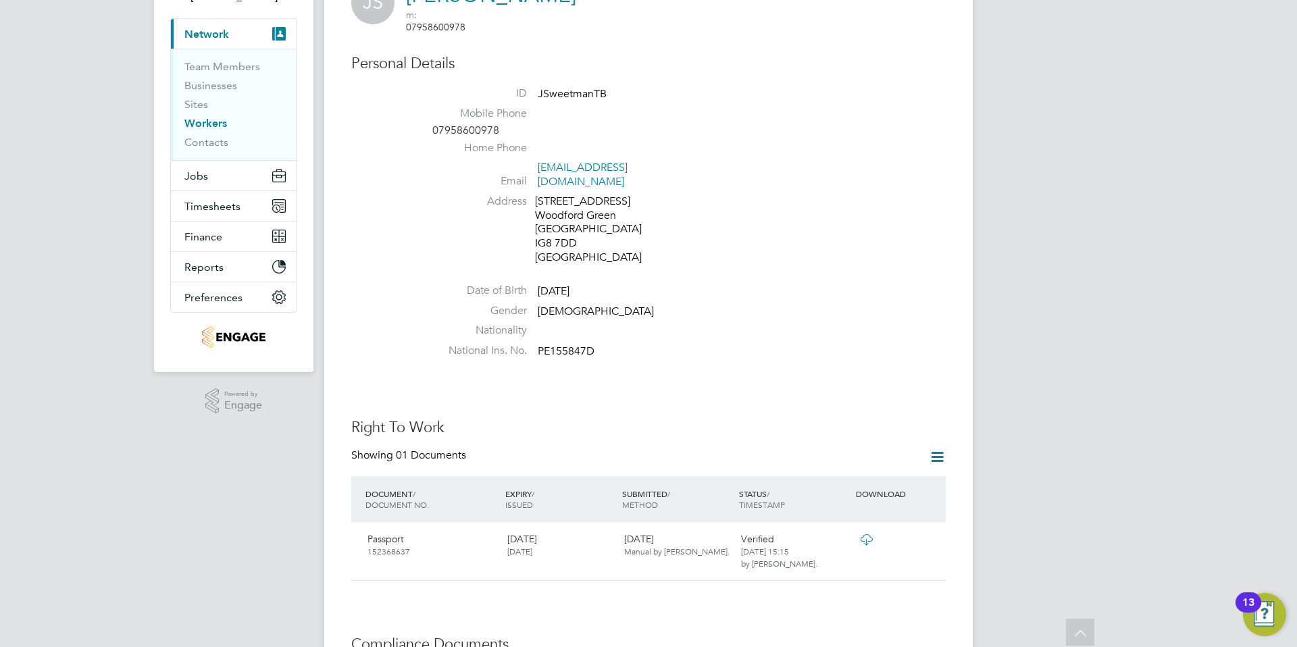
scroll to position [0, 0]
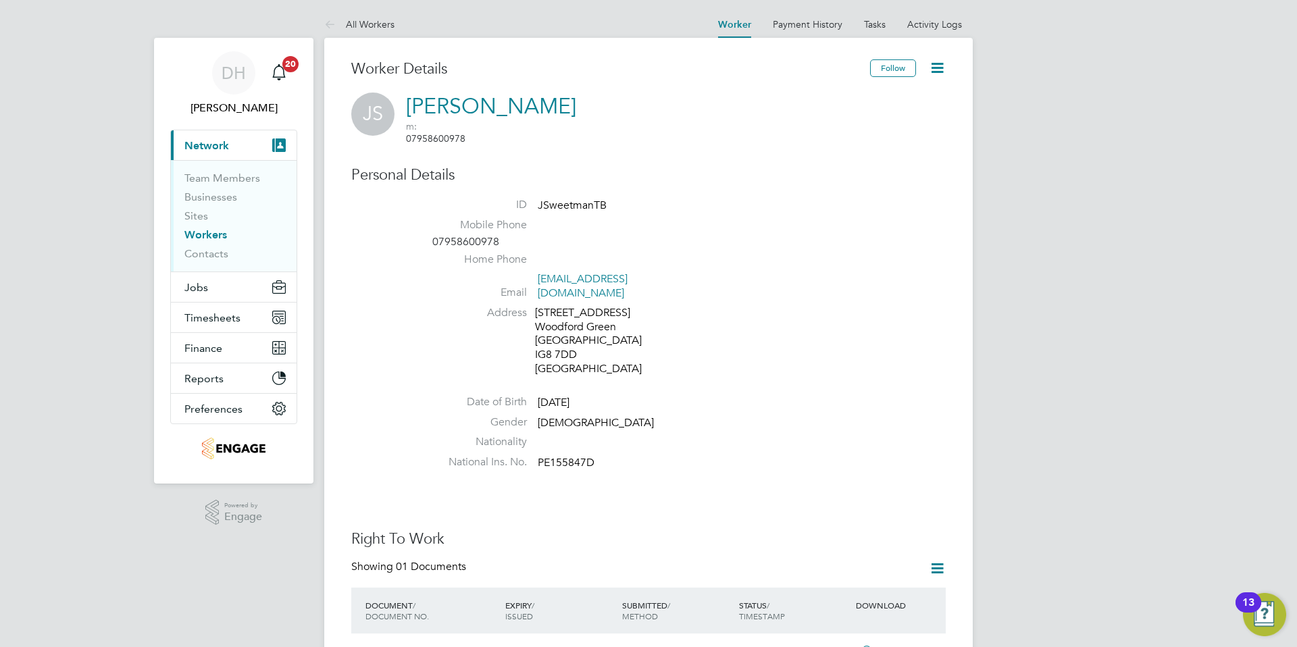
drag, startPoint x: 1185, startPoint y: 532, endPoint x: 1150, endPoint y: 518, distance: 37.0
click at [205, 138] on button "Current page: Network" at bounding box center [234, 145] width 126 height 30
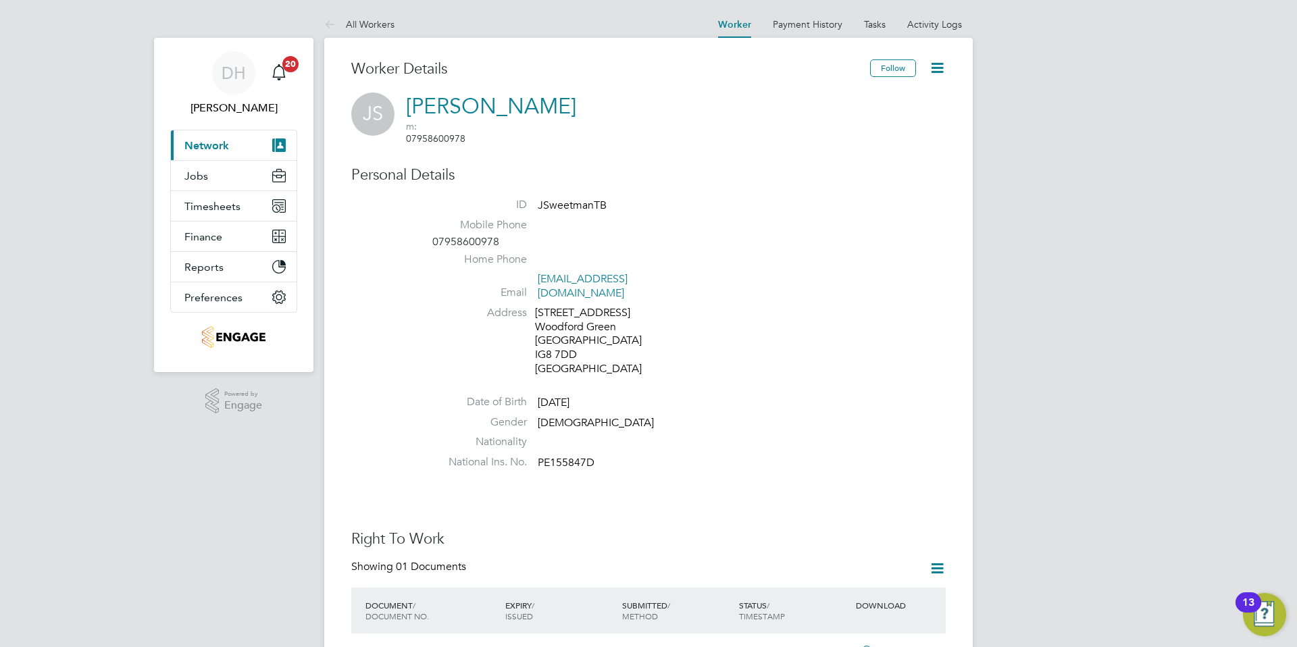
click at [198, 145] on span "Network" at bounding box center [206, 145] width 45 height 13
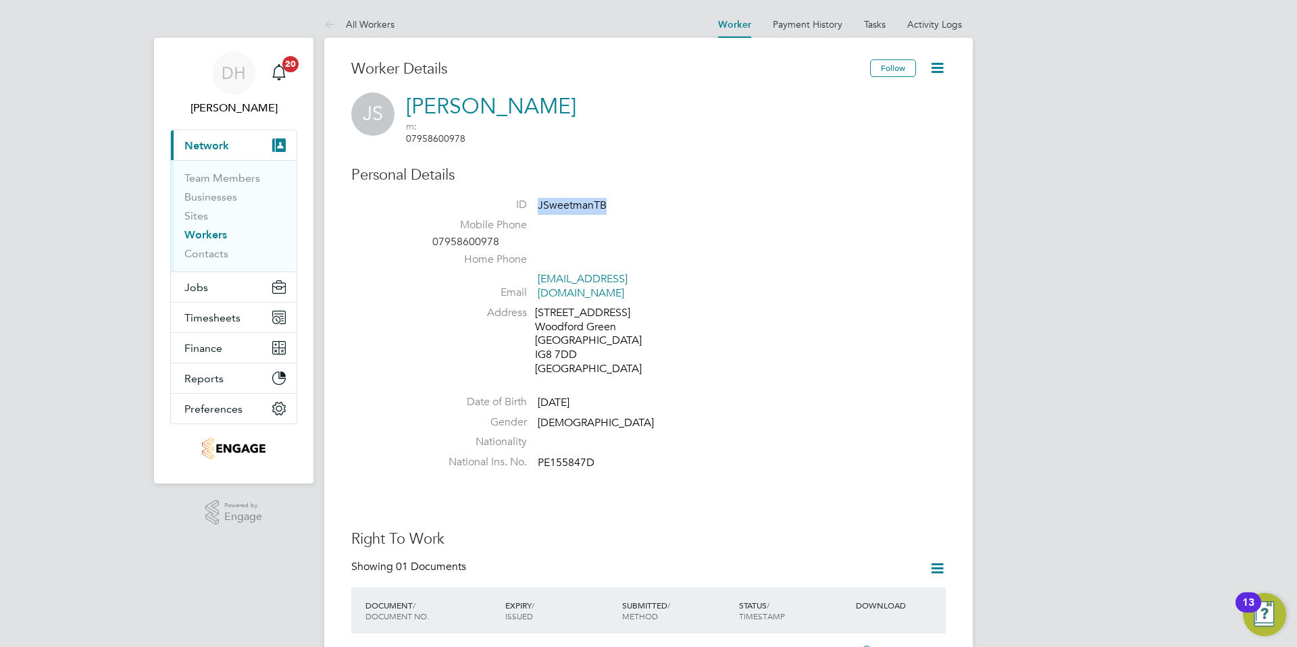
drag, startPoint x: 540, startPoint y: 197, endPoint x: 593, endPoint y: 197, distance: 52.7
click at [605, 199] on span "JSweetmanTB" at bounding box center [572, 206] width 69 height 14
copy span "JSweetmanTB"
click at [786, 27] on link "Payment History" at bounding box center [808, 24] width 70 height 12
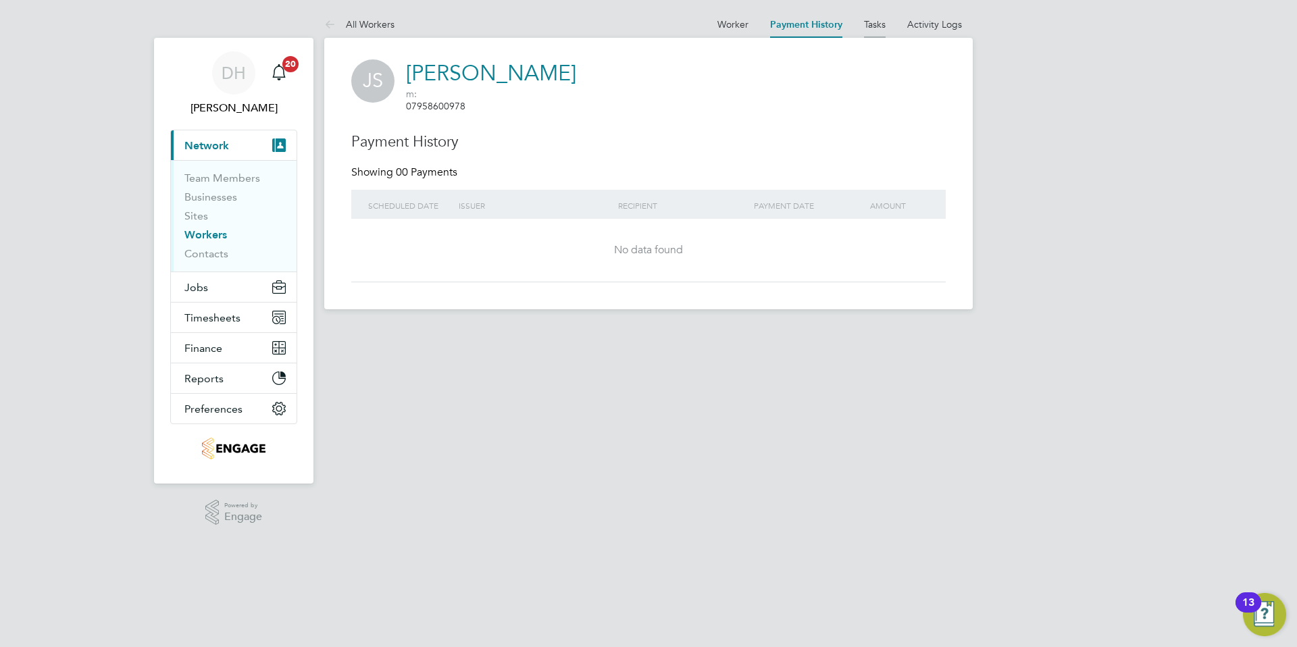
click at [873, 24] on link "Tasks" at bounding box center [875, 24] width 22 height 12
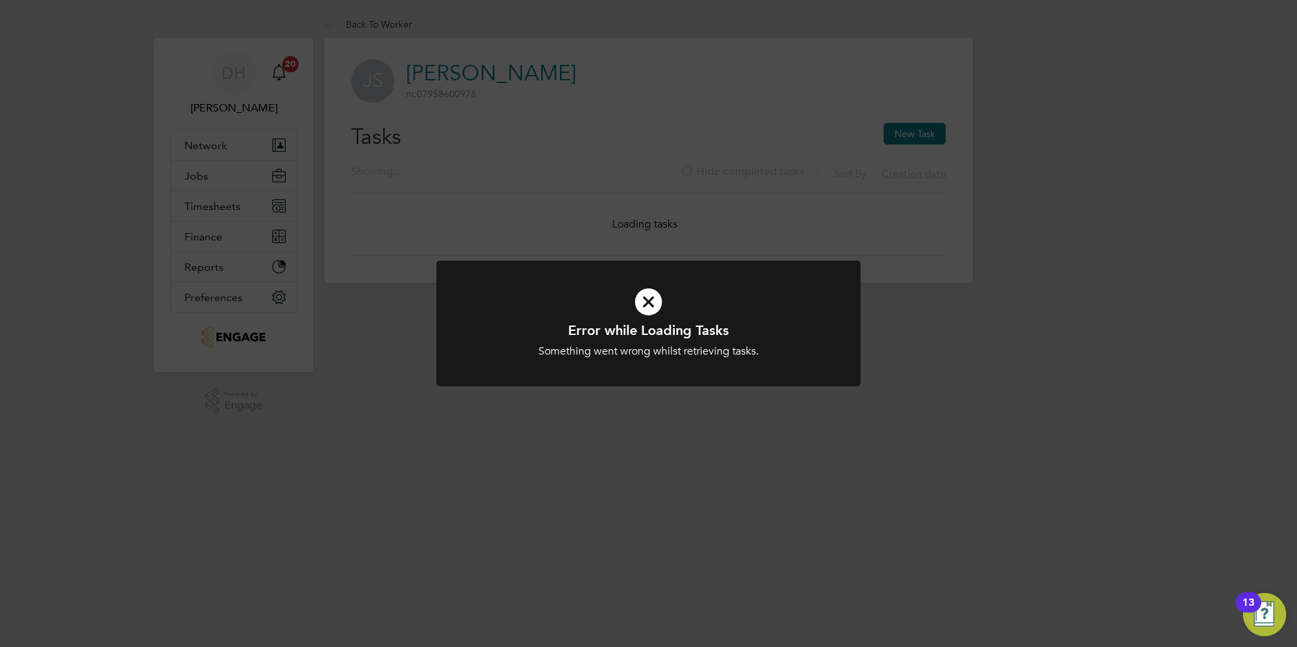
drag, startPoint x: 876, startPoint y: 211, endPoint x: 877, endPoint y: 204, distance: 7.5
click at [876, 211] on div "Error while Loading Tasks Something went wrong whilst retrieving tasks. Cancel …" at bounding box center [648, 323] width 1297 height 647
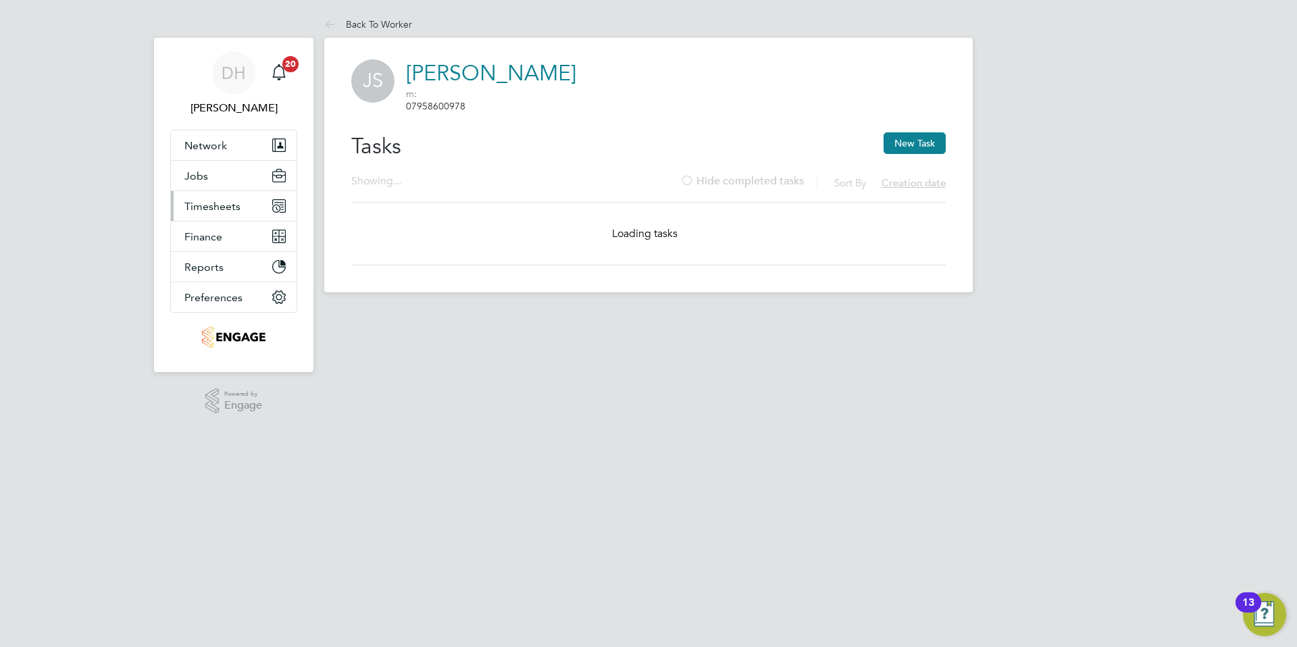
click at [203, 203] on span "Timesheets" at bounding box center [212, 206] width 56 height 13
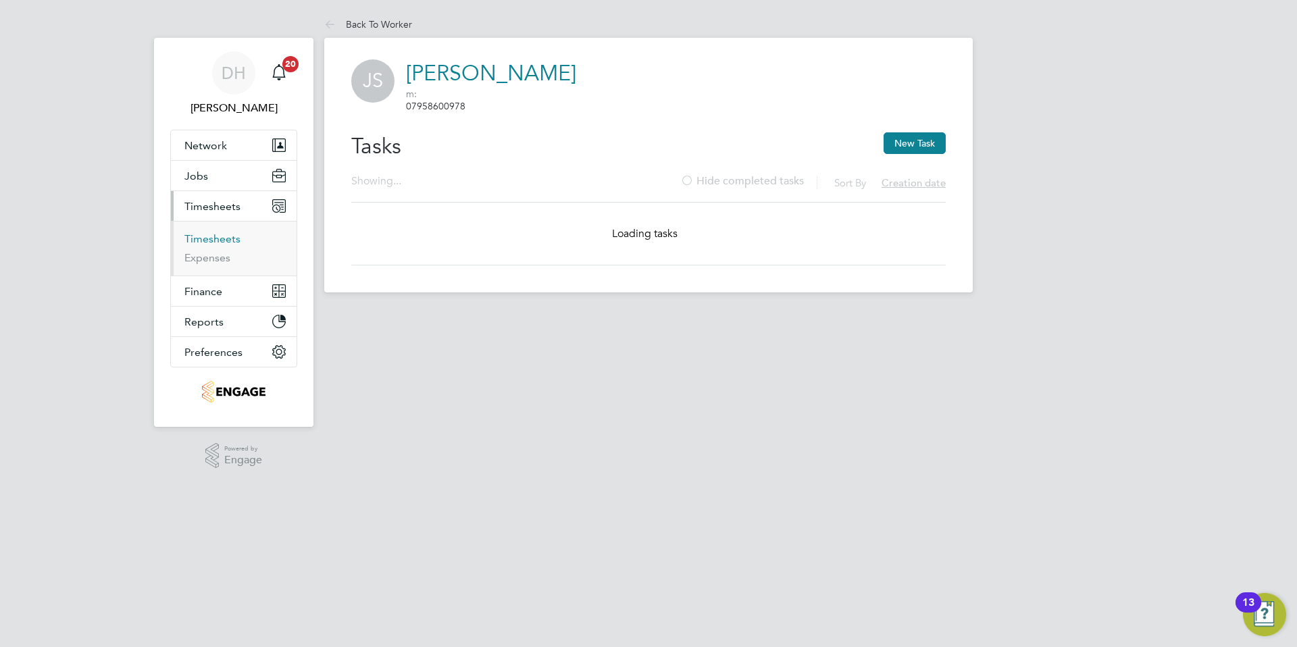
click at [205, 234] on link "Timesheets" at bounding box center [212, 238] width 56 height 13
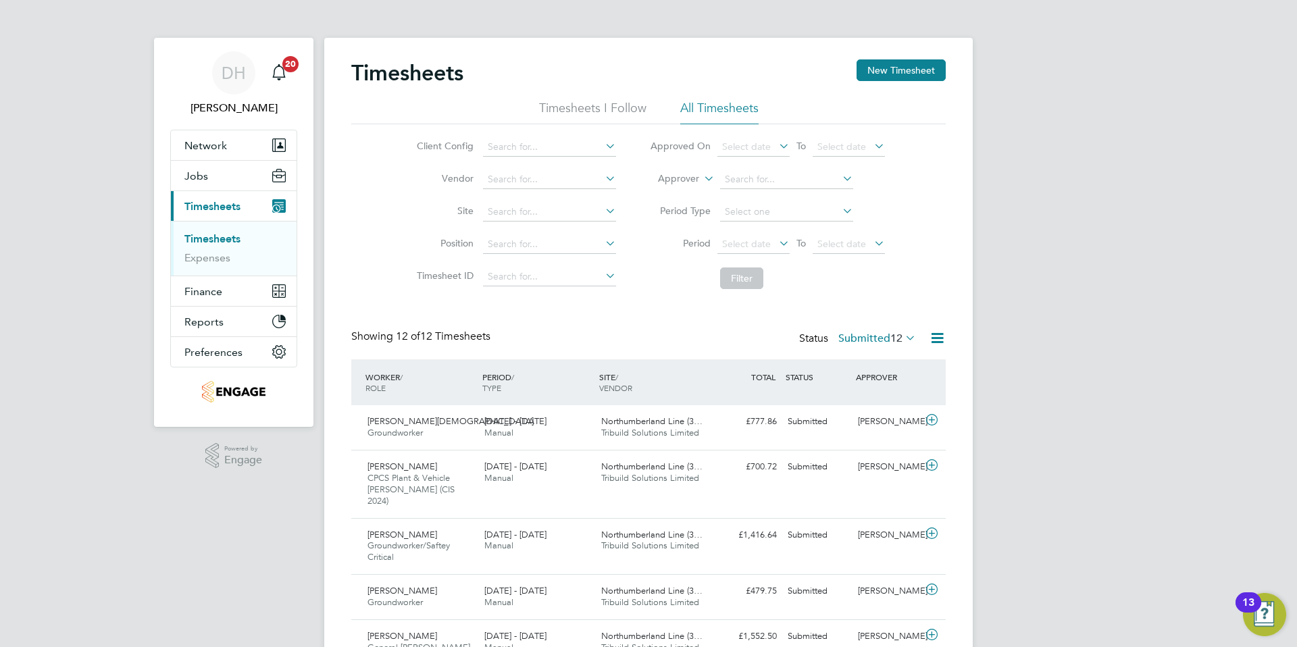
scroll to position [45, 118]
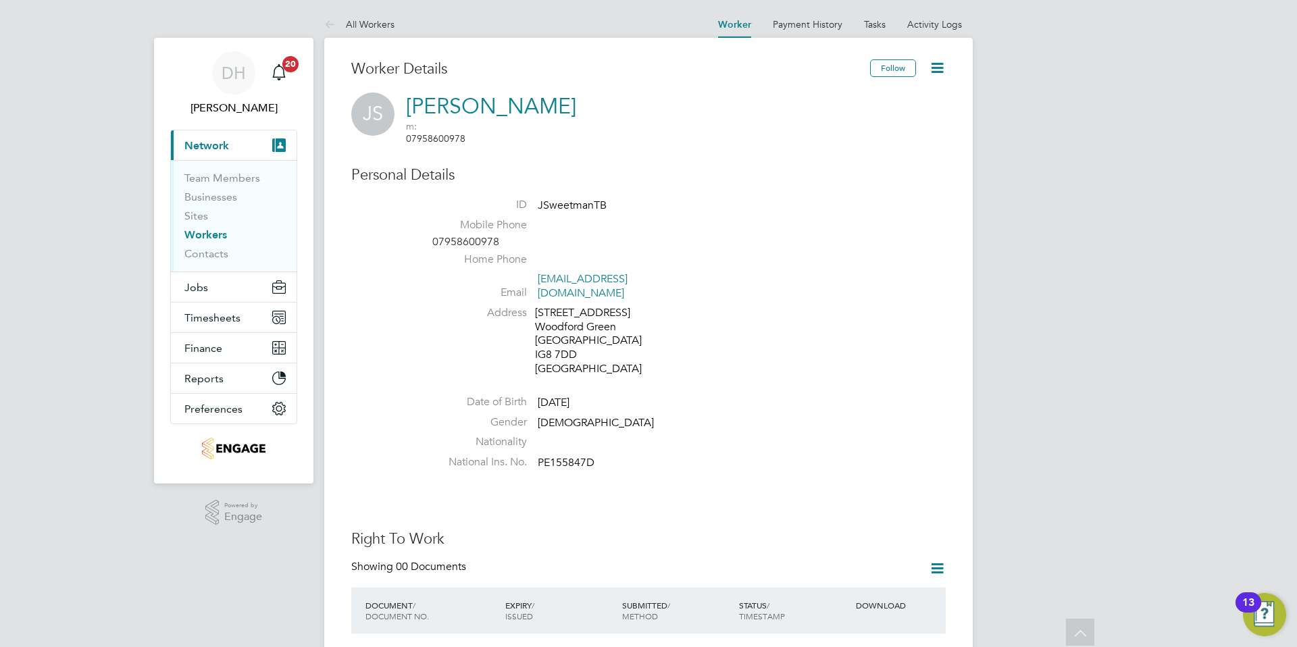
scroll to position [331, 0]
